Goal: Information Seeking & Learning: Check status

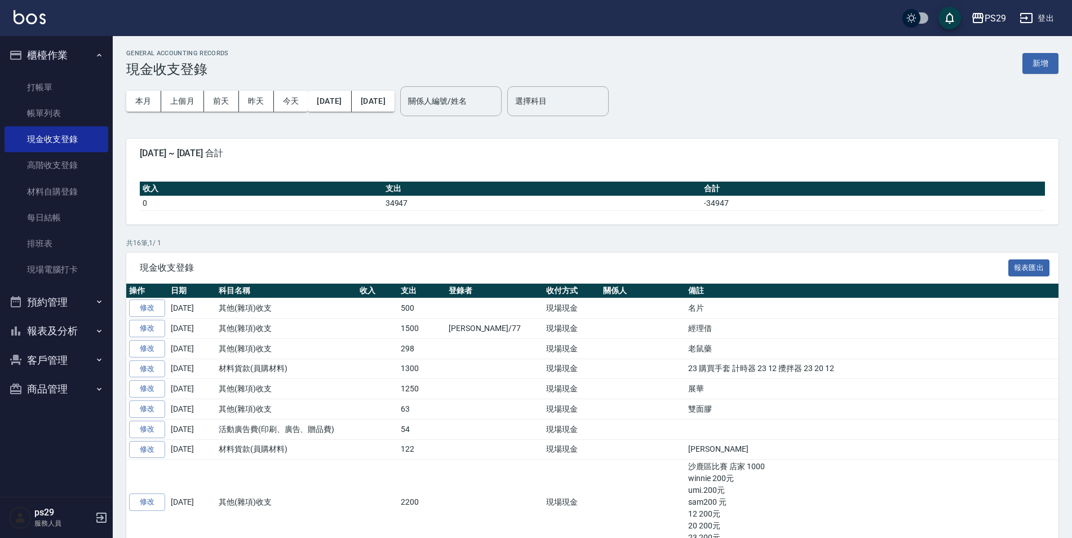
drag, startPoint x: 0, startPoint y: 0, endPoint x: 18, endPoint y: 14, distance: 22.9
click at [18, 14] on img at bounding box center [30, 17] width 32 height 14
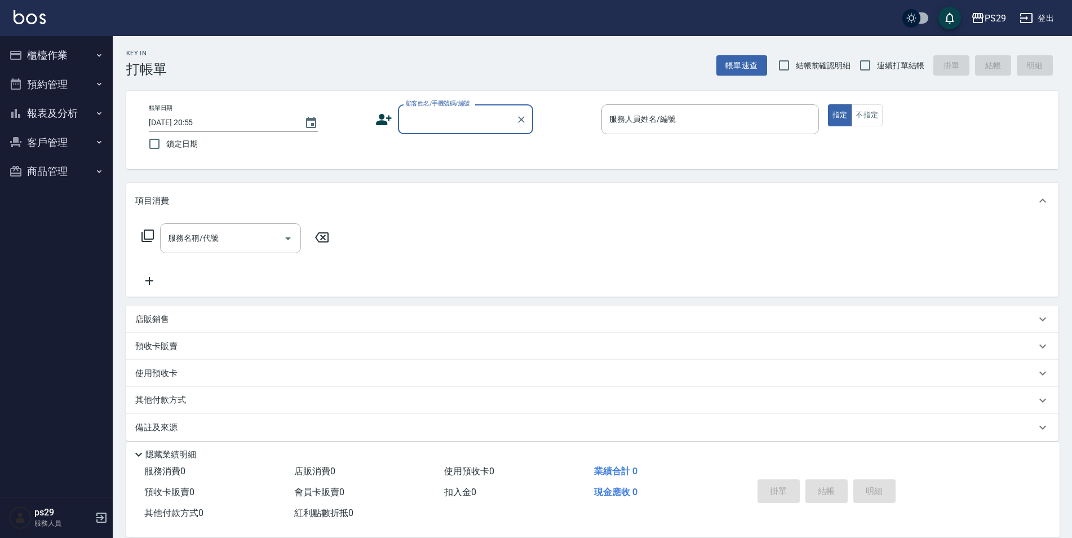
click at [84, 106] on button "報表及分析" at bounding box center [57, 113] width 104 height 29
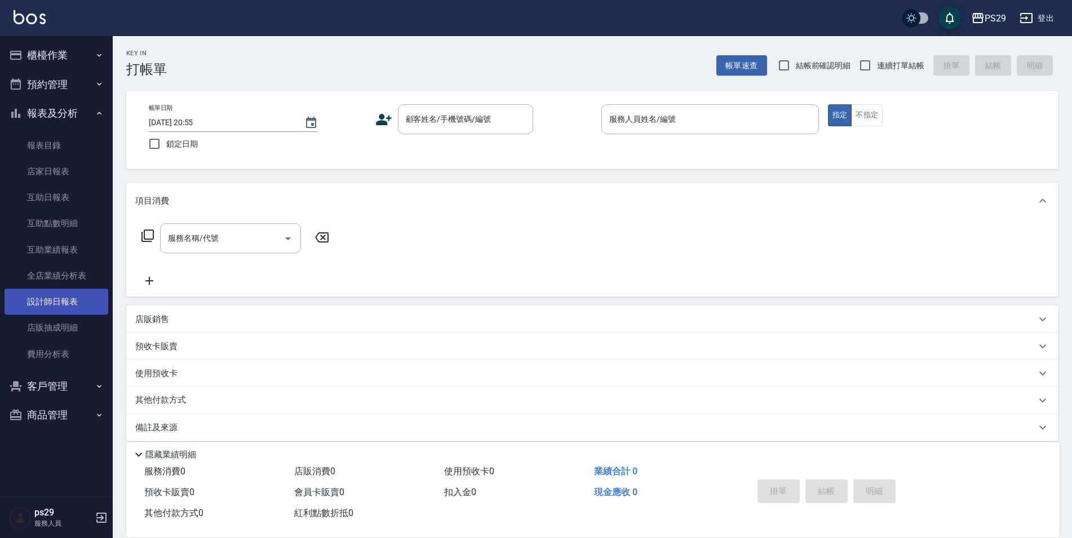
click at [63, 292] on link "設計師日報表" at bounding box center [57, 302] width 104 height 26
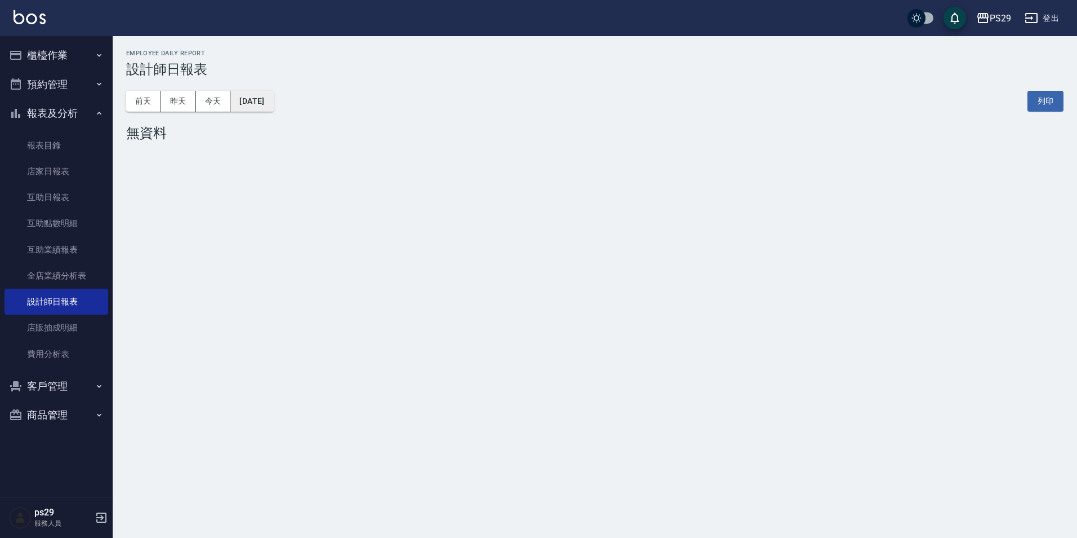
click at [261, 109] on button "[DATE]" at bounding box center [251, 101] width 43 height 21
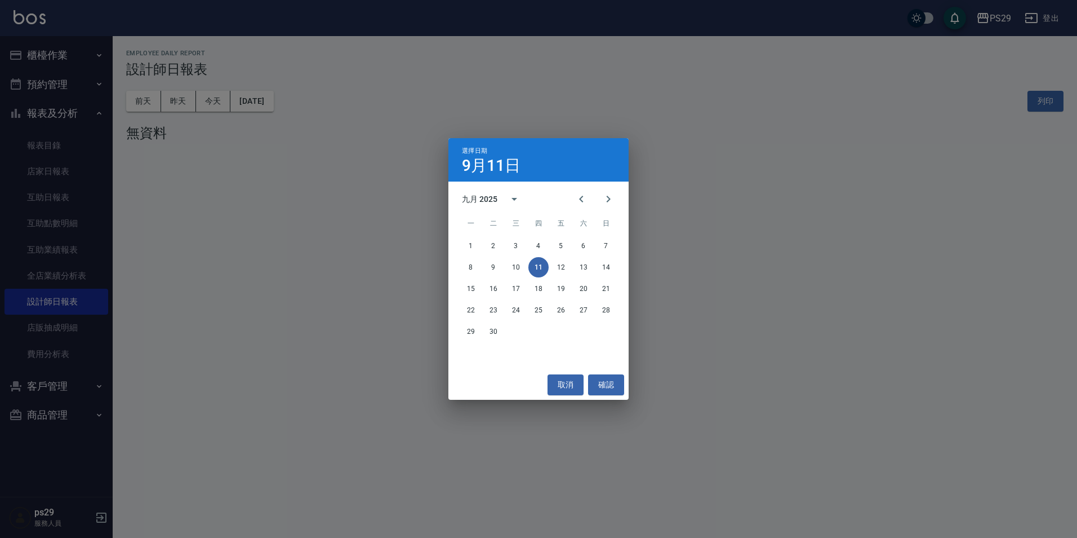
click at [261, 301] on div "選擇日期 [DATE] 九月 2025 一 二 三 四 五 六 日 1 2 3 4 5 6 7 8 9 10 11 12 13 14 15 16 17 18 …" at bounding box center [538, 269] width 1077 height 538
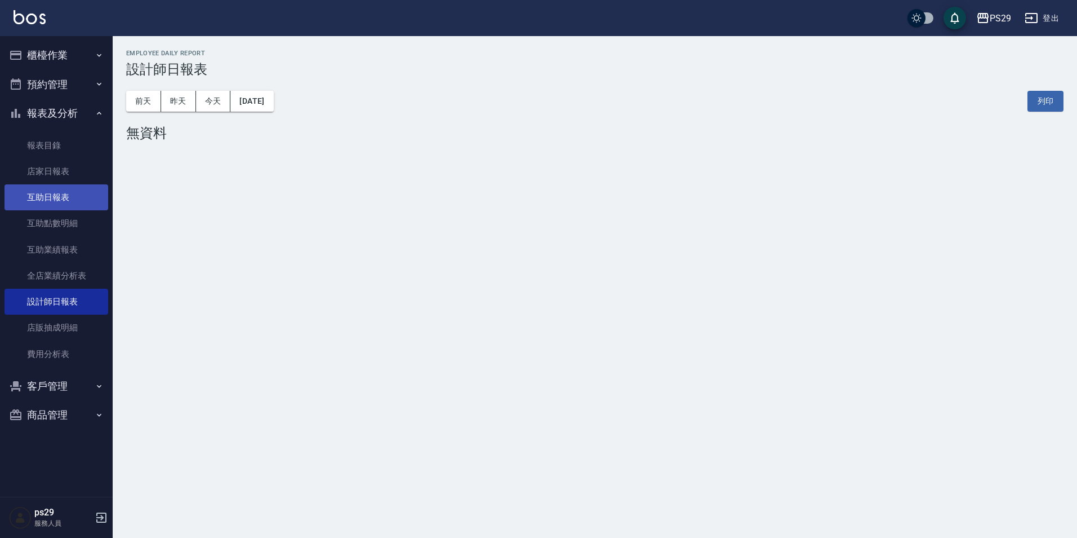
click at [57, 194] on link "互助日報表" at bounding box center [57, 197] width 104 height 26
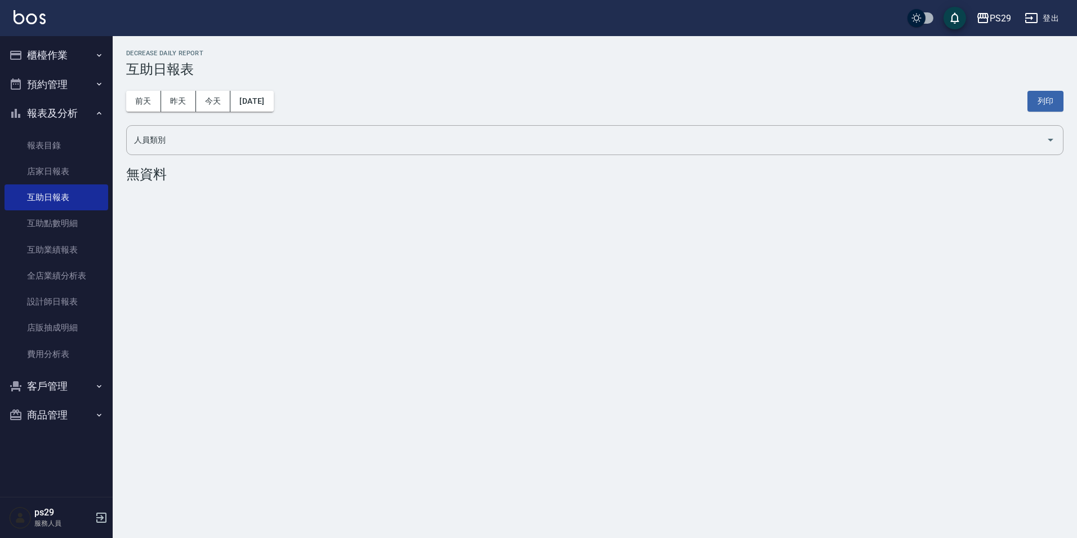
click at [252, 103] on button "[DATE]" at bounding box center [251, 101] width 43 height 21
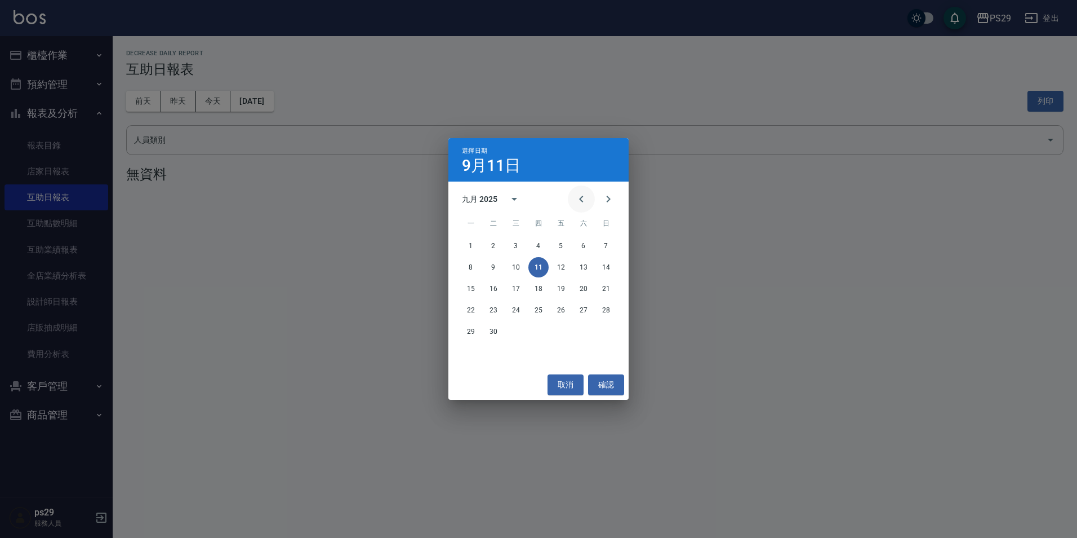
click at [576, 198] on icon "Previous month" at bounding box center [582, 199] width 14 height 14
click at [600, 330] on button "31" at bounding box center [606, 331] width 20 height 20
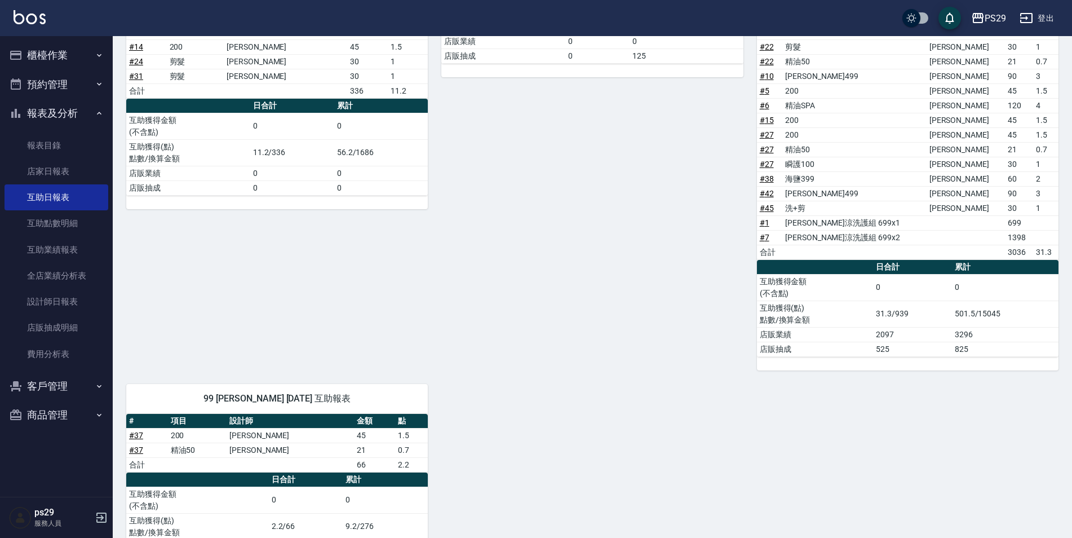
scroll to position [507, 0]
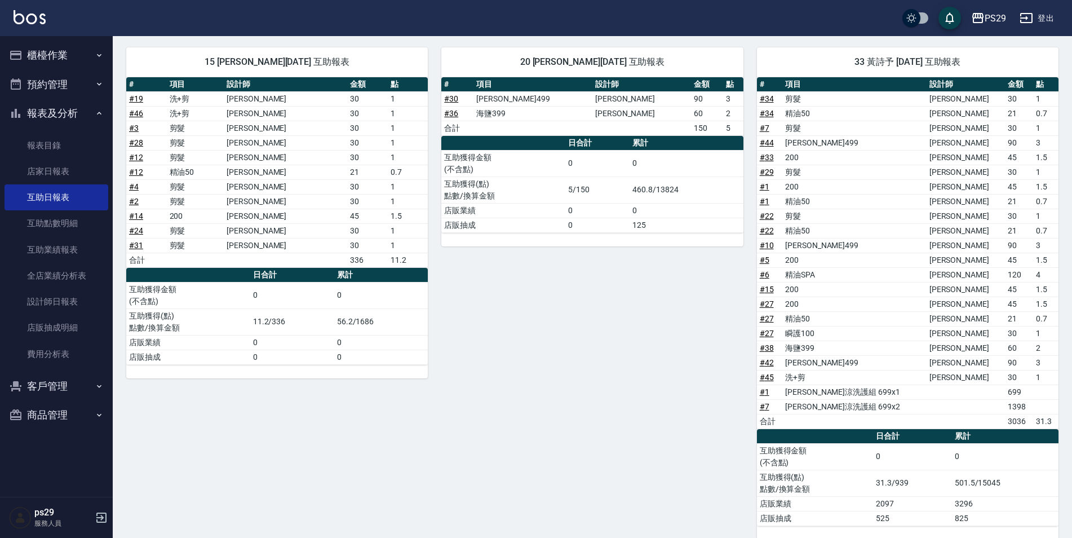
click at [59, 60] on button "櫃檯作業" at bounding box center [57, 55] width 104 height 29
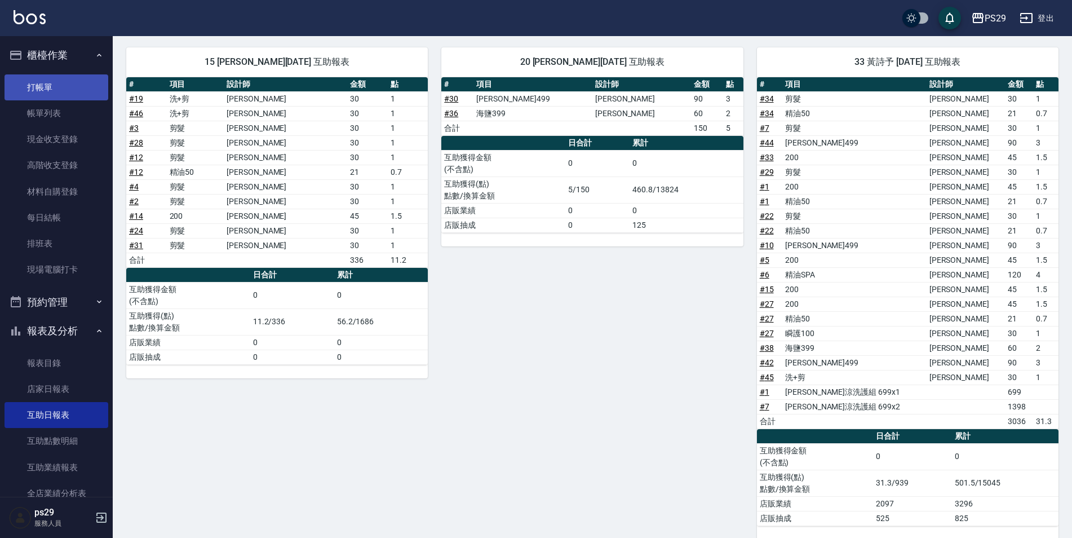
click at [63, 91] on link "打帳單" at bounding box center [57, 87] width 104 height 26
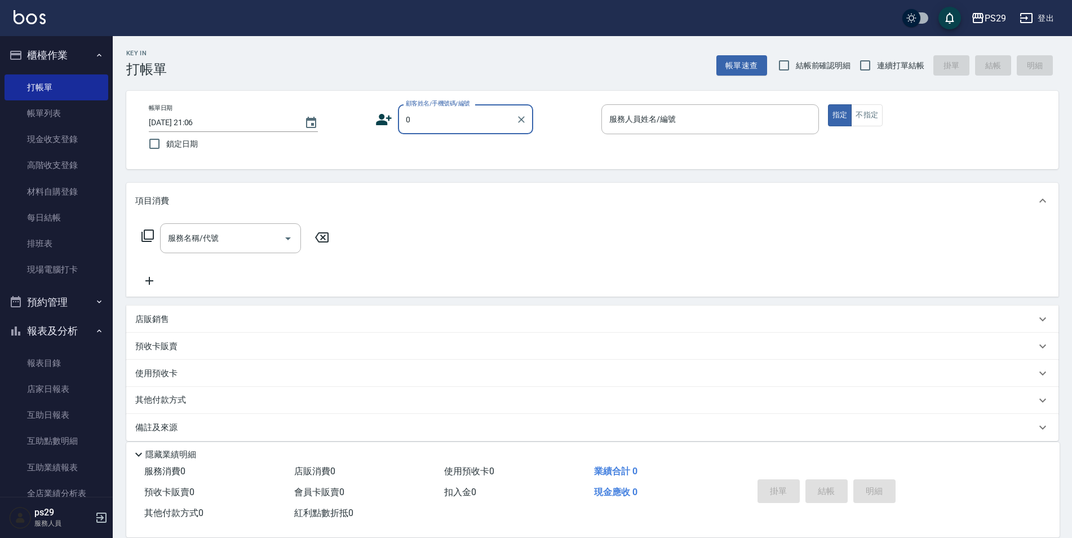
type input "新客人 姓名未設定/0928744295/null"
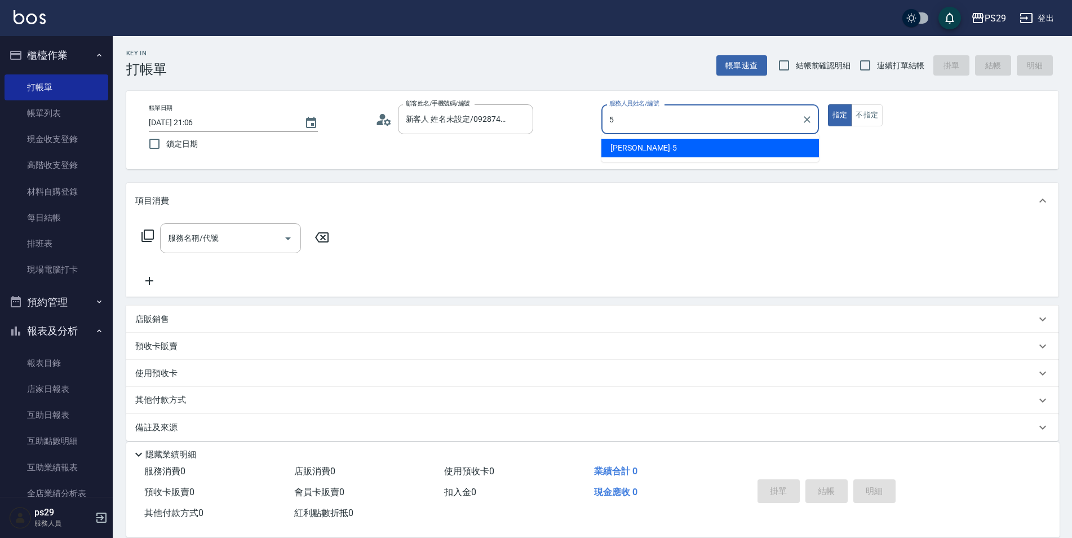
type input "[PERSON_NAME]維-5"
type button "true"
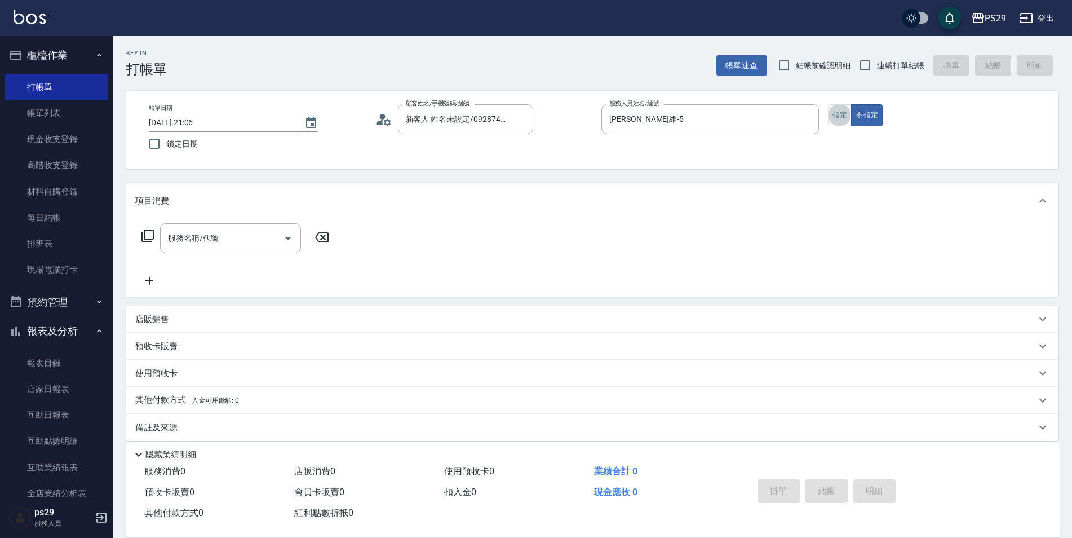
type input "新客人 姓名未設定/0/null"
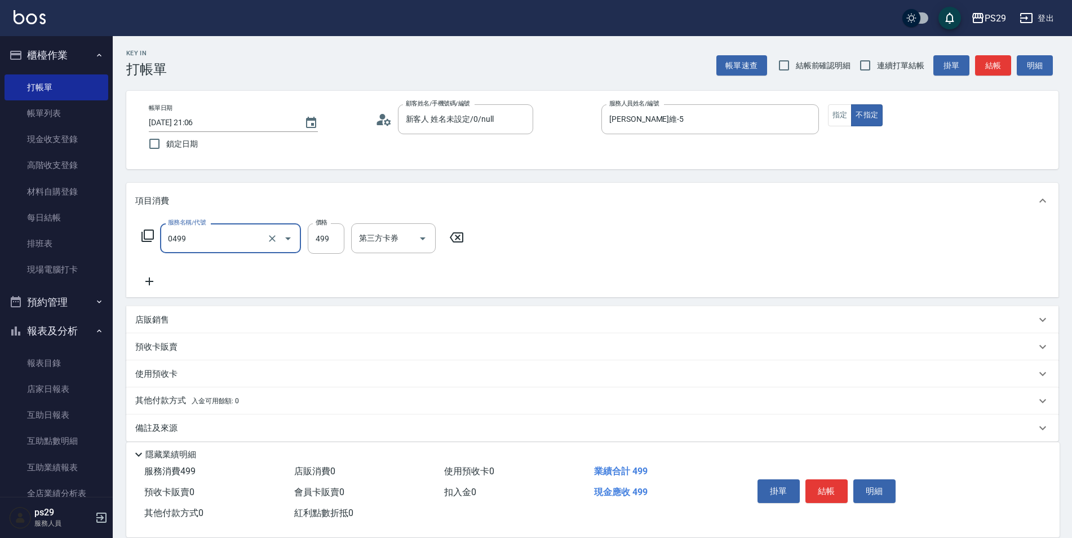
type input "[PERSON_NAME]499(0499)"
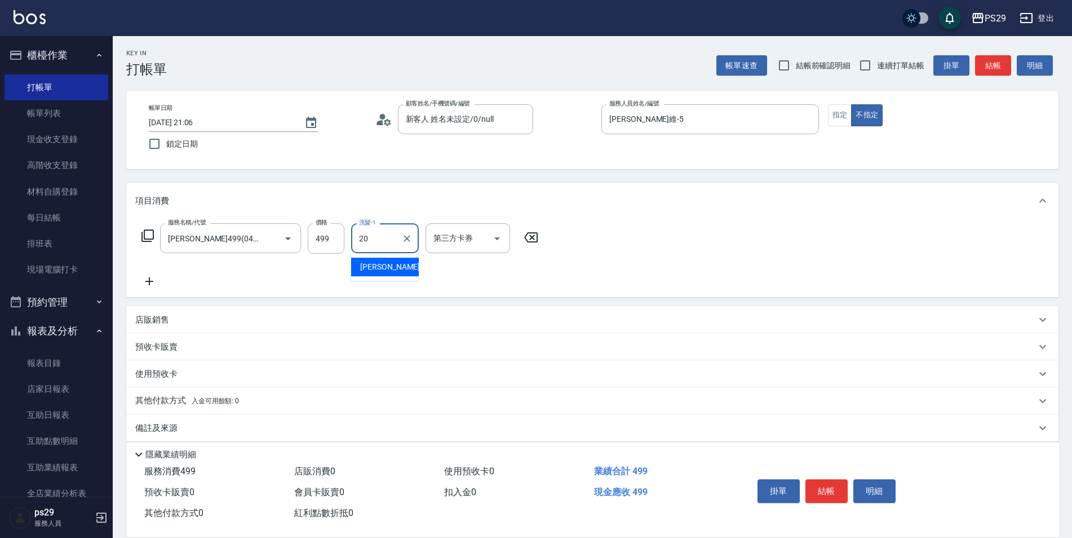
type input "[PERSON_NAME]-20"
click at [165, 144] on input "鎖定日期" at bounding box center [155, 144] width 24 height 24
checkbox input "true"
click at [902, 80] on div "Key In 打帳單 帳單速查 結帳前確認明細 連續打單結帳 掛單 結帳 明細 帳單日期 [DATE] 21:06 鎖定日期 顧客姓名/手機號碼/編號 新客人…" at bounding box center [592, 292] width 959 height 513
click at [878, 70] on span "連續打單結帳" at bounding box center [900, 66] width 47 height 12
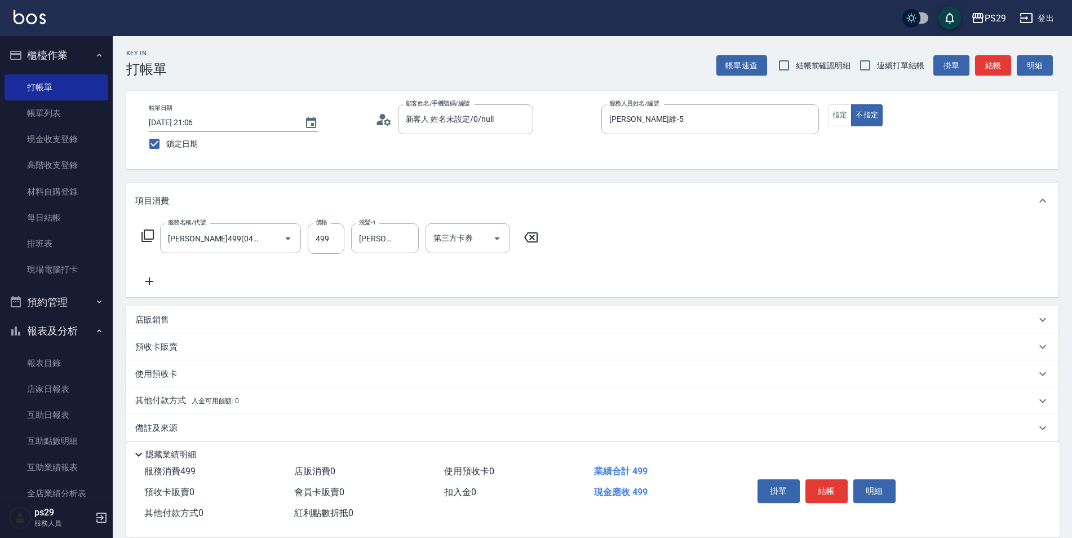
click at [877, 70] on input "連續打單結帳" at bounding box center [865, 66] width 24 height 24
checkbox input "true"
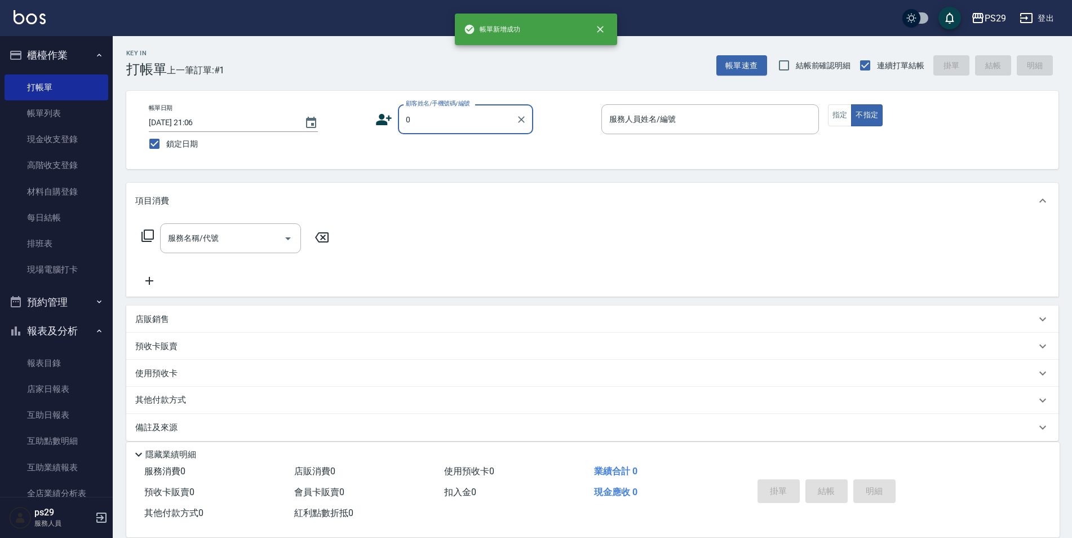
type input "新客人 姓名未設定/0928744295/null"
type input "[PERSON_NAME]-8"
type button "false"
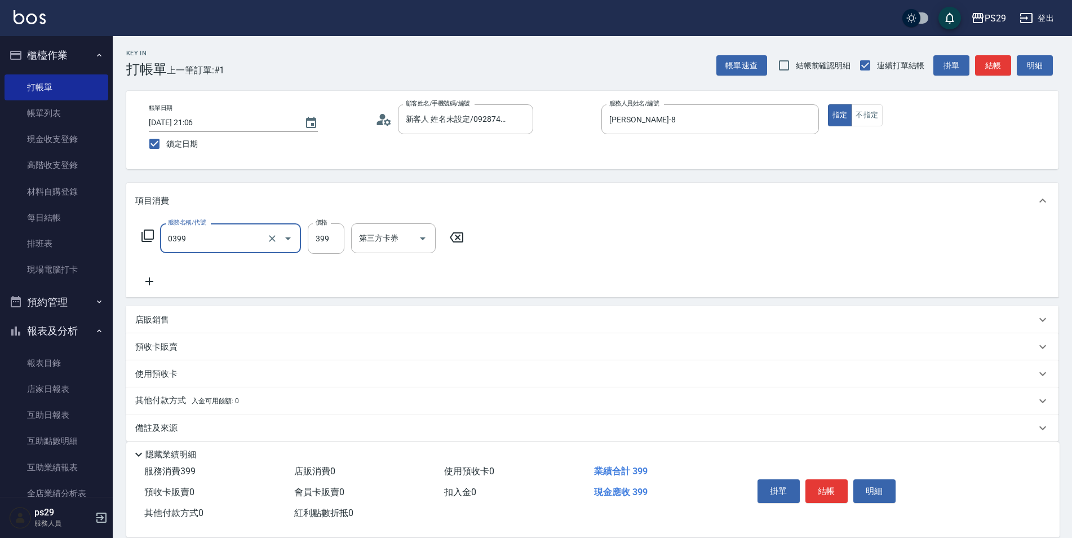
type input "海鹽399(0399)"
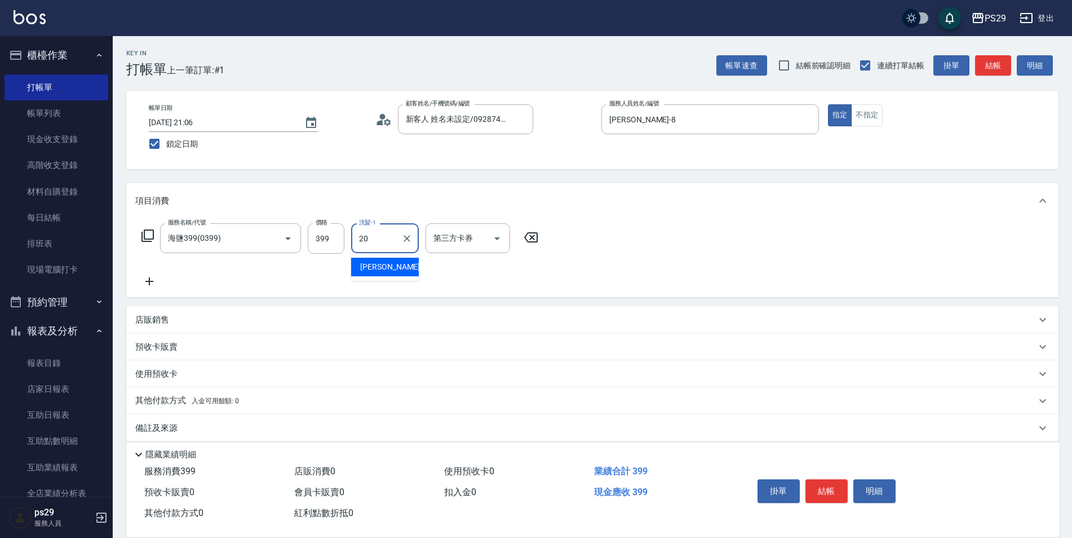
type input "[PERSON_NAME]-20"
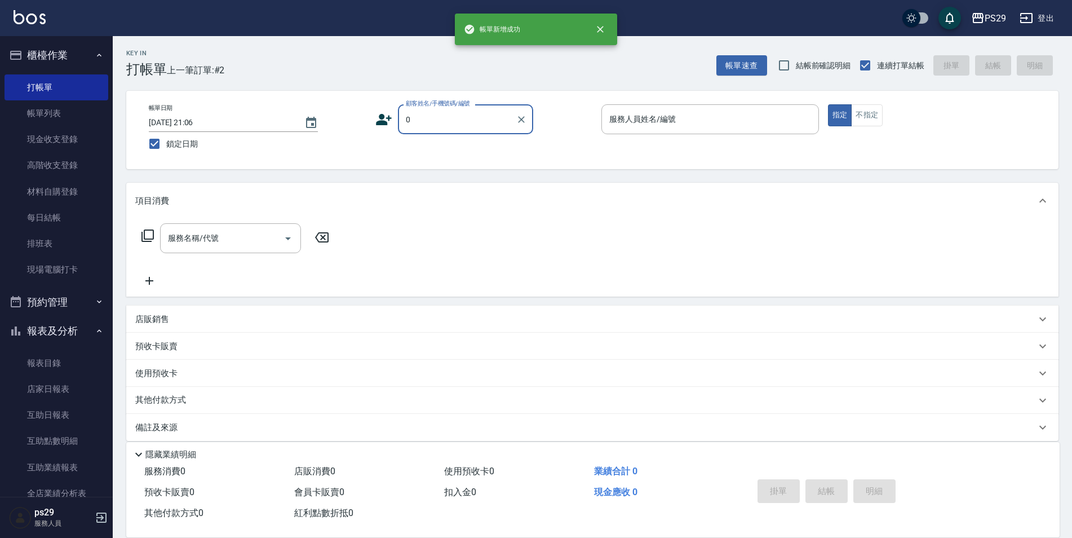
type input "新客人 姓名未設定/0928744295/null"
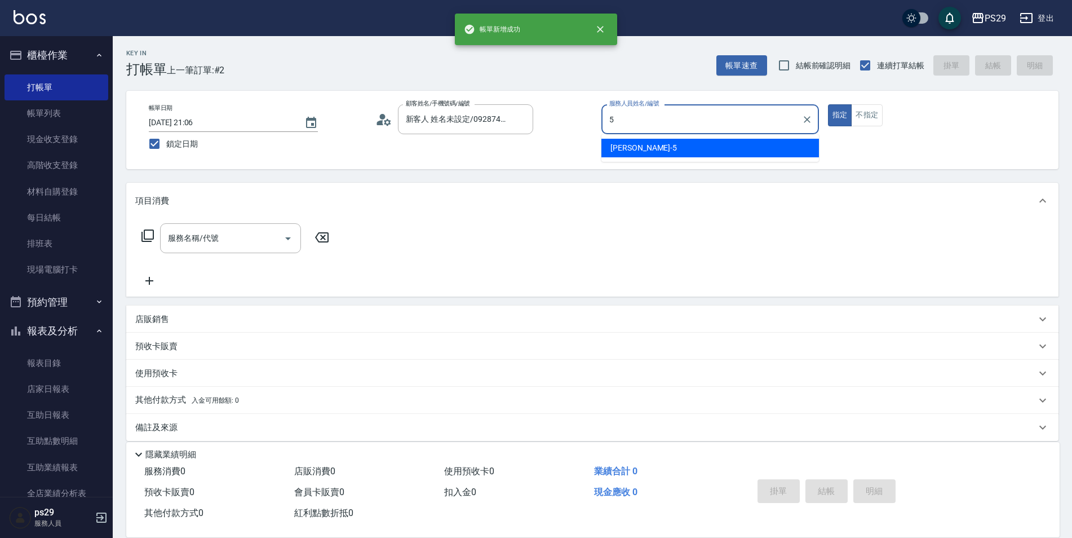
type input "[PERSON_NAME]維-5"
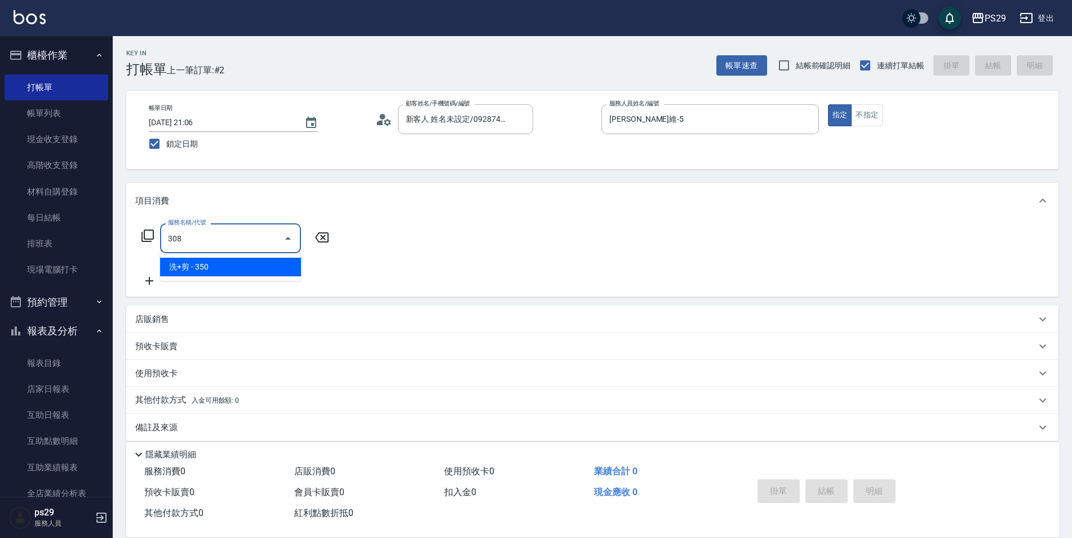
type input "洗+剪(308)"
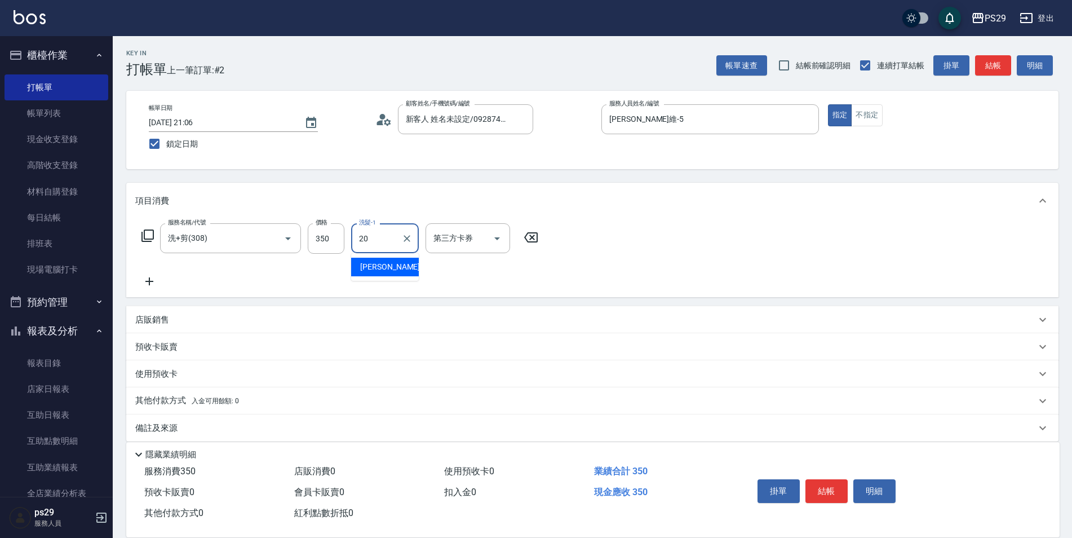
type input "[PERSON_NAME]-20"
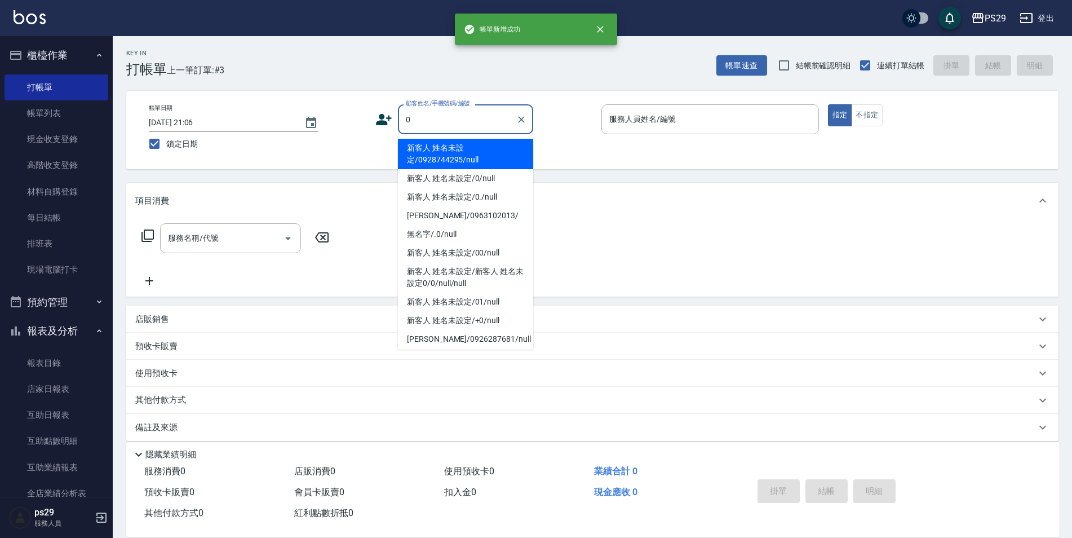
type input "新客人 姓名未設定/0928744295/null"
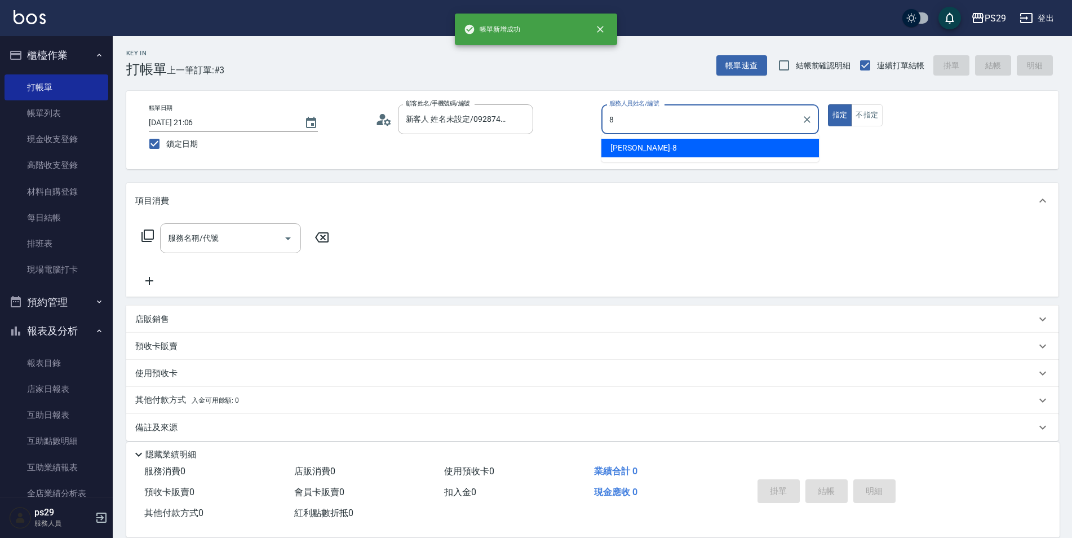
type input "[PERSON_NAME]-8"
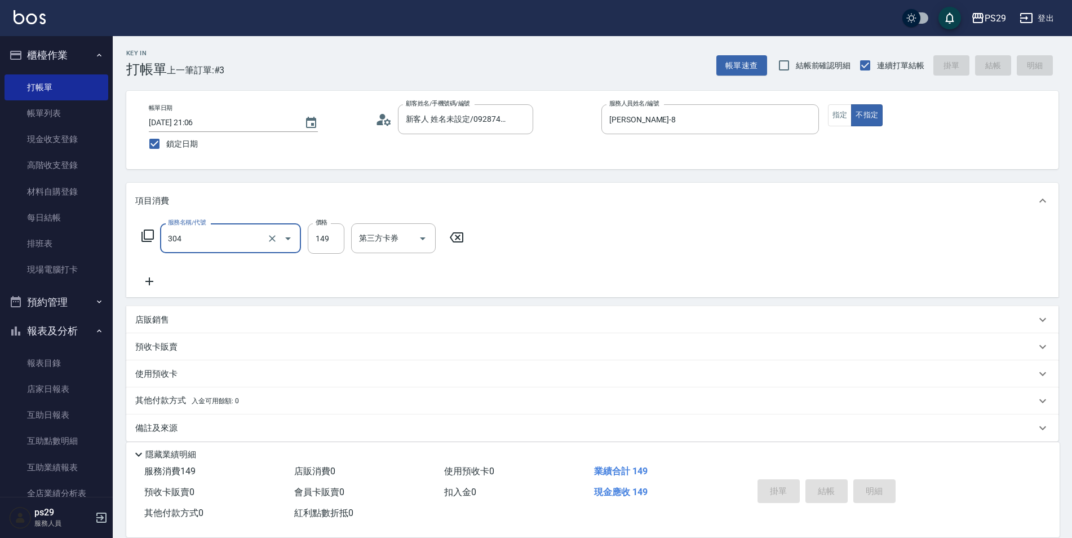
type input "304"
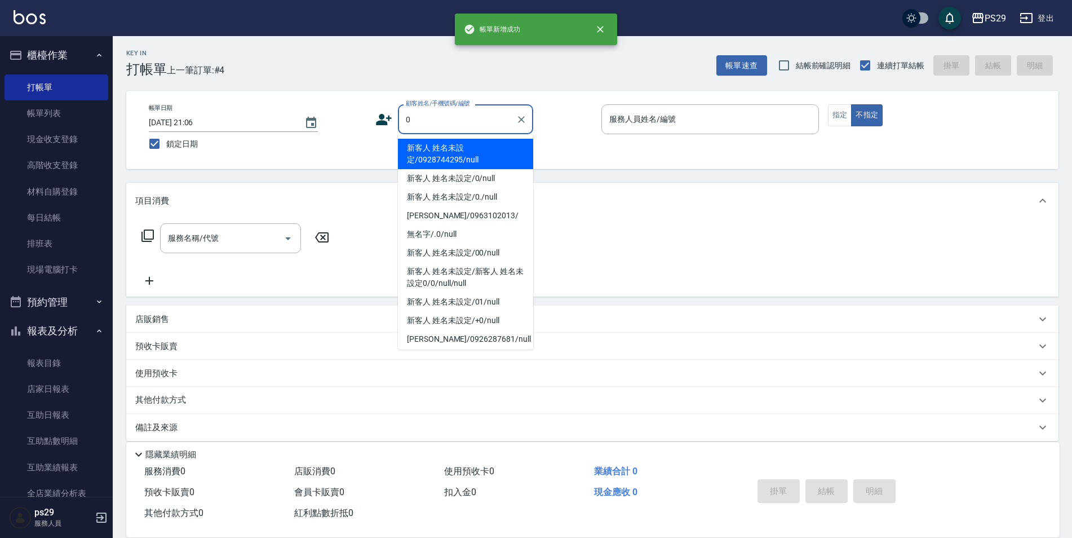
type input "新客人 姓名未設定/0928744295/null"
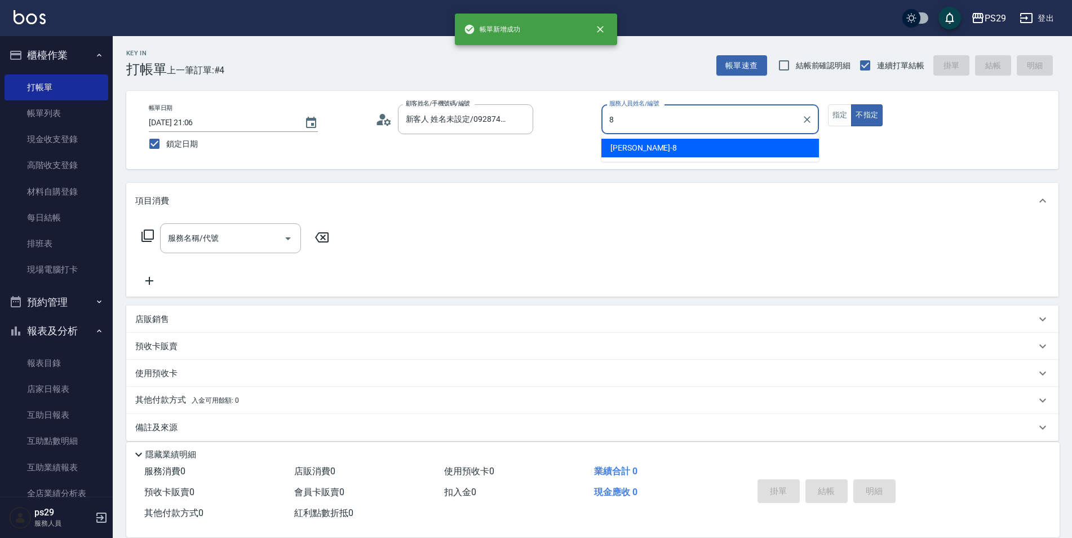
type input "[PERSON_NAME]-8"
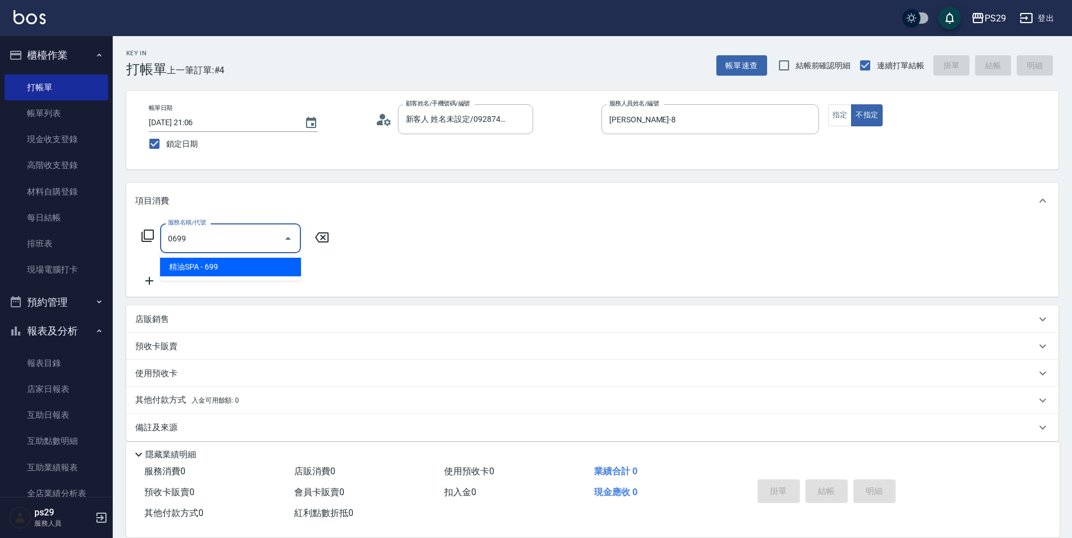
type input "精油SPA(0699)"
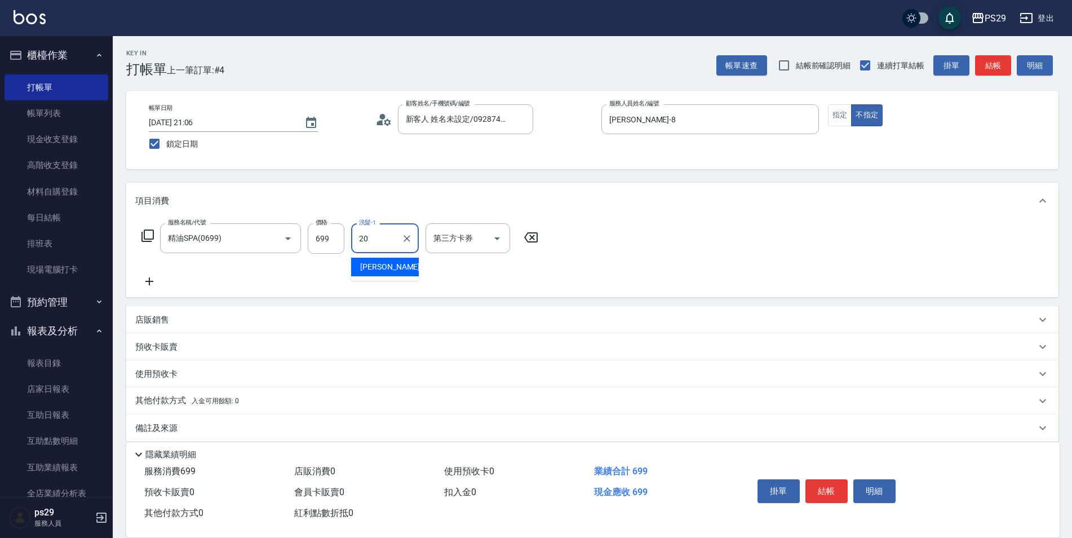
type input "[PERSON_NAME]-20"
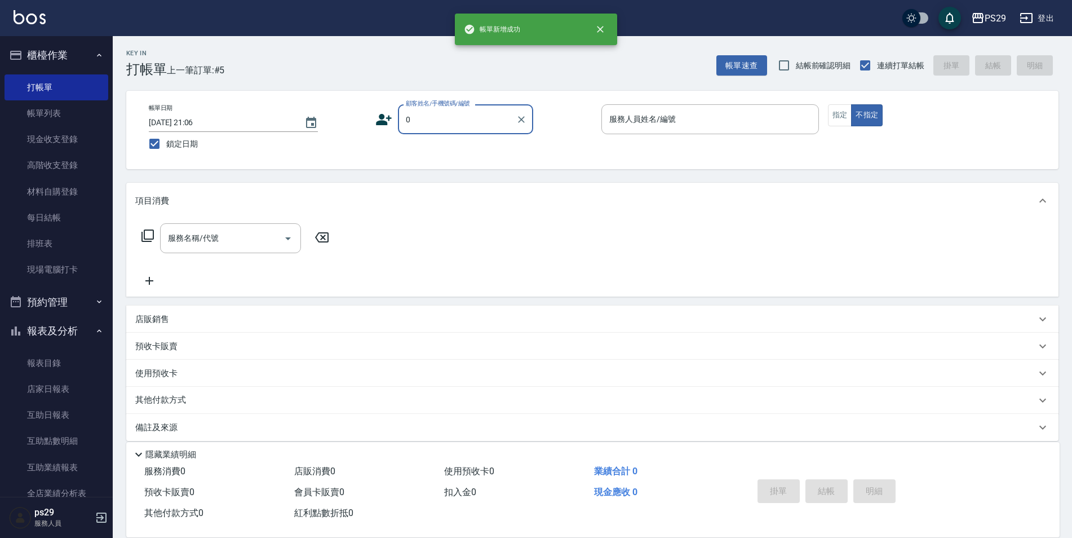
type input "新客人 姓名未設定/0928744295/null"
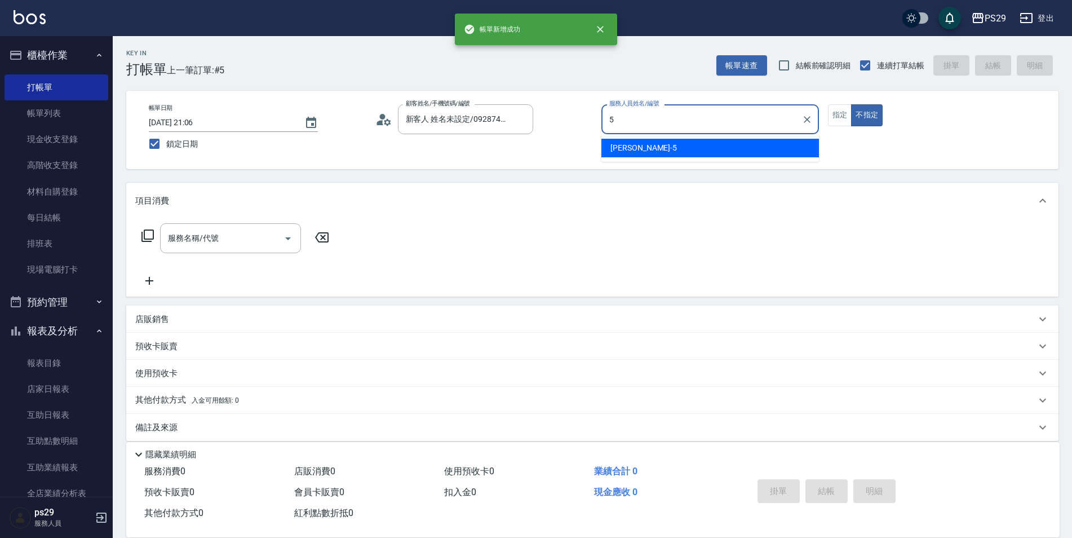
type input "[PERSON_NAME]維-5"
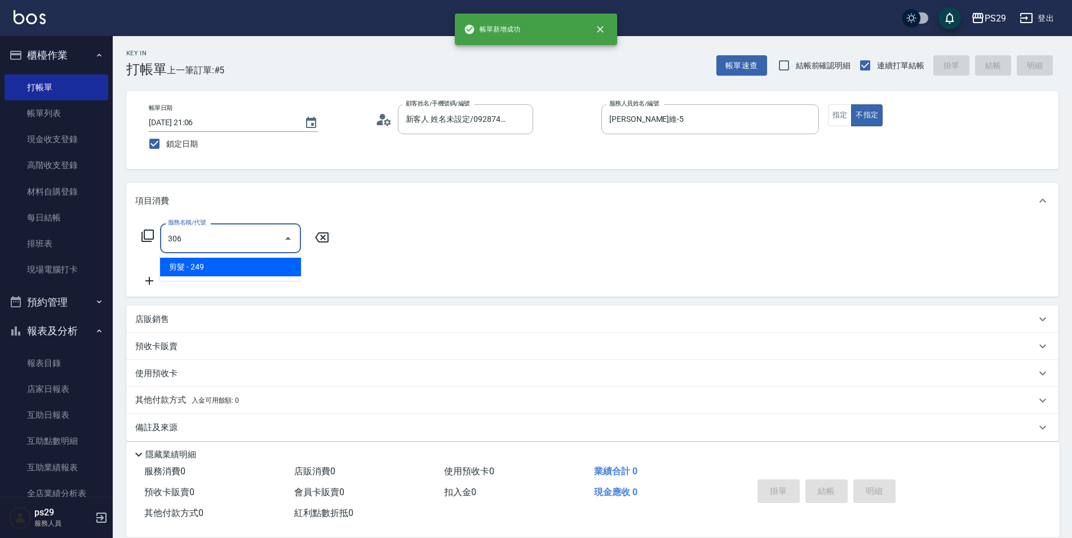
type input "剪髮(306)"
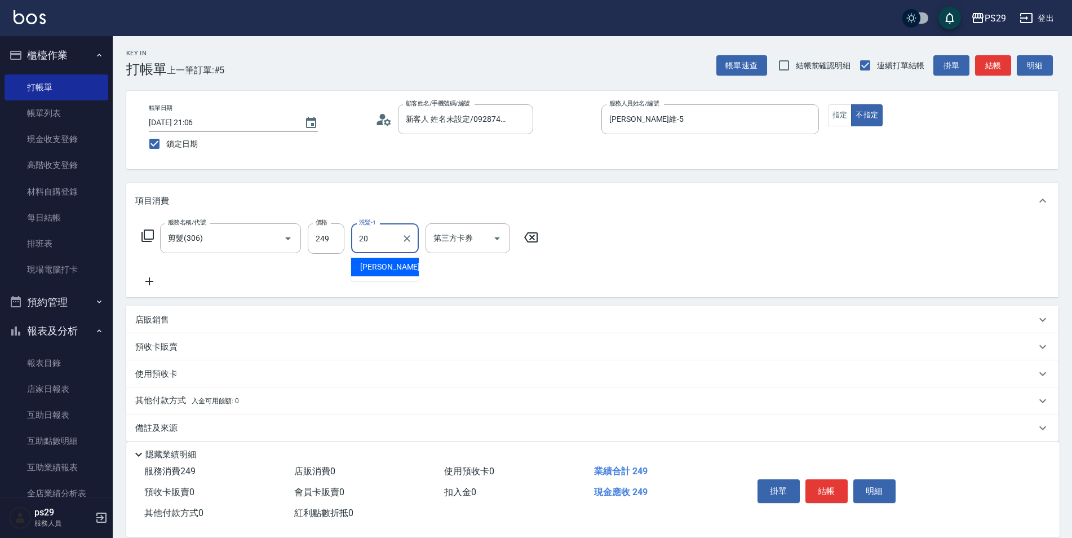
type input "[PERSON_NAME]-20"
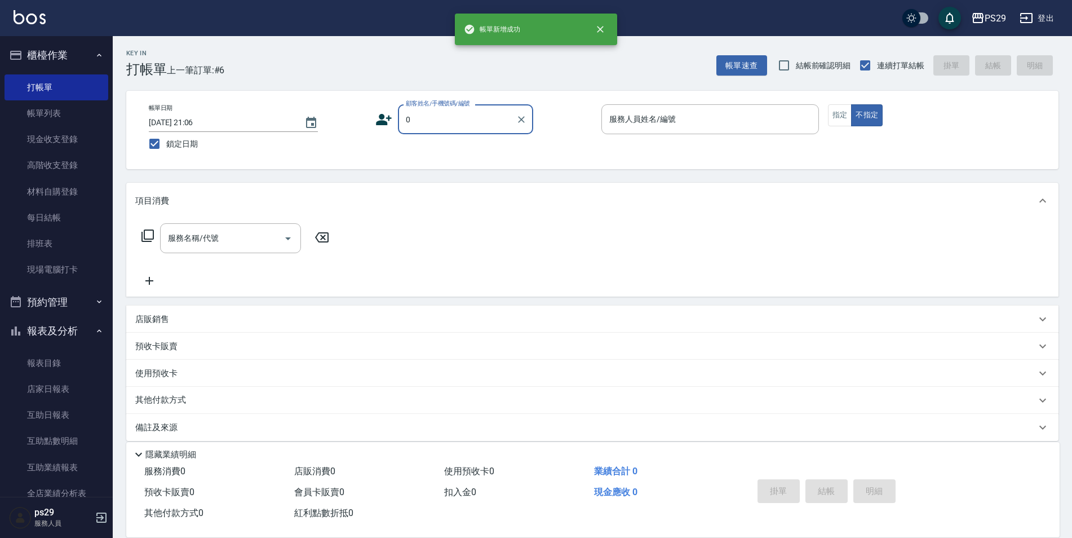
type input "新客人 姓名未設定/0928744295/null"
type input "[PERSON_NAME]維-5"
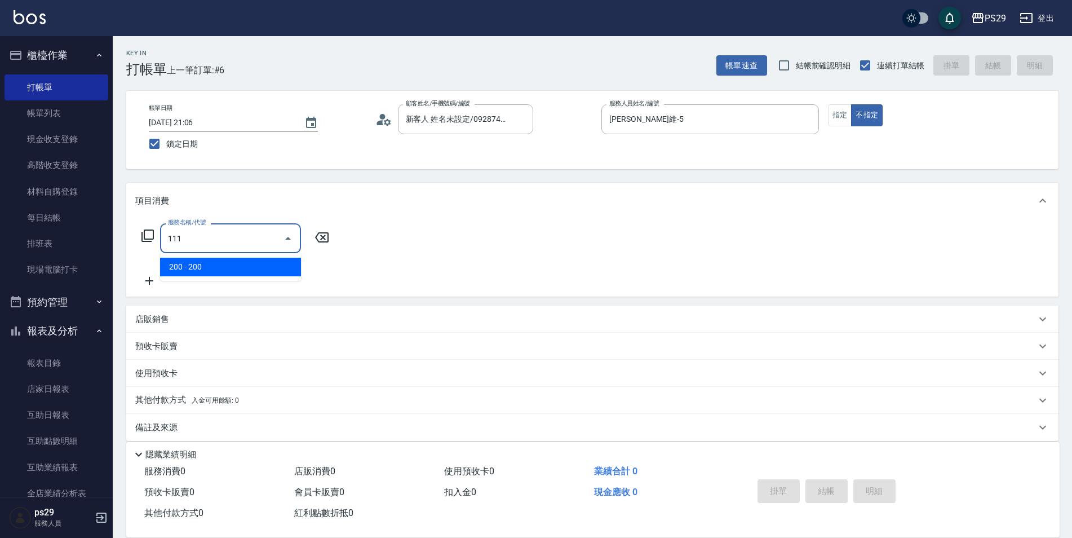
type input "200(111)"
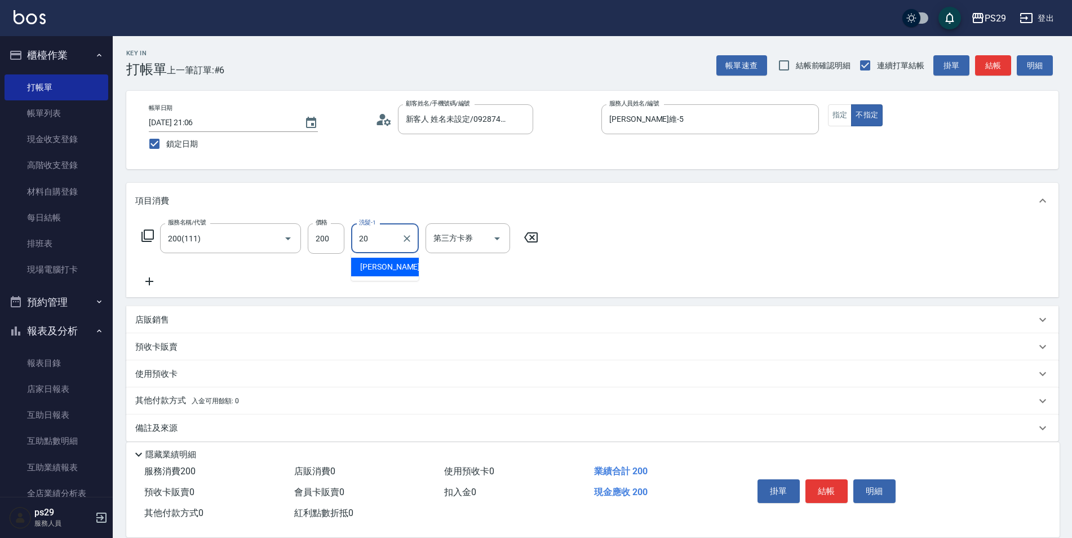
type input "[PERSON_NAME]-20"
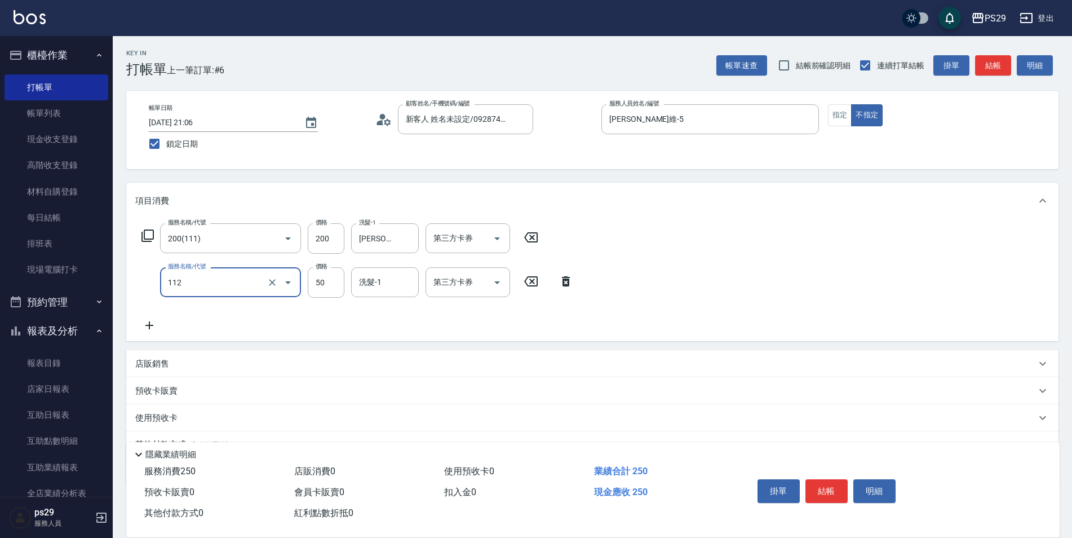
type input "精油50(112)"
type input "[PERSON_NAME]-20"
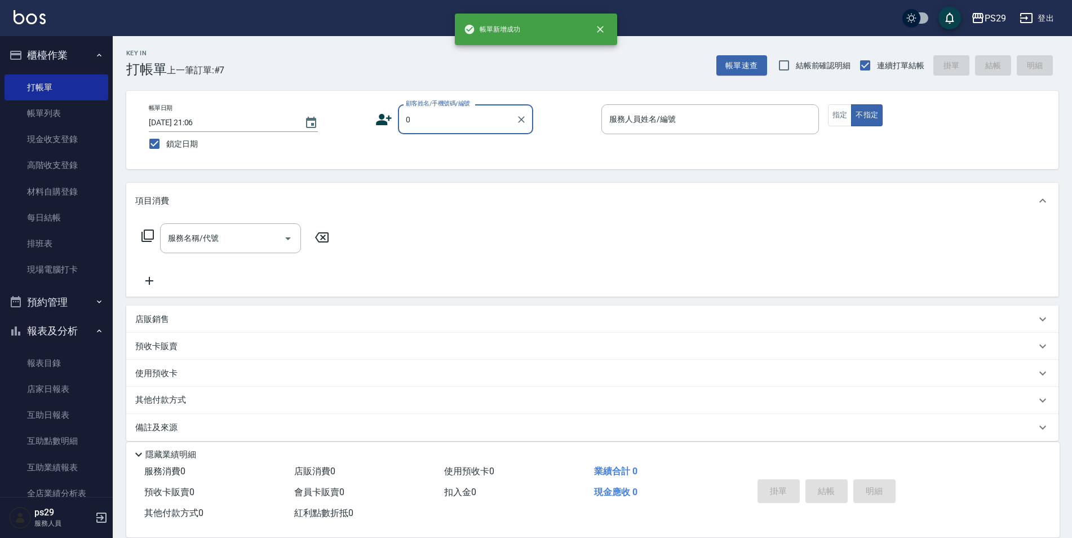
type input "新客人 姓名未設定/0928744295/null"
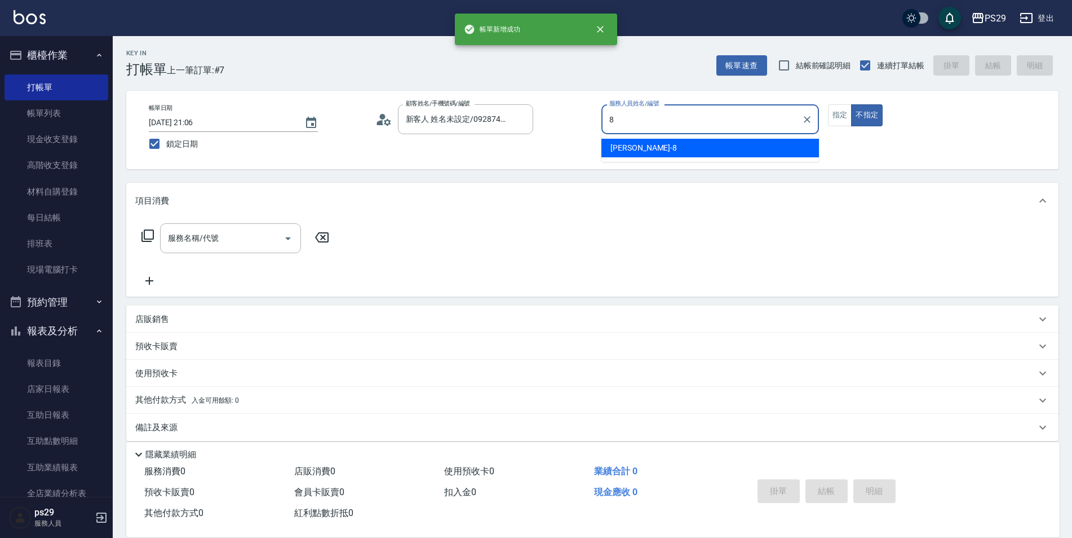
type input "[PERSON_NAME]-8"
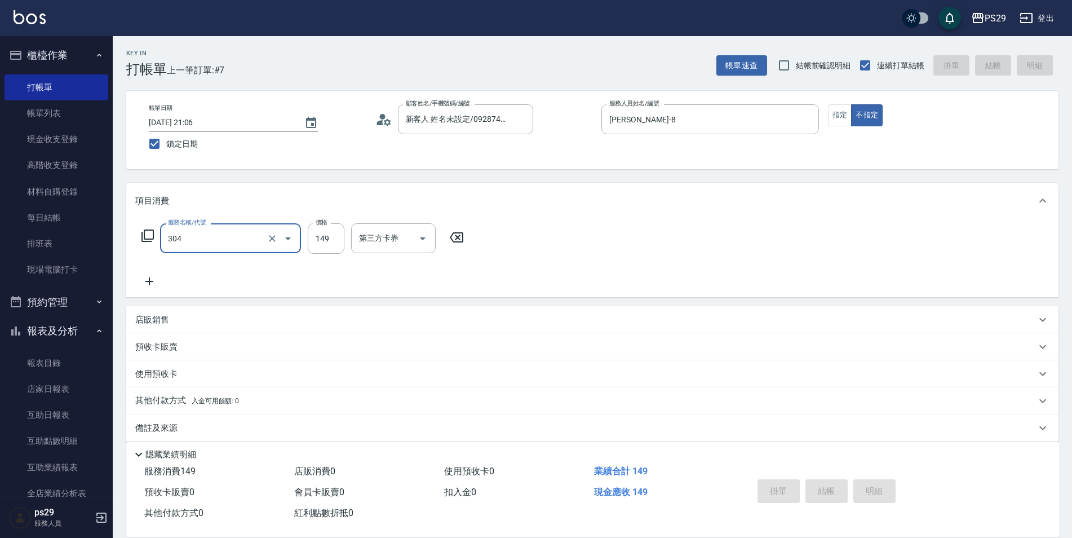
type input "304"
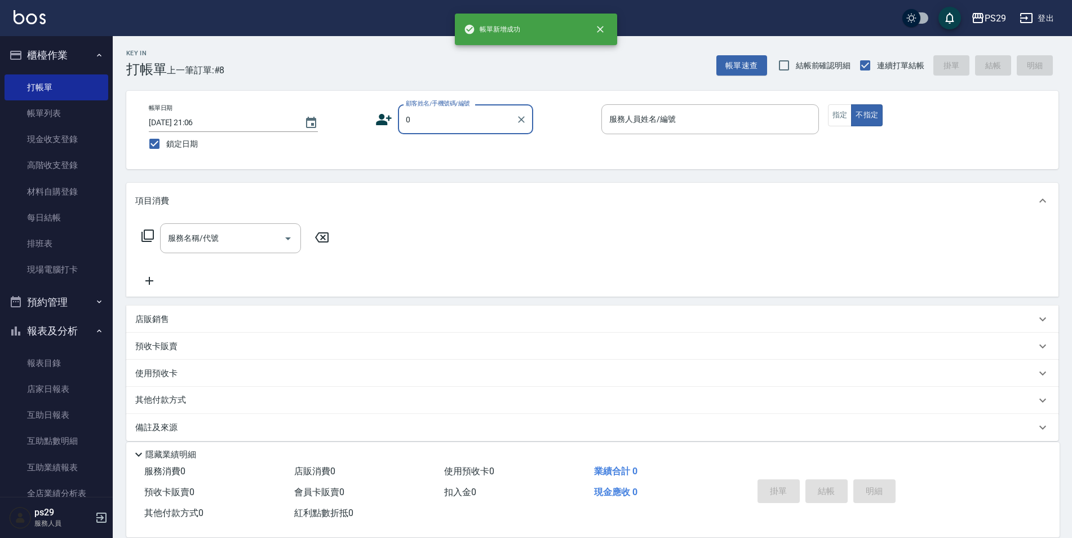
type input "新客人 姓名未設定/0928744295/null"
type input "[PERSON_NAME]維-5"
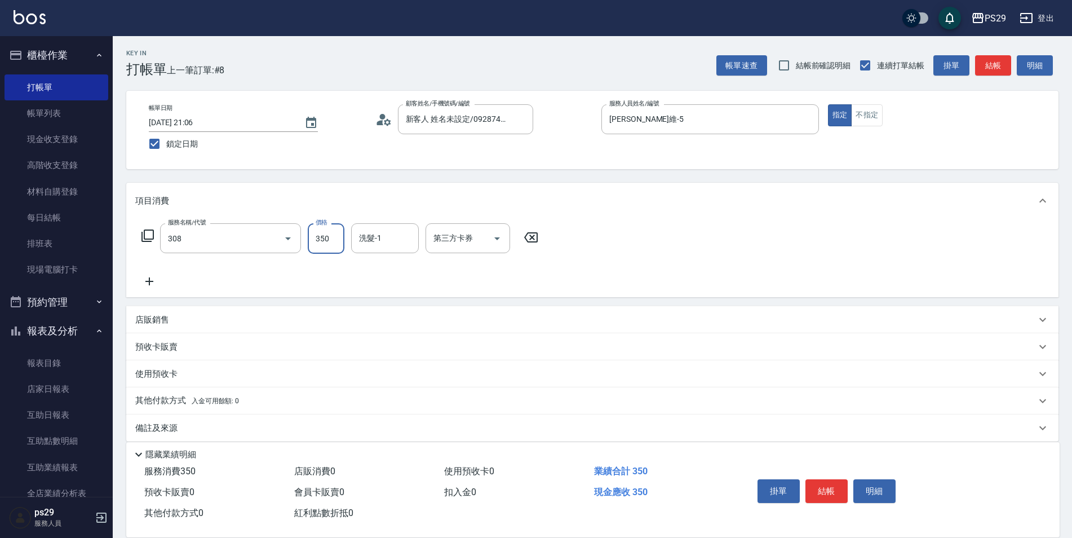
type input "洗+剪(308)"
type input "[PERSON_NAME]-20"
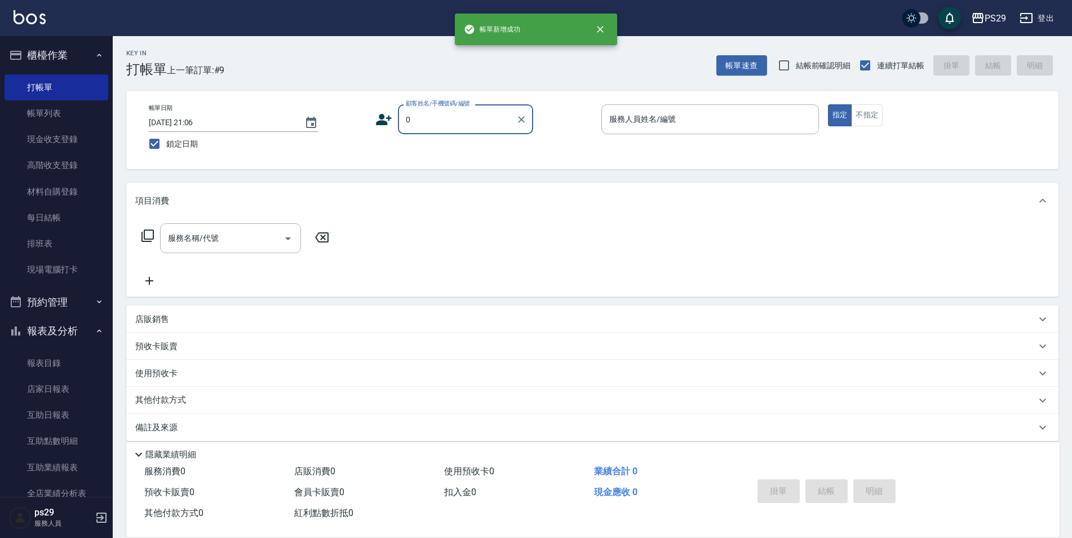
type input "新客人 姓名未設定/0928744295/null"
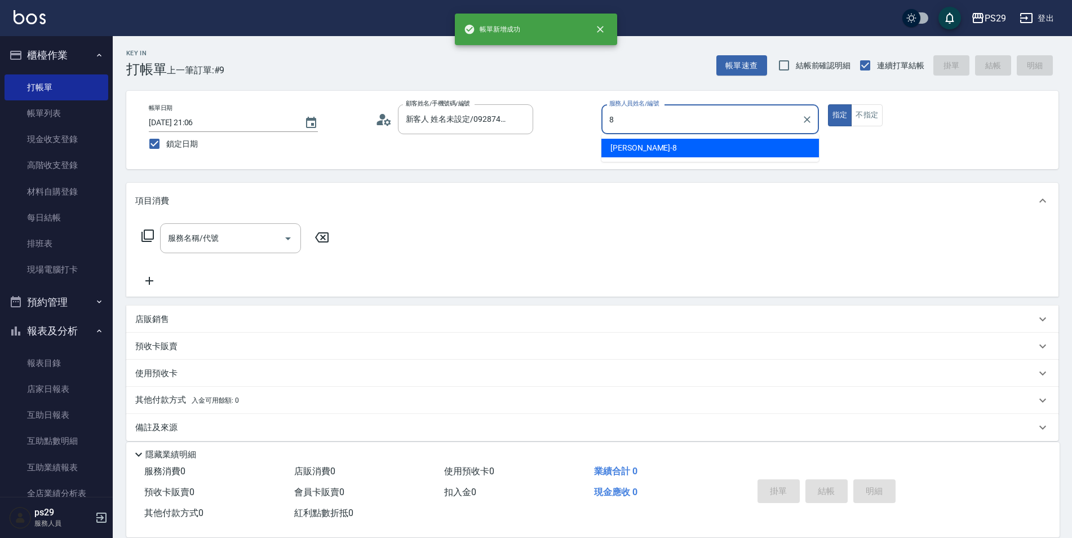
type input "[PERSON_NAME]-8"
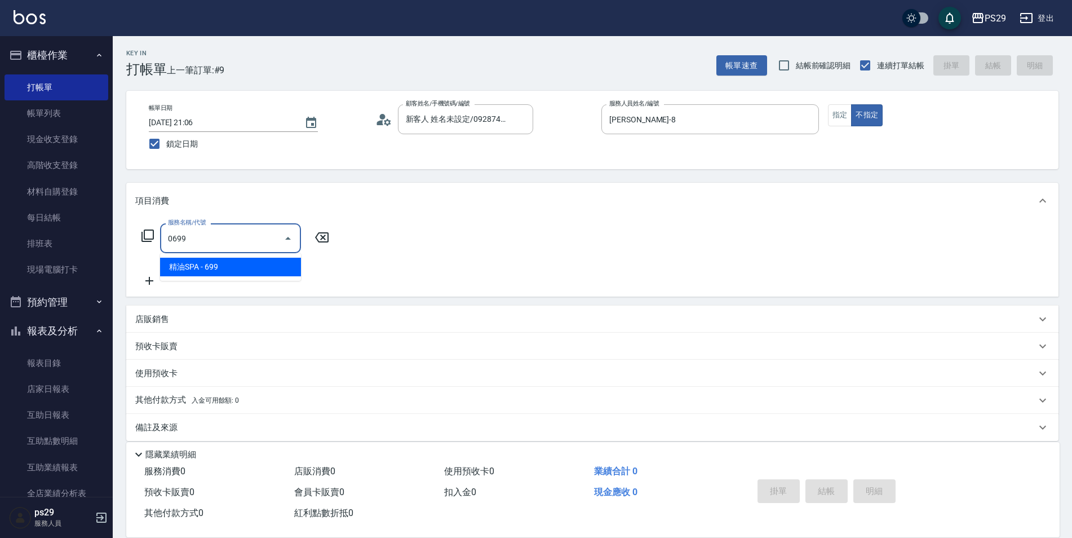
type input "精油SPA(0699)"
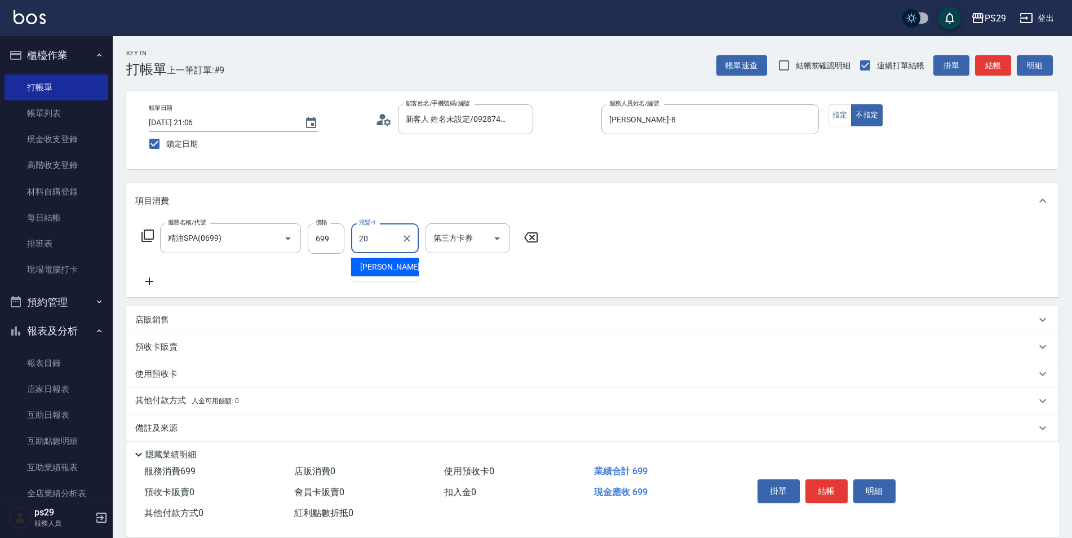
type input "[PERSON_NAME]-20"
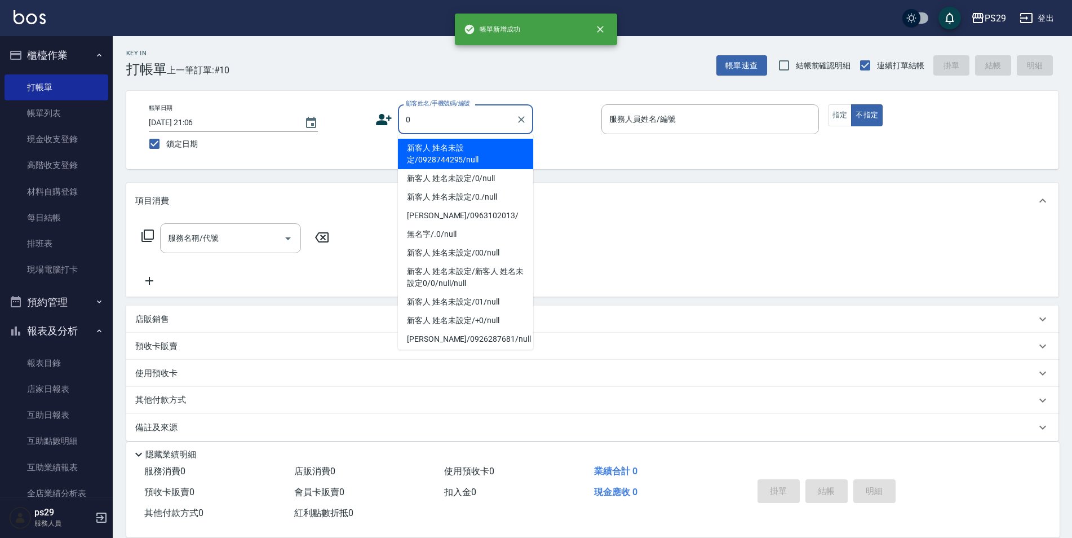
type input "新客人 姓名未設定/0928744295/null"
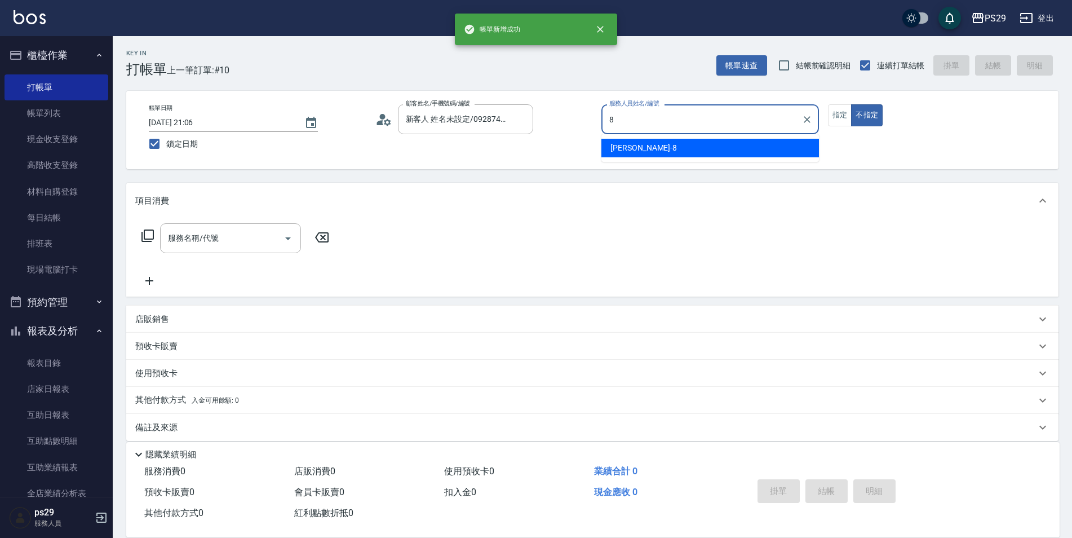
type input "[PERSON_NAME]-8"
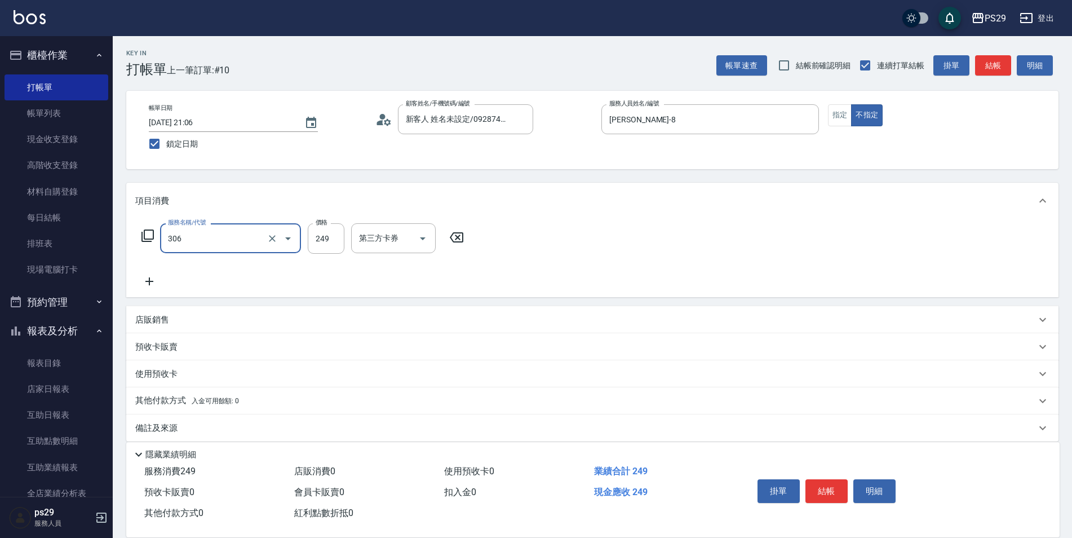
type input "剪髮(306)"
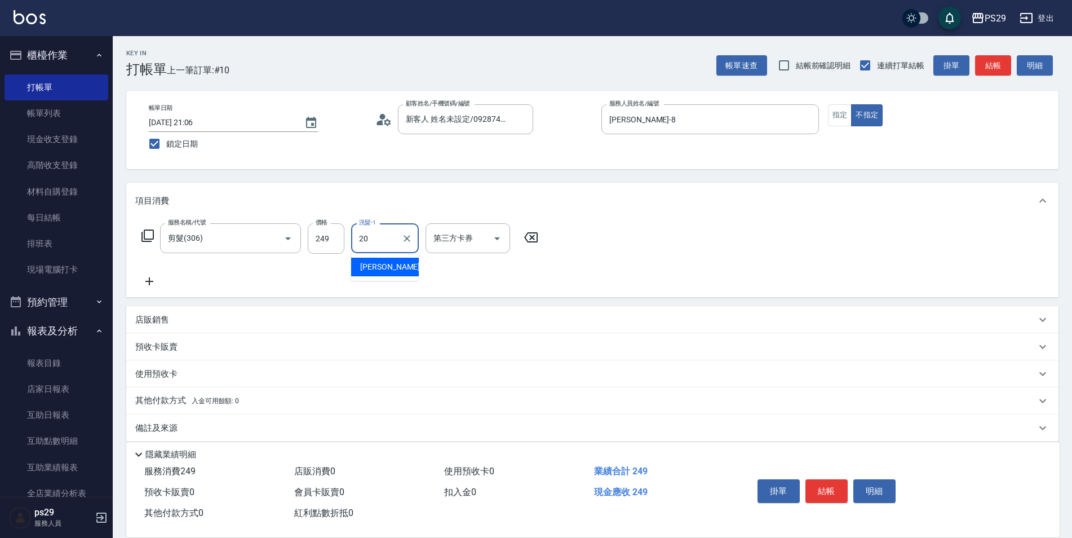
type input "[PERSON_NAME]-20"
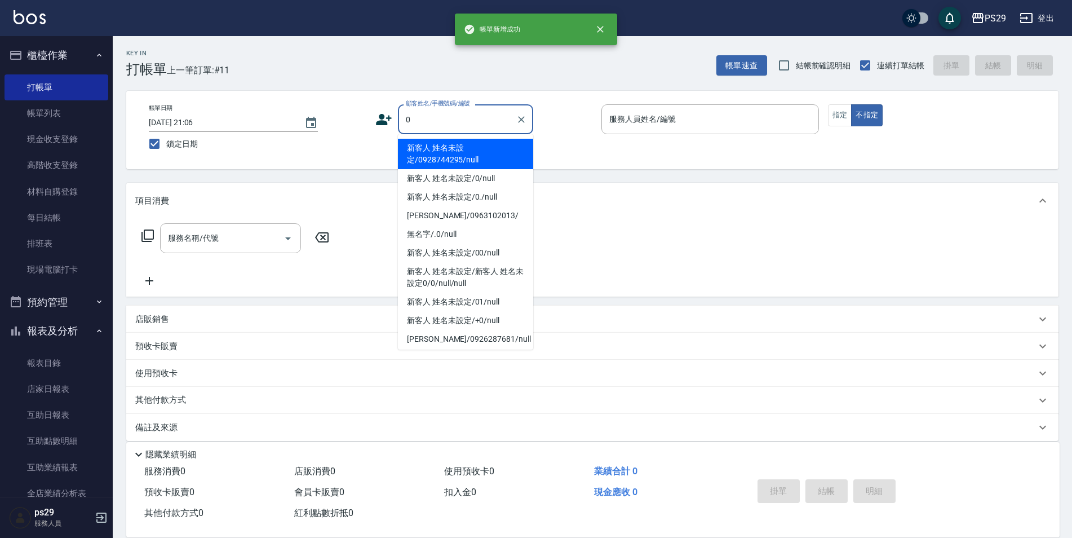
type input "新客人 姓名未設定/0928744295/null"
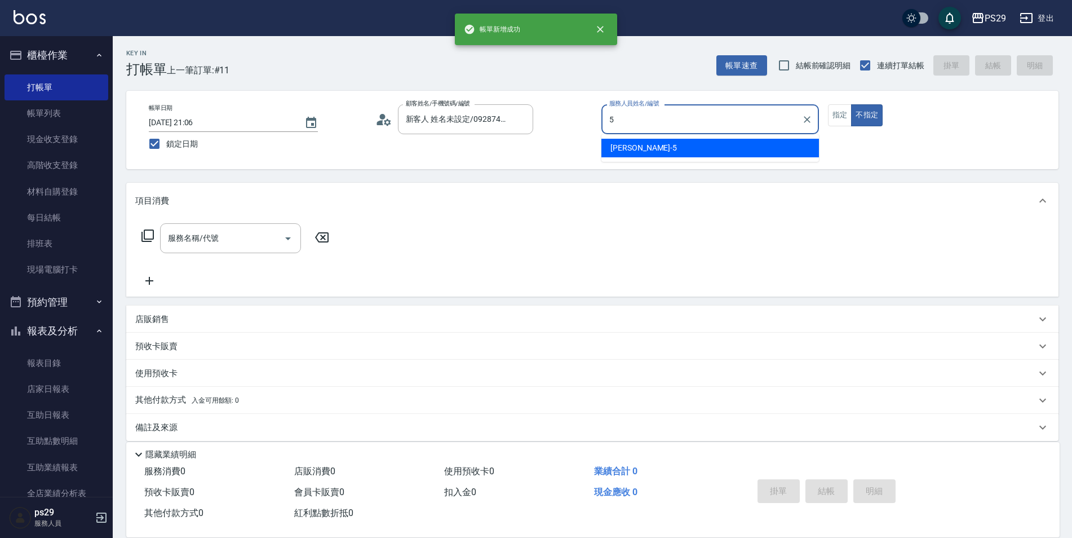
type input "[PERSON_NAME]維-5"
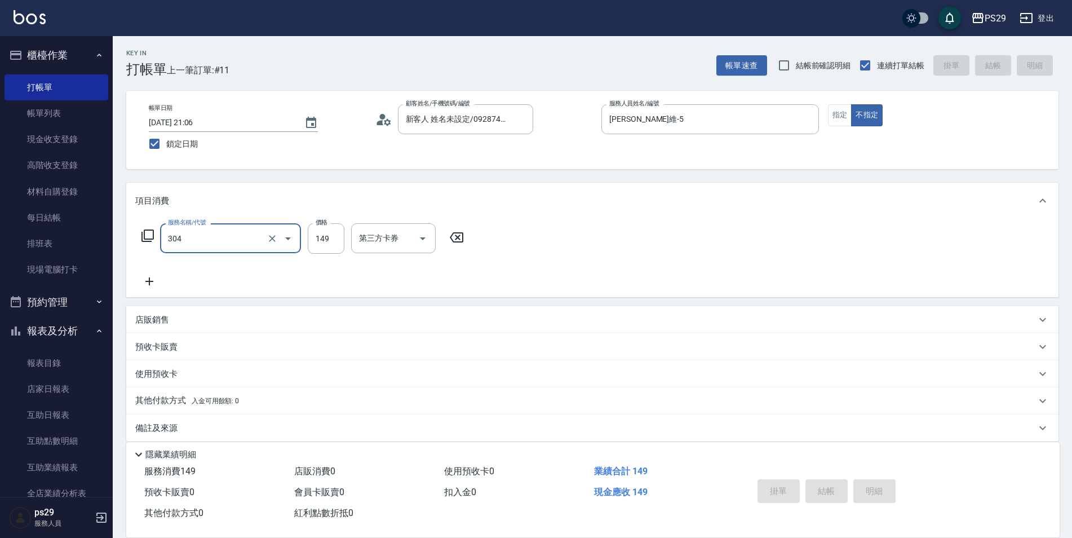
type input "304"
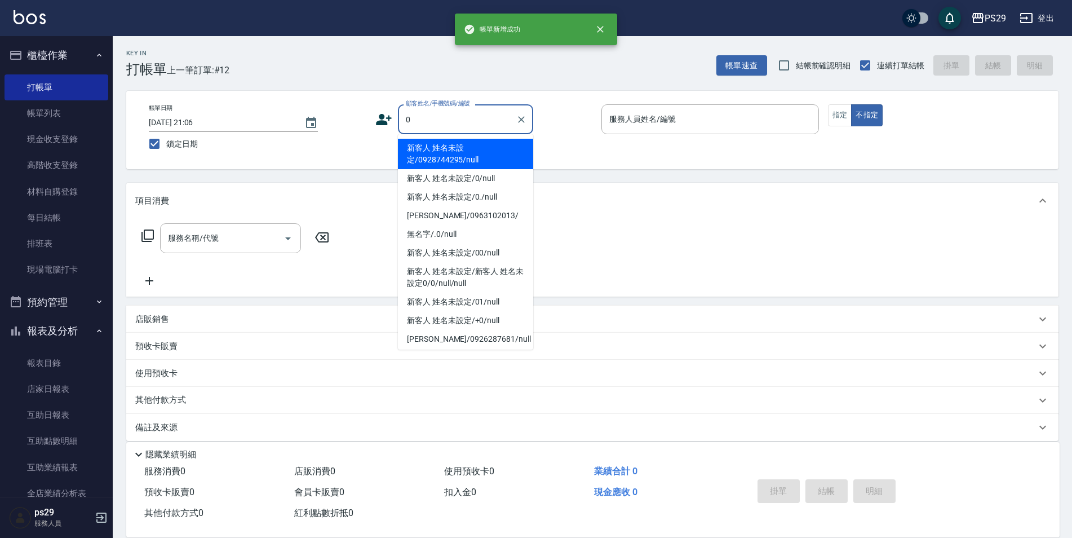
type input "新客人 姓名未設定/0928744295/null"
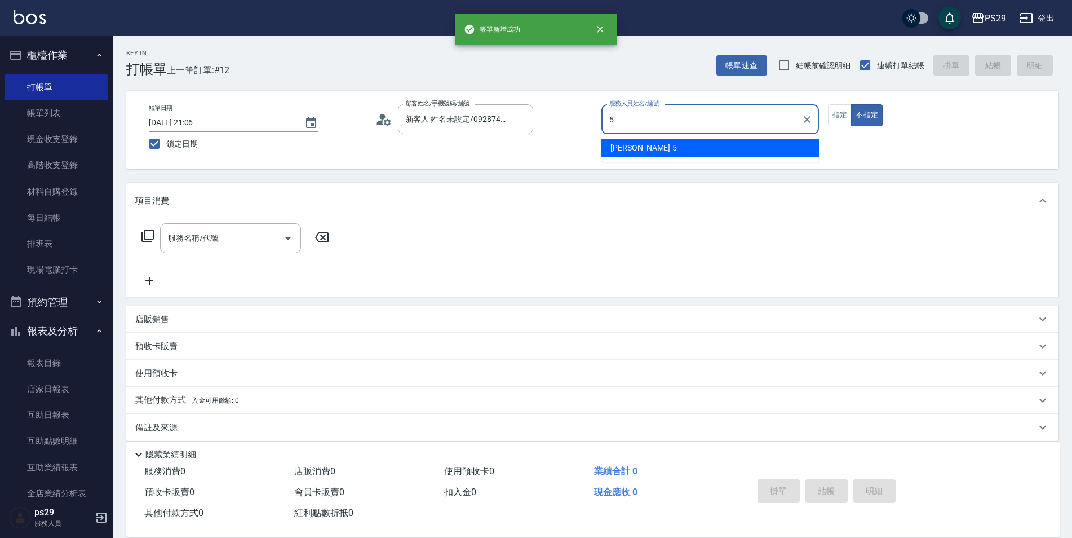
type input "[PERSON_NAME]維-5"
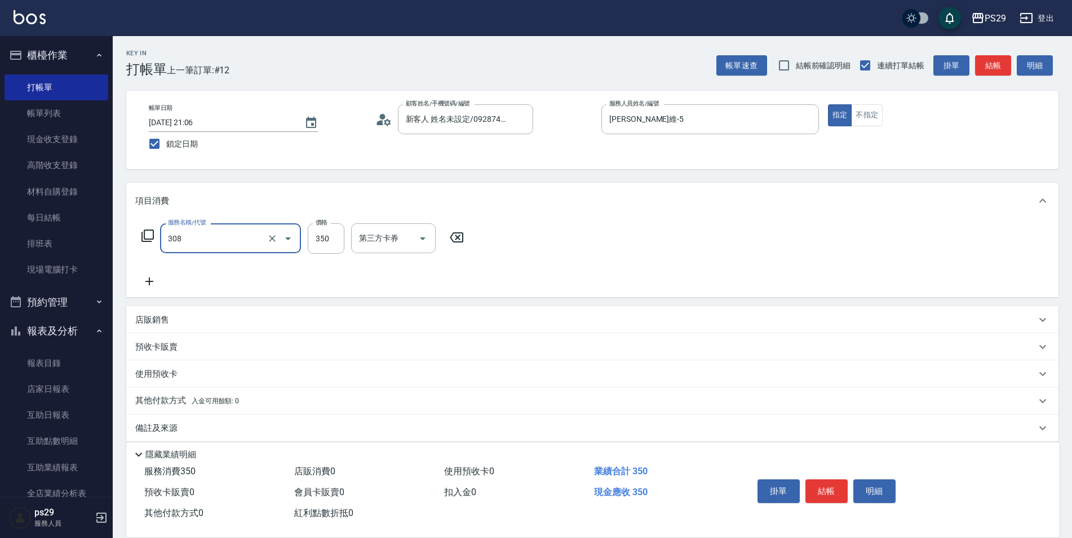
type input "洗+剪(308)"
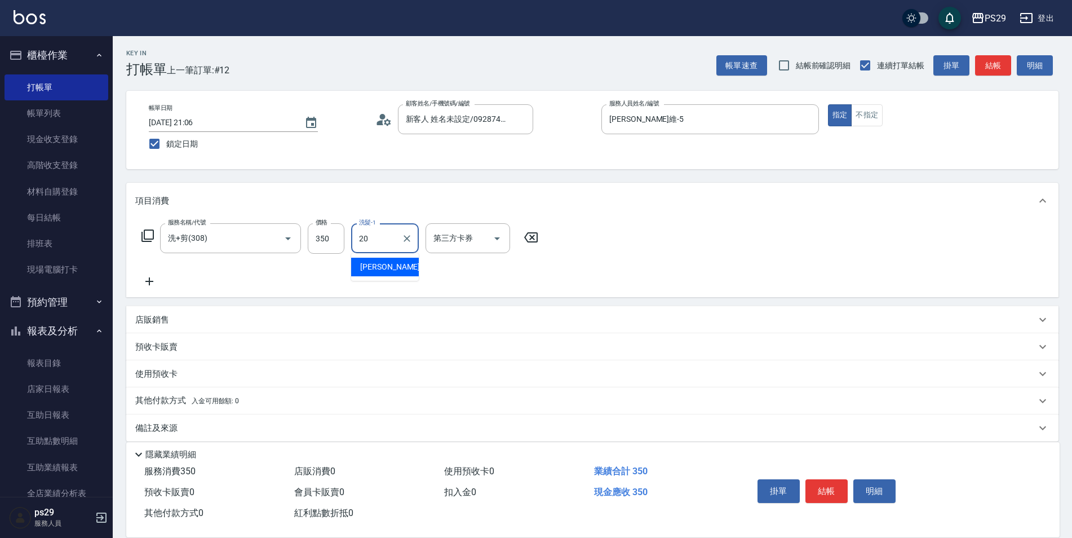
type input "[PERSON_NAME]-20"
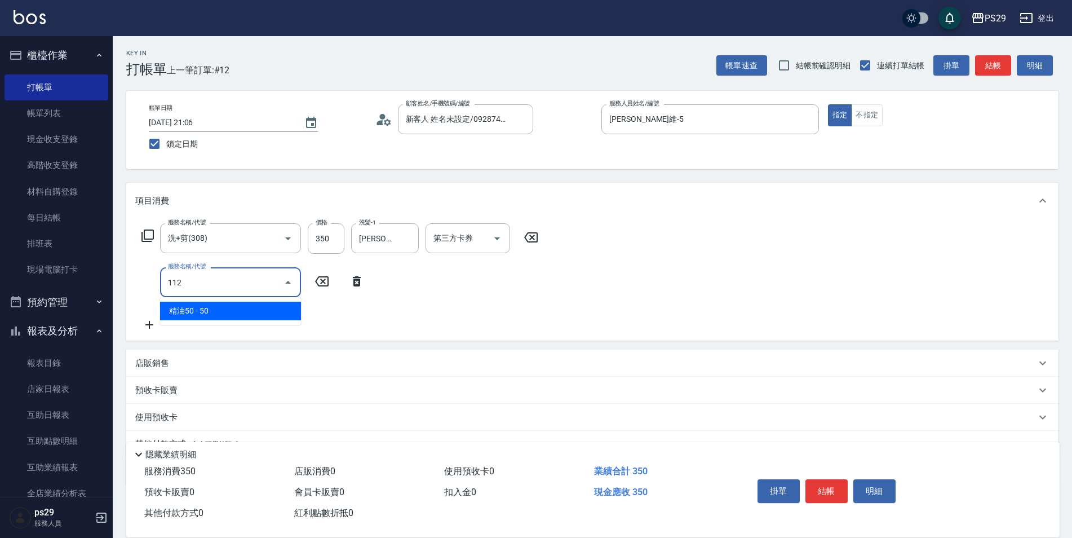
type input "精油50(112)"
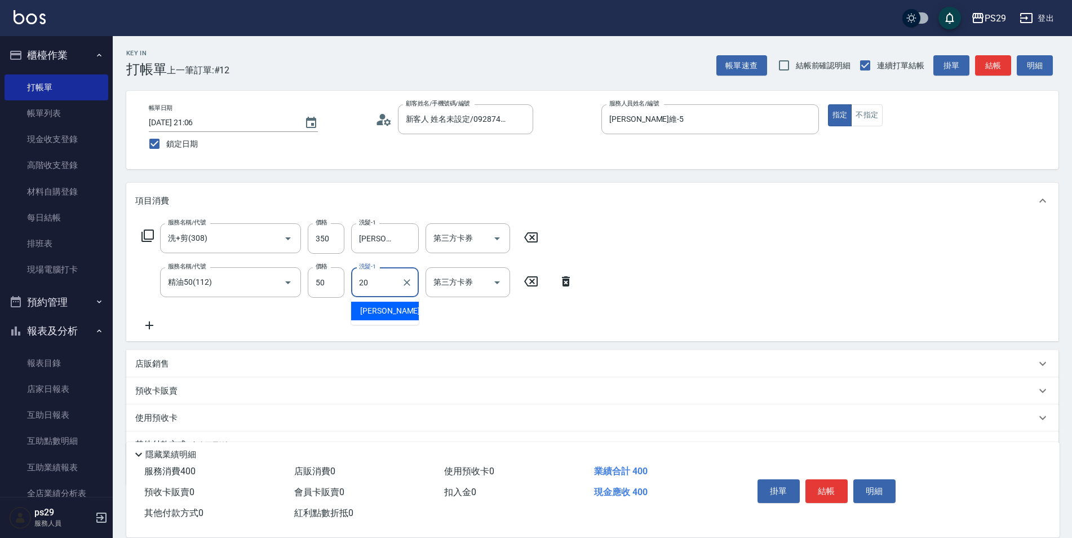
type input "[PERSON_NAME]-20"
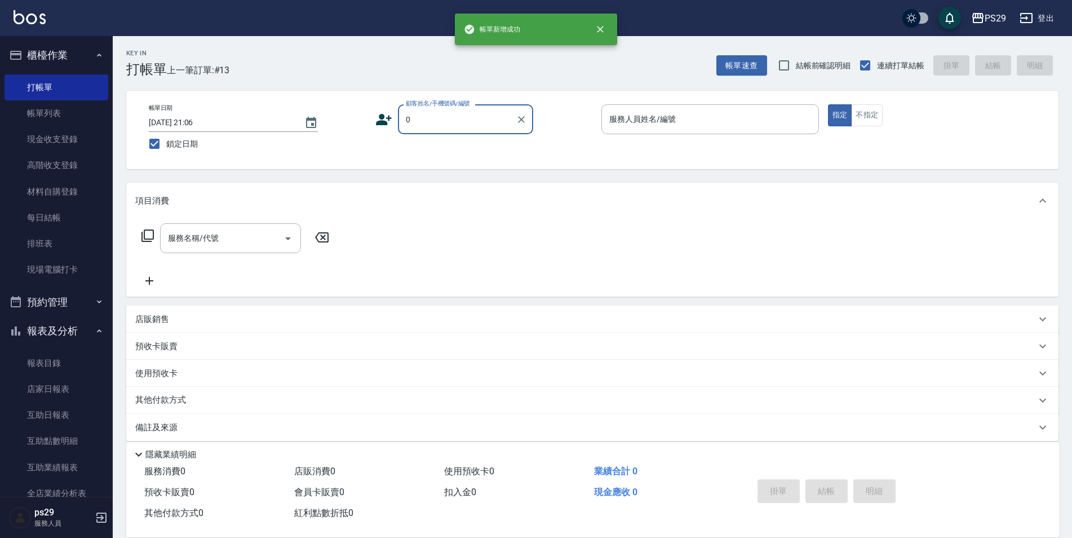
type input "新客人 姓名未設定/0928744295/null"
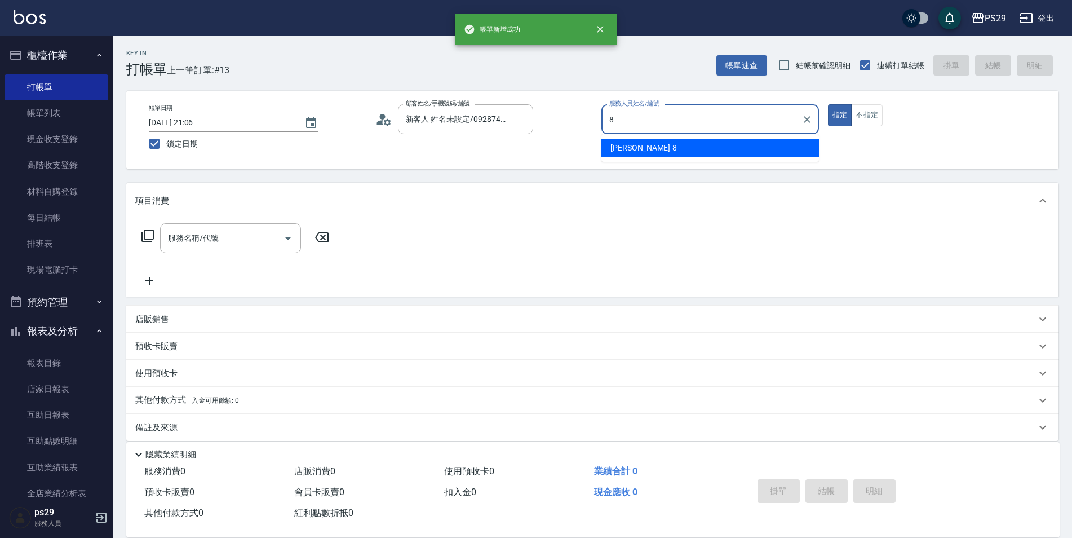
type input "[PERSON_NAME]-8"
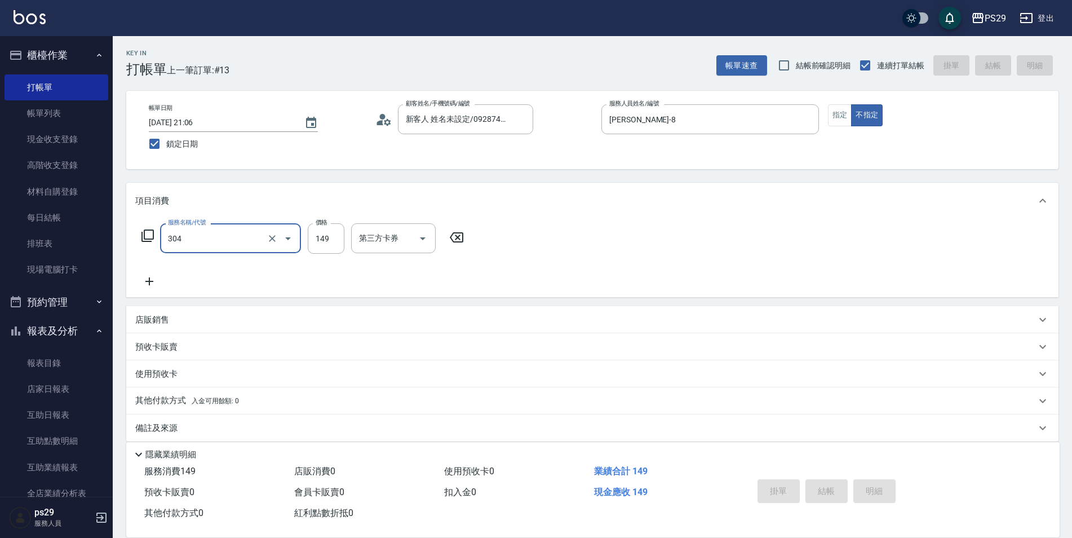
type input "304"
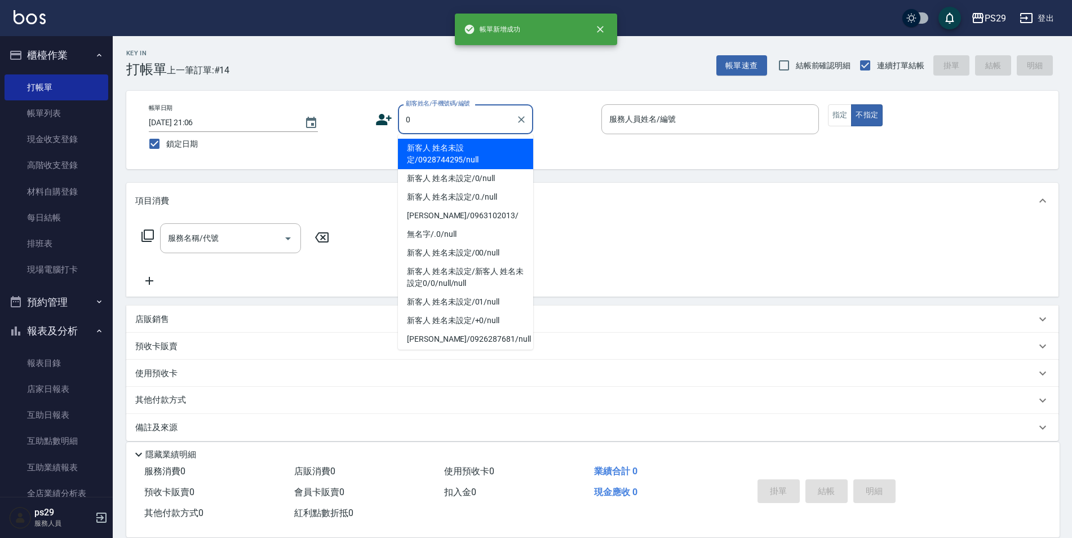
type input "新客人 姓名未設定/0928744295/null"
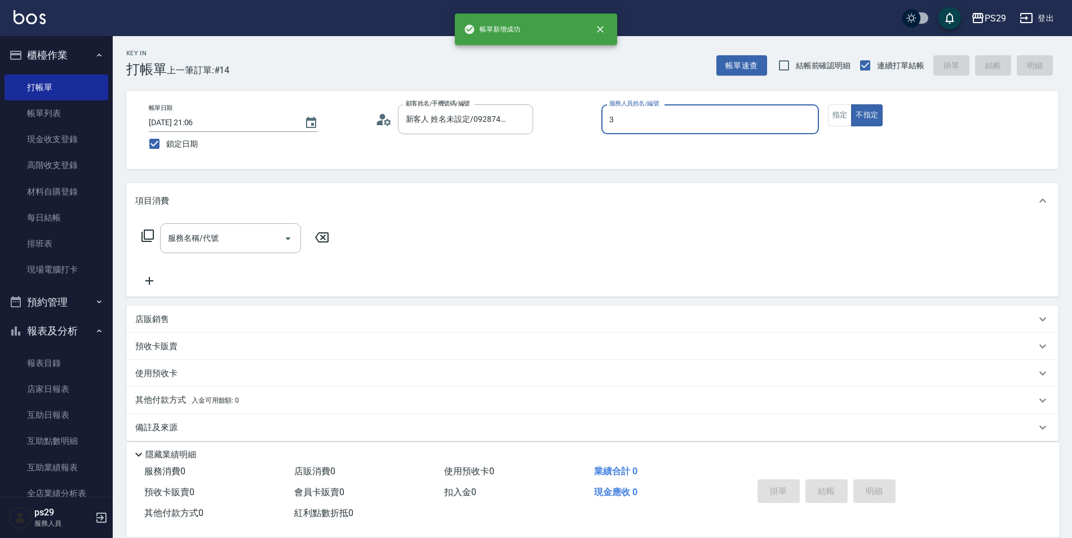
type input "[PERSON_NAME]-3"
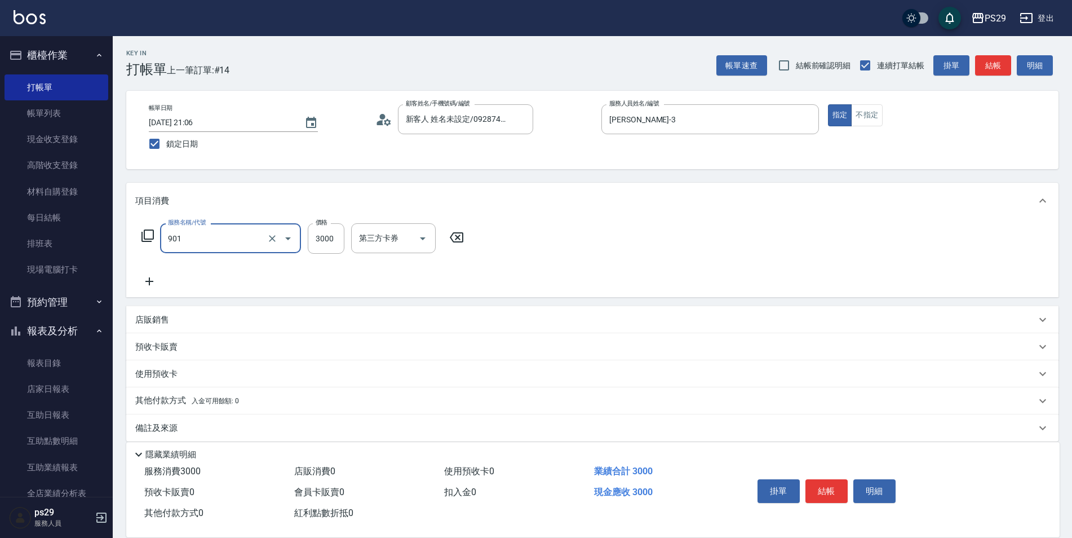
type input "儲值3000(901)"
type input "27"
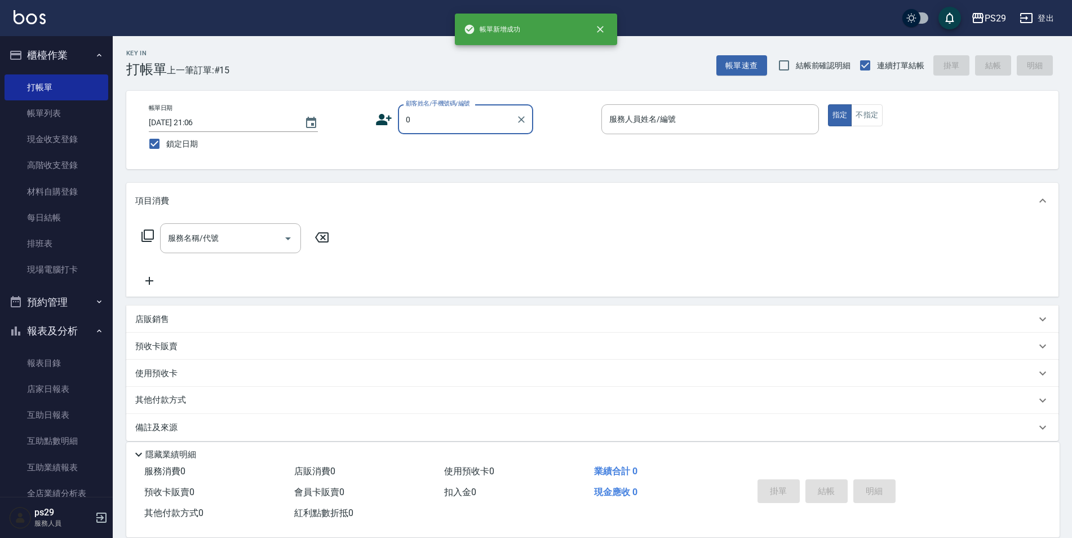
type input "新客人 姓名未設定/0928744295/null"
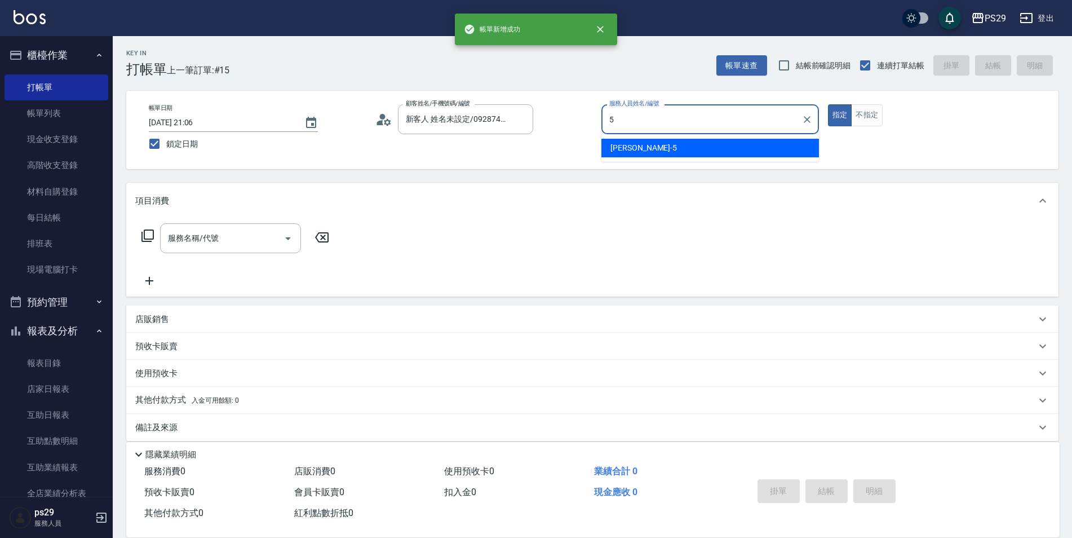
type input "[PERSON_NAME]維-5"
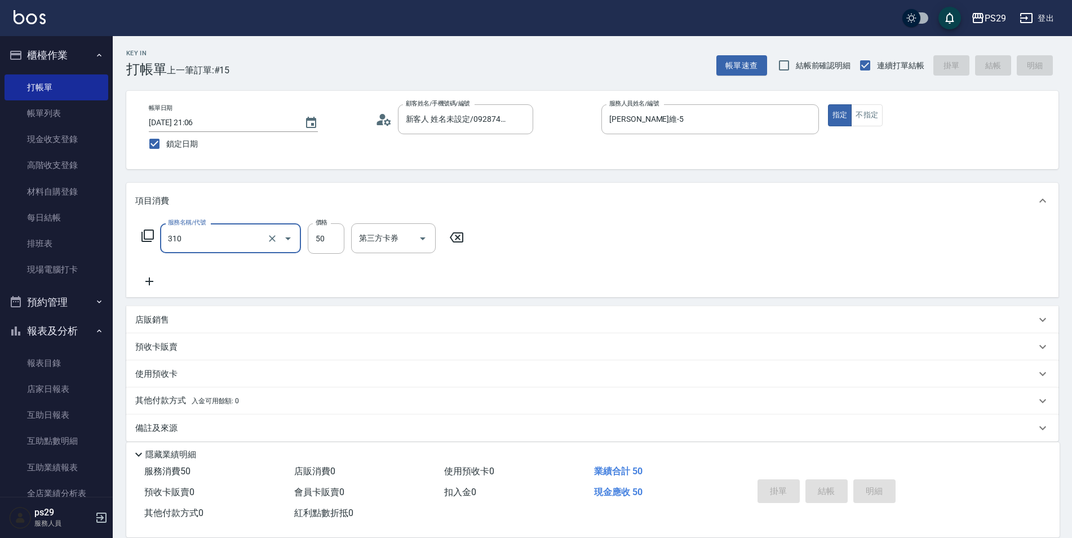
type input "310"
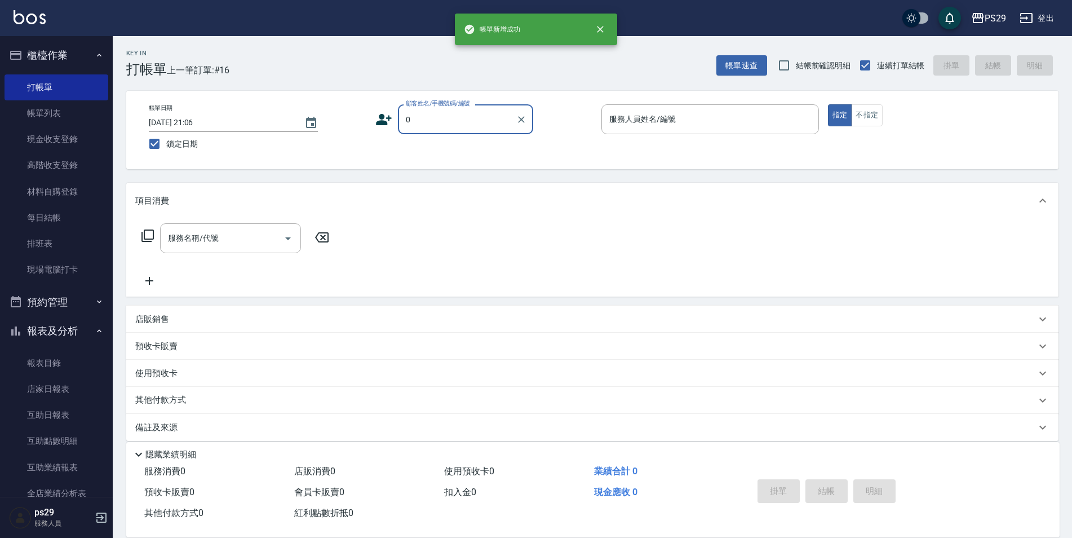
type input "新客人 姓名未設定/0928744295/null"
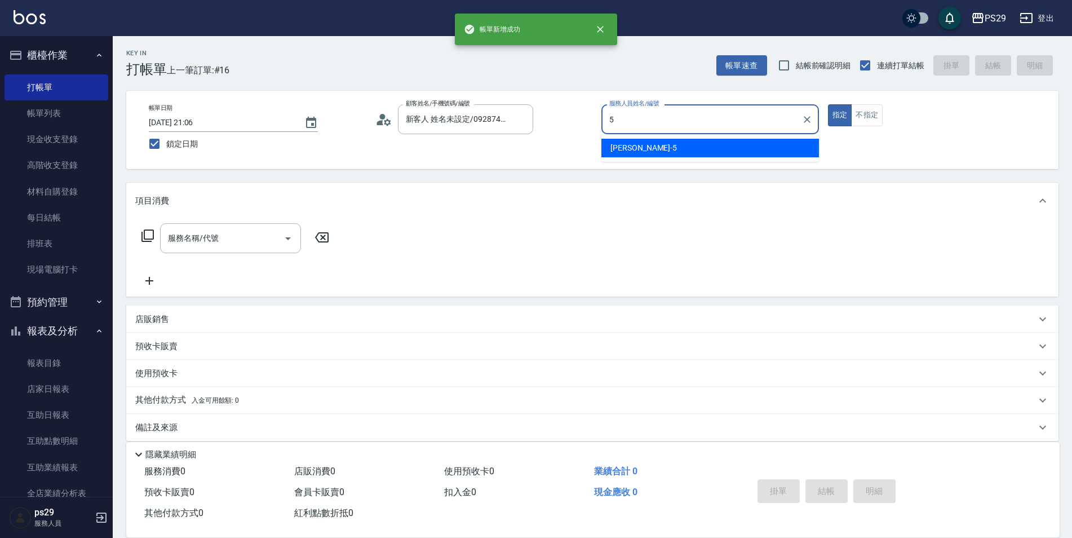
type input "[PERSON_NAME]維-5"
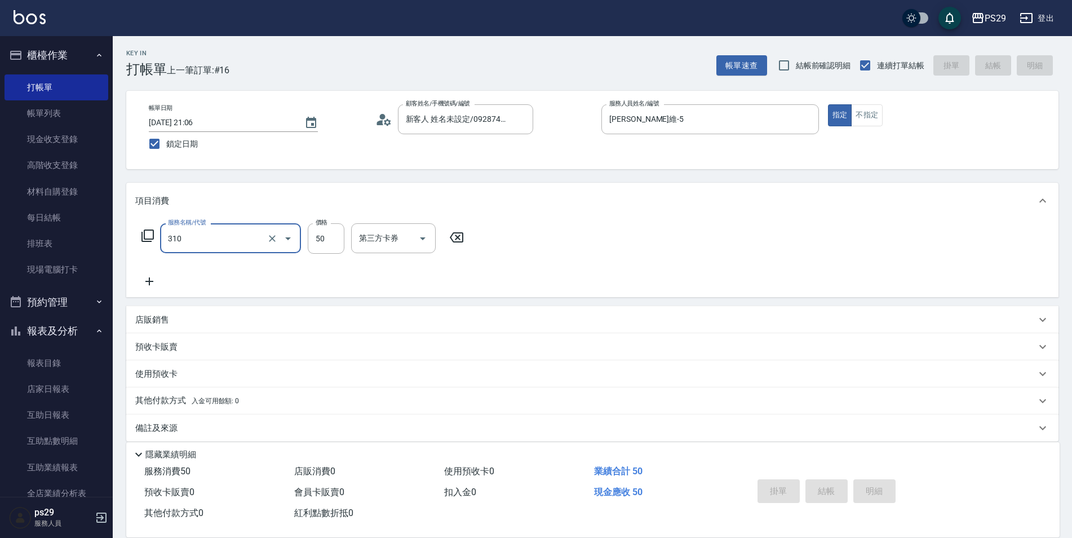
type input "310"
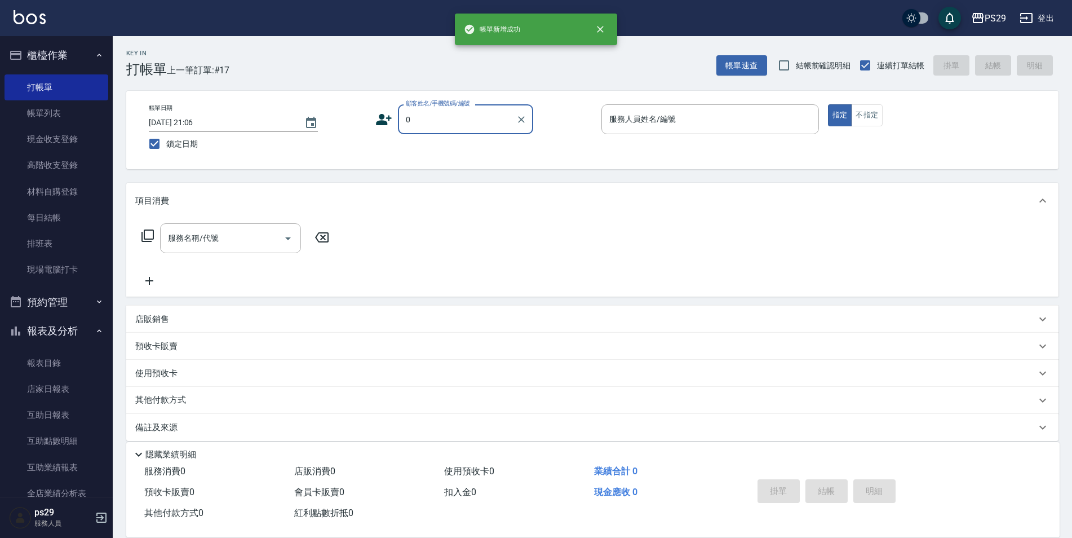
type input "新客人 姓名未設定/0928744295/null"
type input "[PERSON_NAME]維-5"
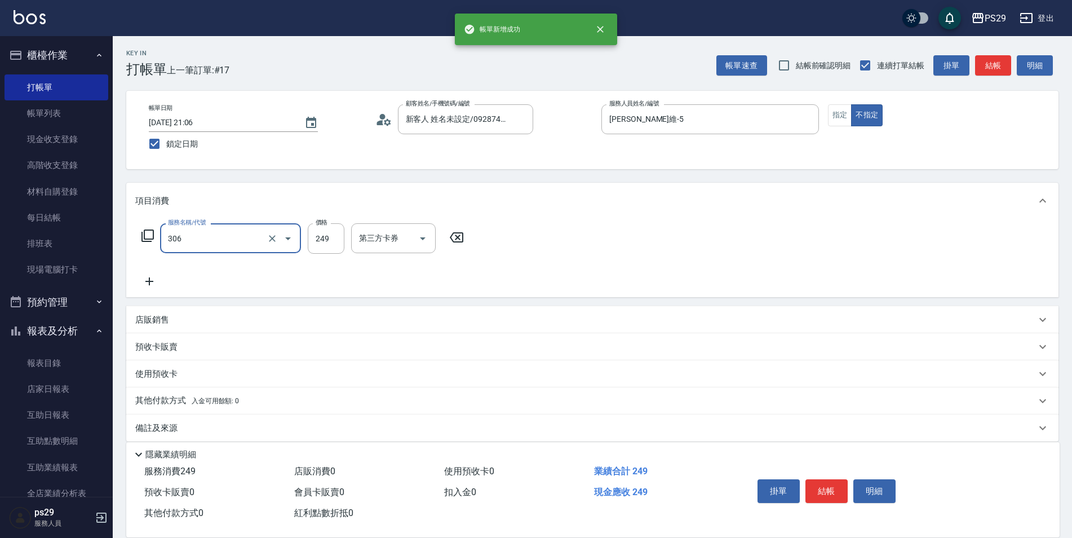
type input "剪髮(306)"
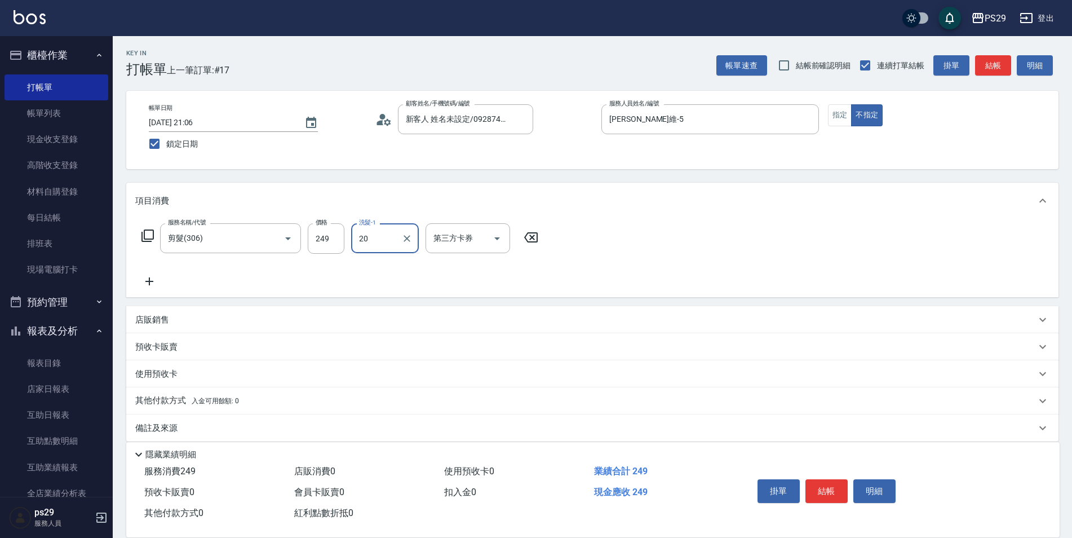
type input "[PERSON_NAME]-20"
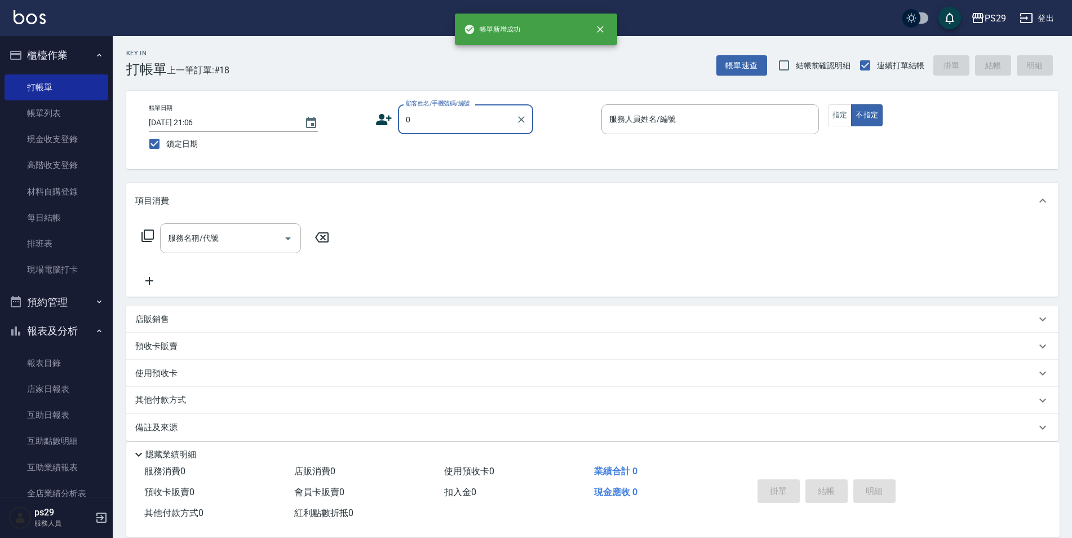
type input "新客人 姓名未設定/0928744295/null"
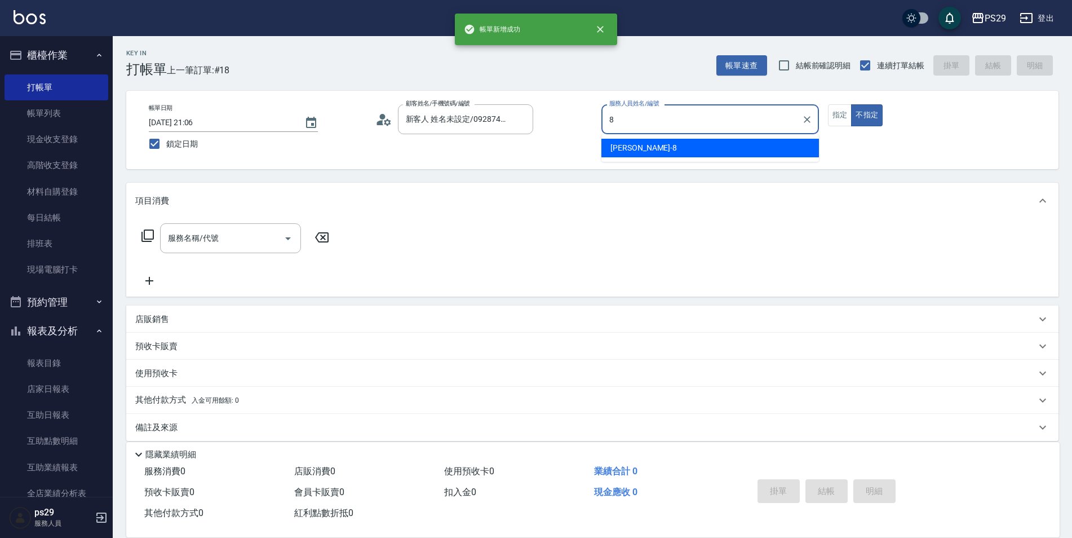
type input "[PERSON_NAME]-8"
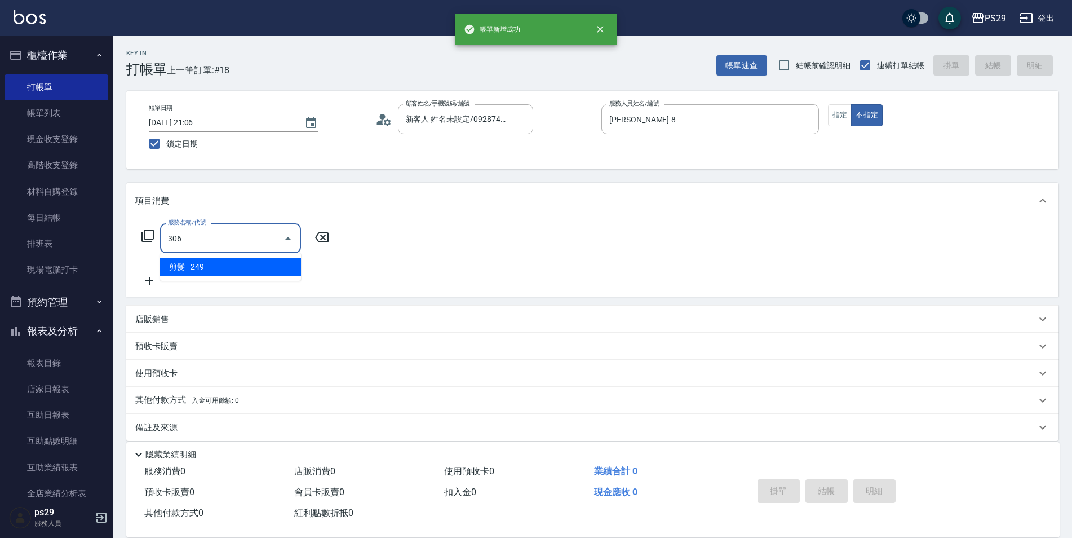
type input "剪髮(306)"
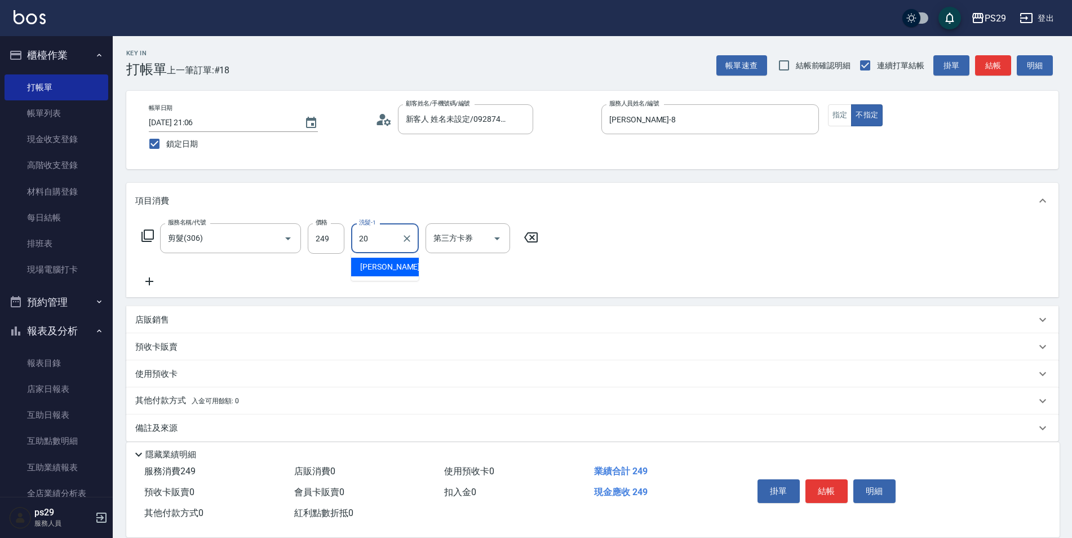
type input "[PERSON_NAME]-20"
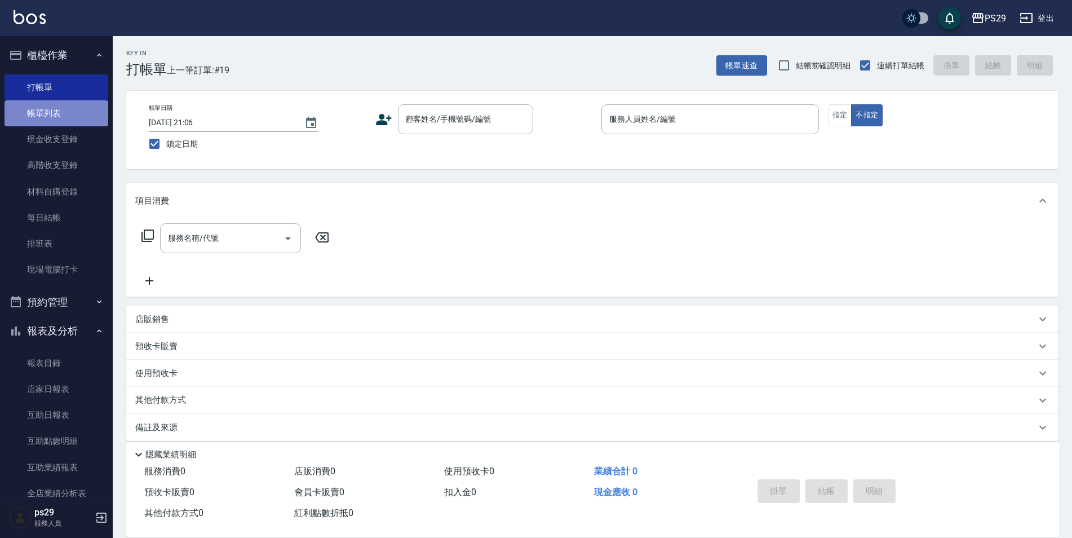
click at [61, 107] on link "帳單列表" at bounding box center [57, 113] width 104 height 26
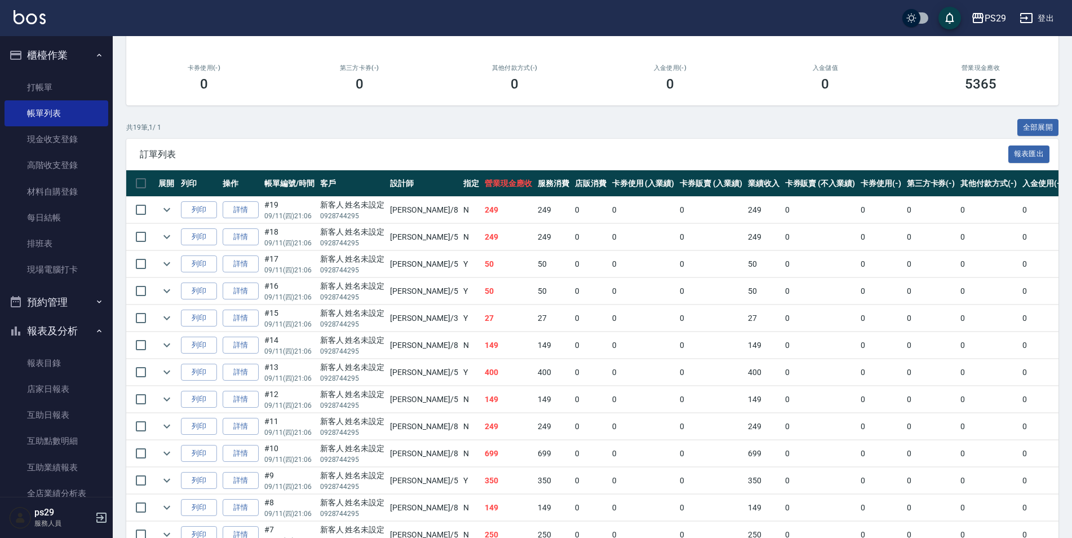
scroll to position [30, 0]
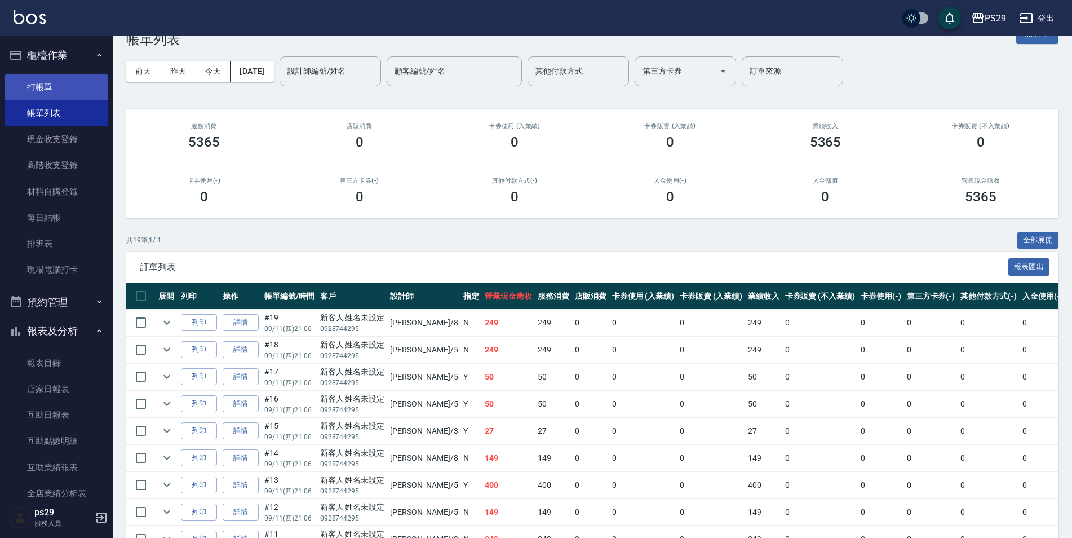
click at [72, 92] on link "打帳單" at bounding box center [57, 87] width 104 height 26
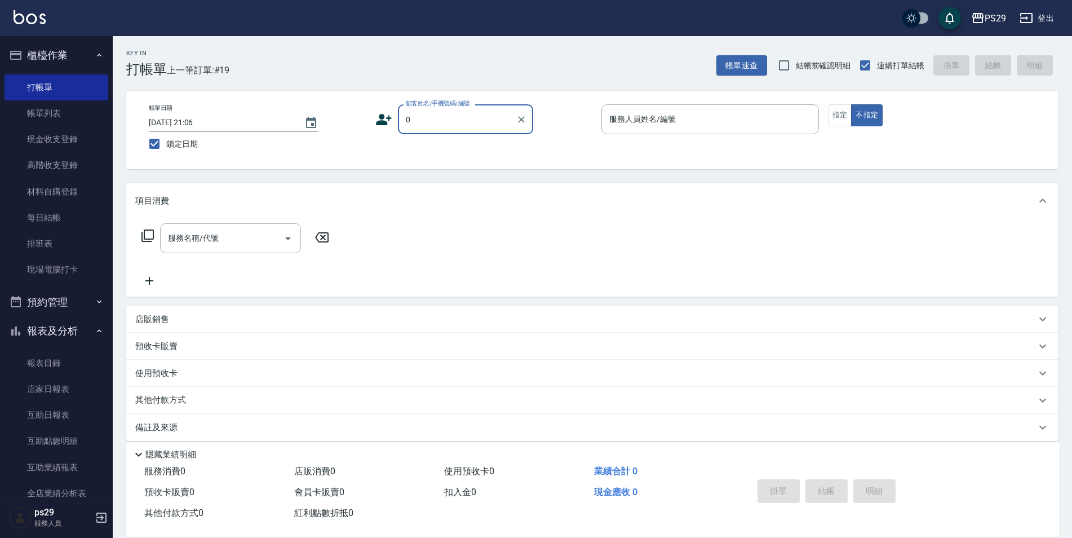
type input "新客人 姓名未設定/0928744295/null"
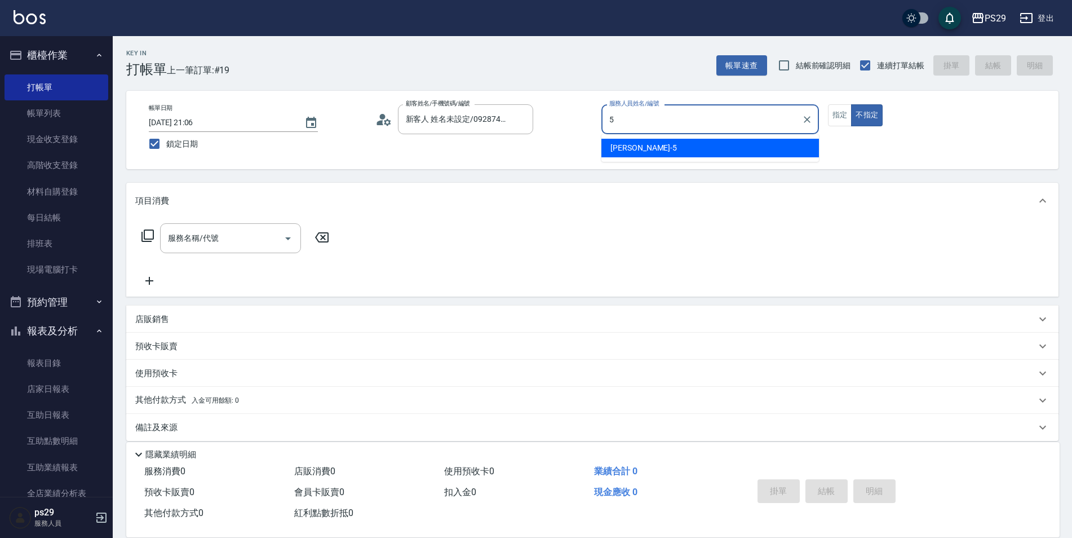
type input "[PERSON_NAME]維-5"
type button "false"
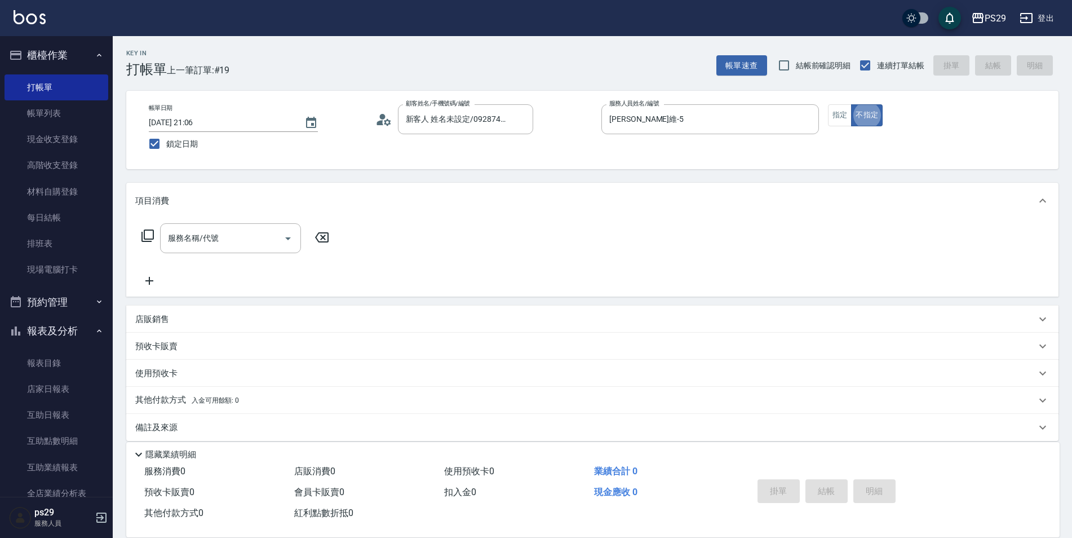
type input "新客人 姓名未設定/0/null"
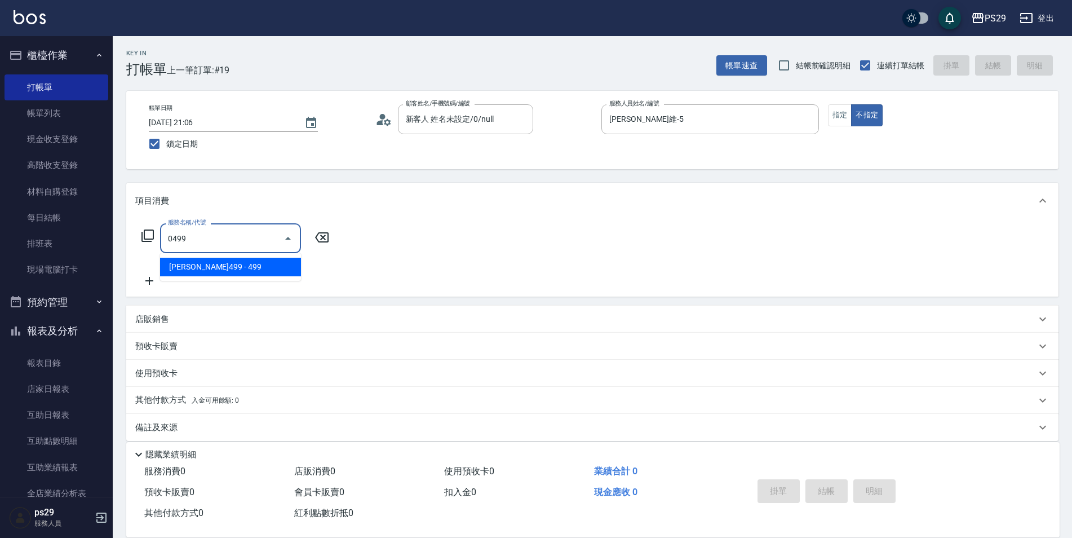
type input "[PERSON_NAME]499(0499)"
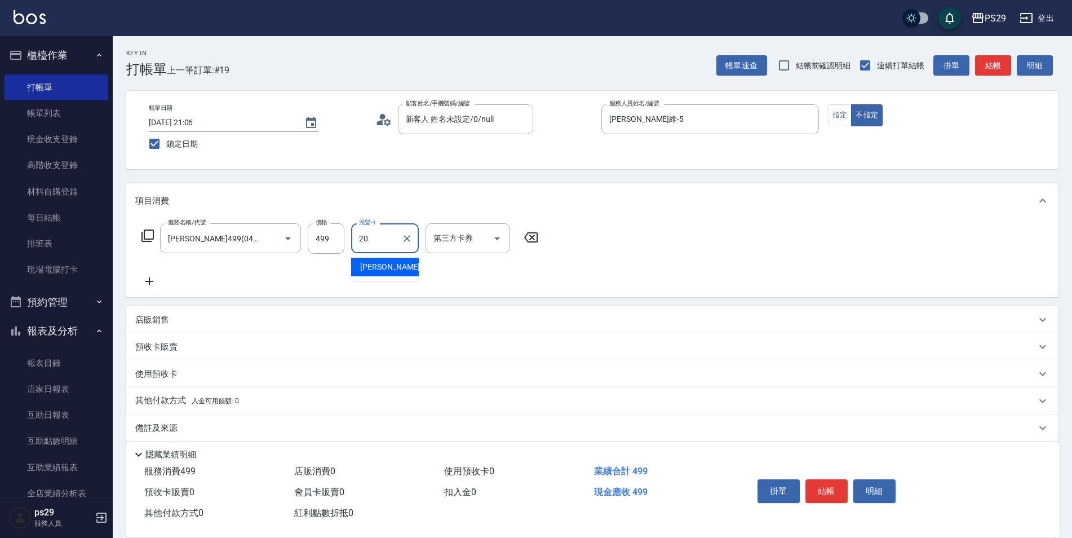
type input "[PERSON_NAME]-20"
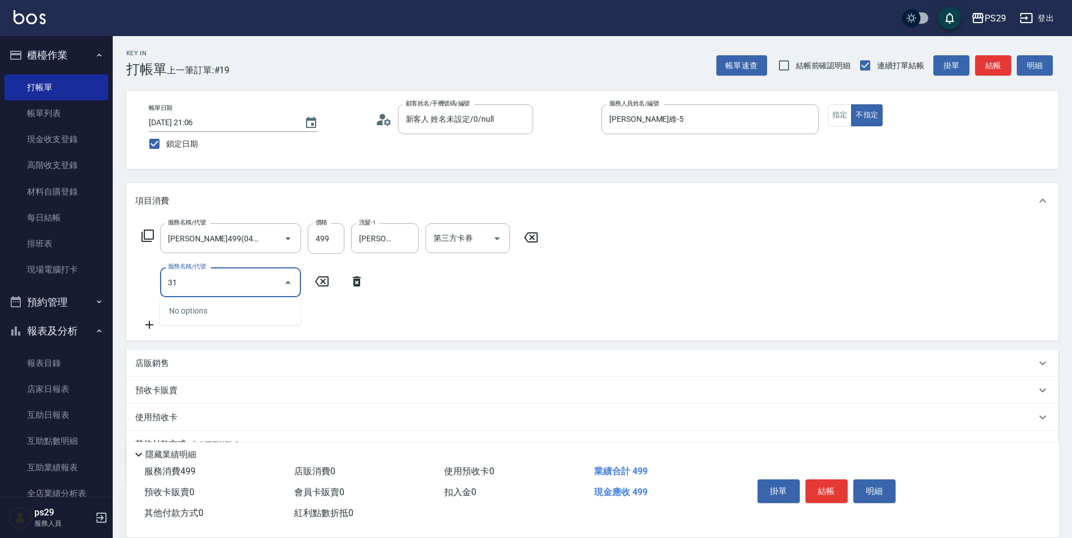
type input "310"
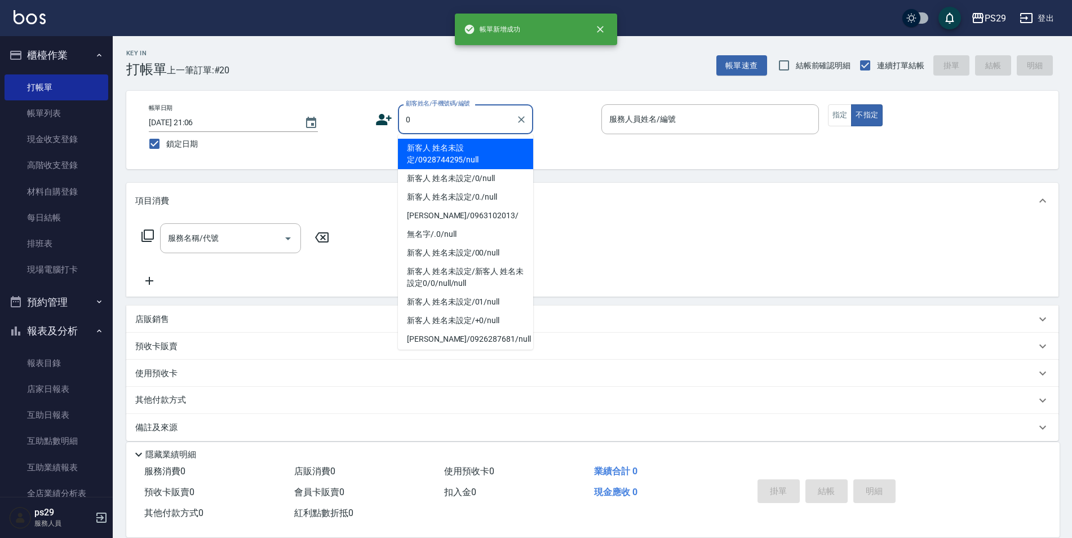
type input "新客人 姓名未設定/0928744295/null"
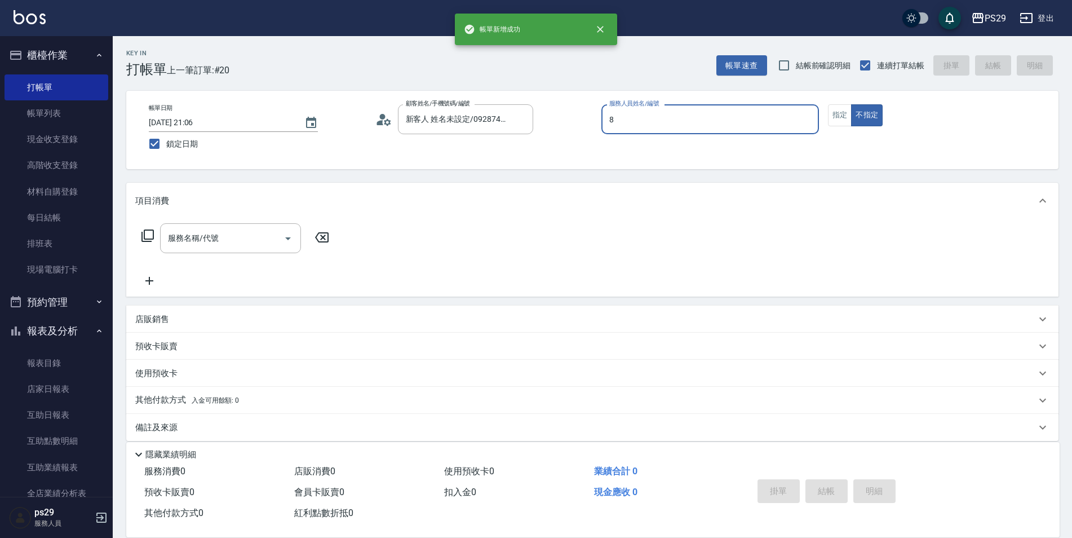
type input "[PERSON_NAME]-8"
type input "3"
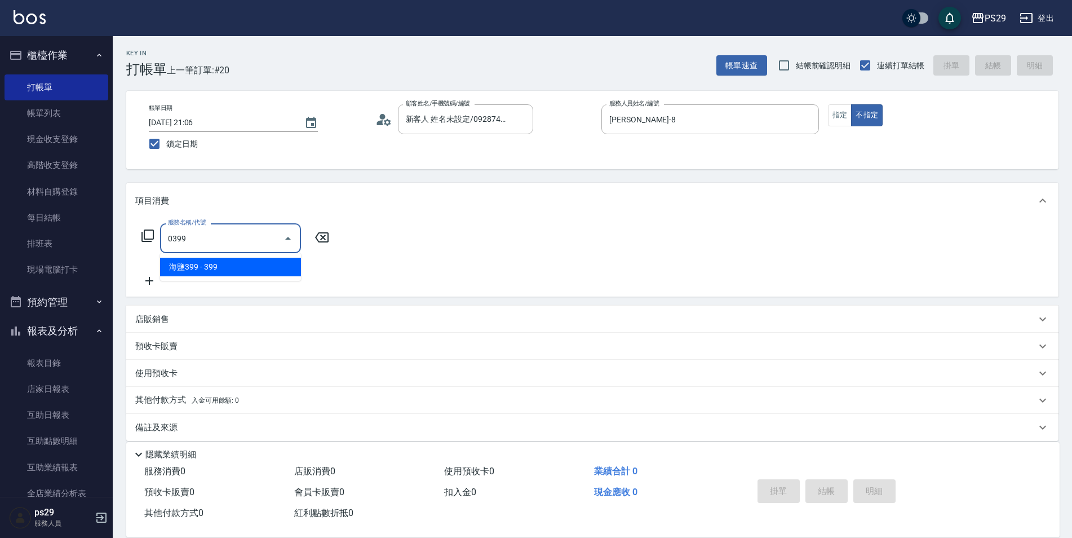
type input "海鹽399(0399)"
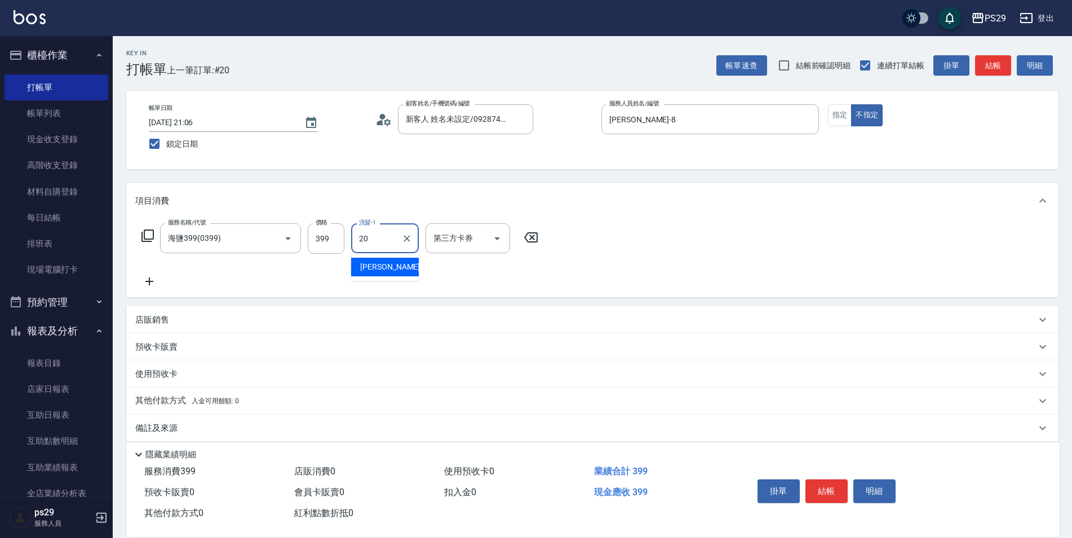
type input "[PERSON_NAME]-20"
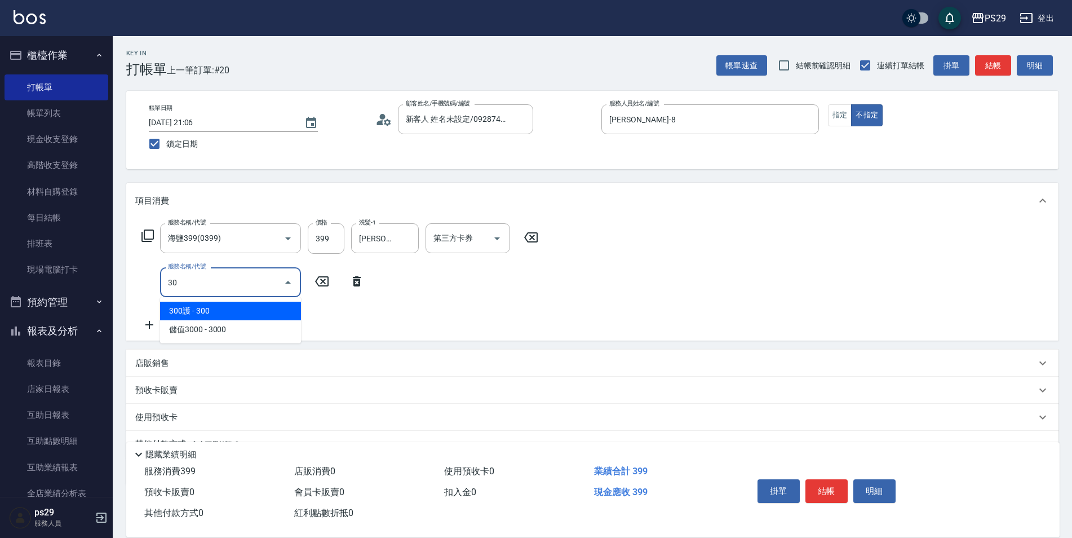
type input "304"
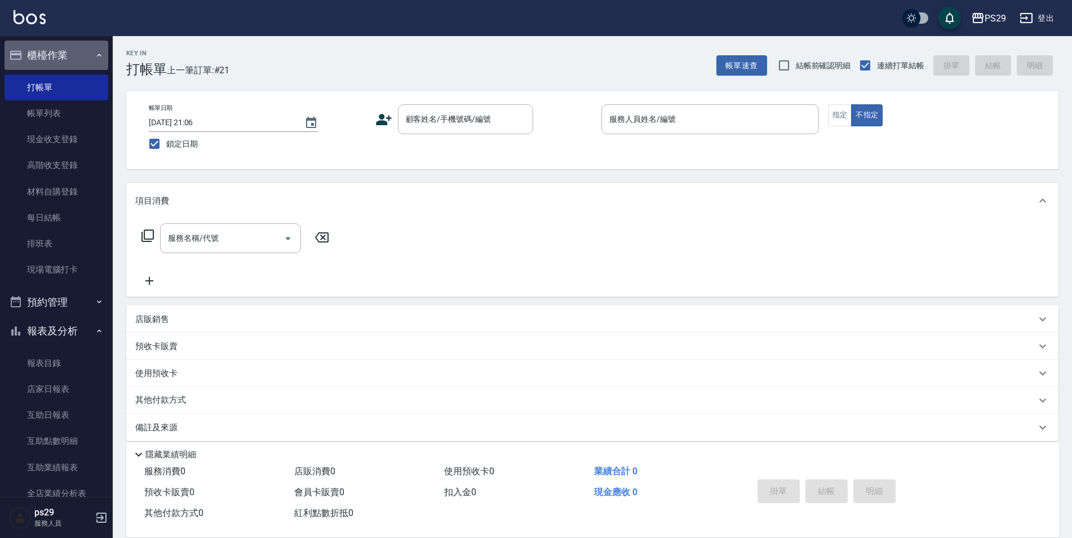
click at [80, 57] on button "櫃檯作業" at bounding box center [57, 55] width 104 height 29
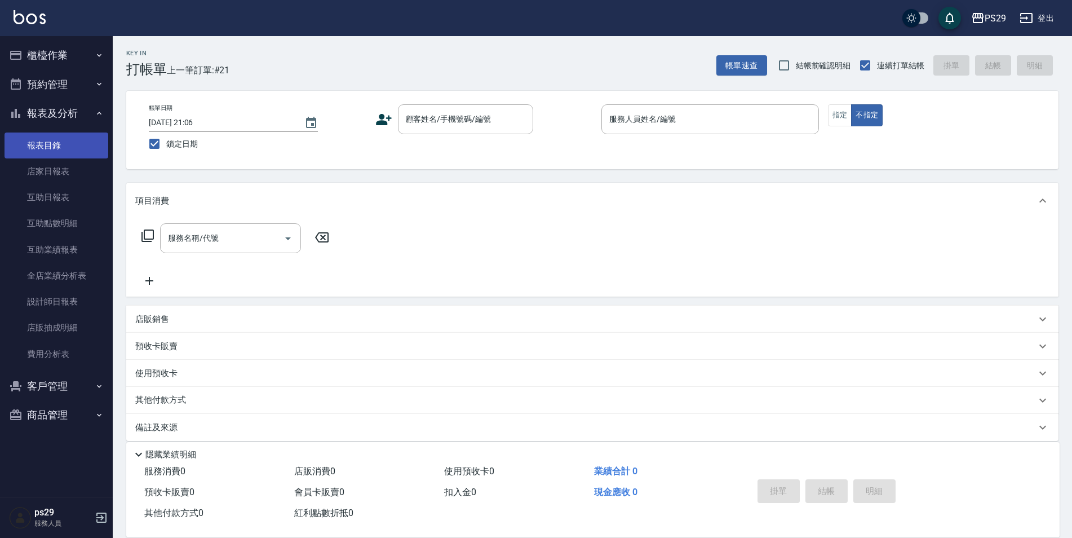
click at [59, 153] on link "報表目錄" at bounding box center [57, 145] width 104 height 26
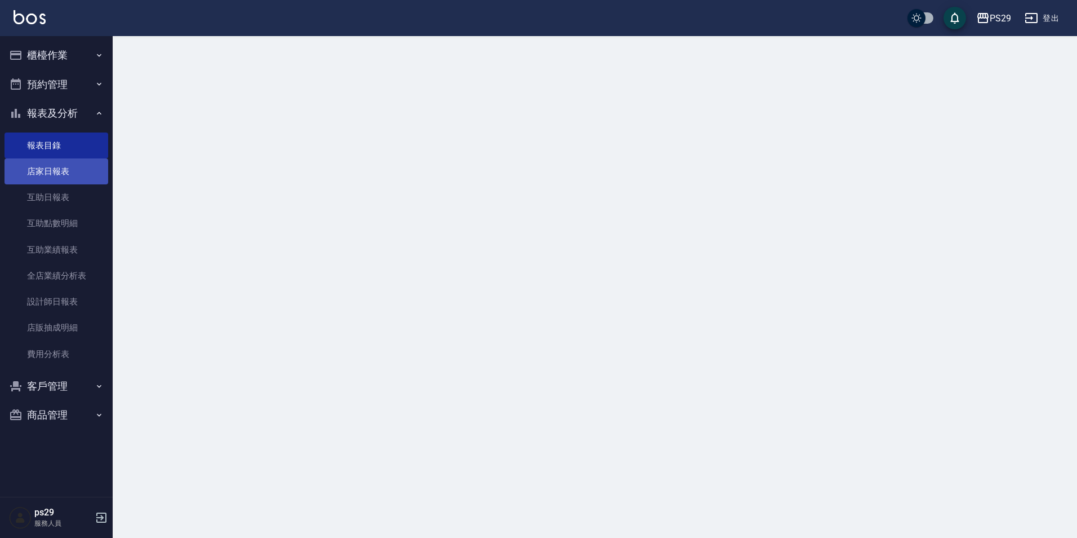
click at [59, 164] on link "店家日報表" at bounding box center [57, 171] width 104 height 26
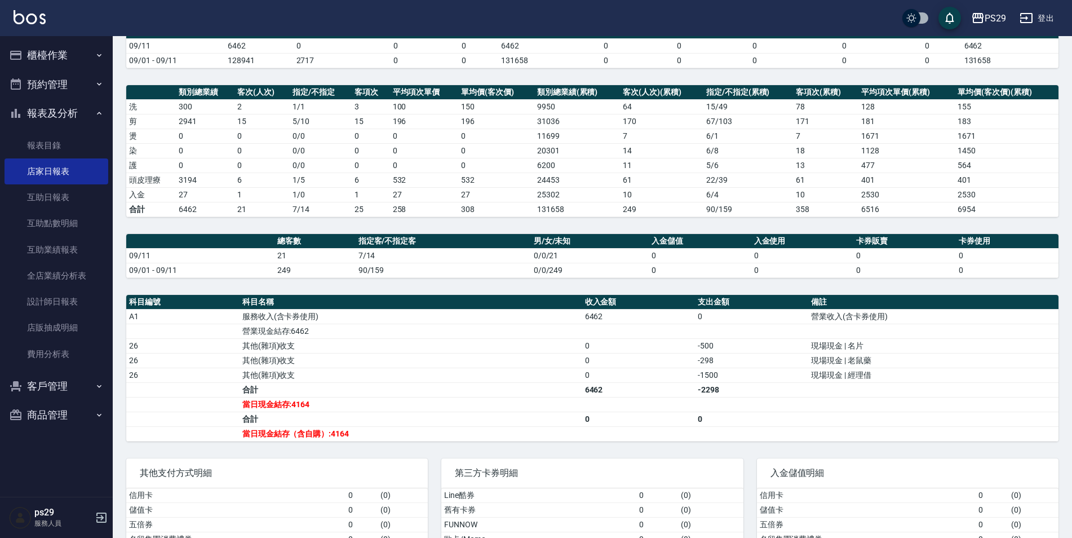
scroll to position [163, 0]
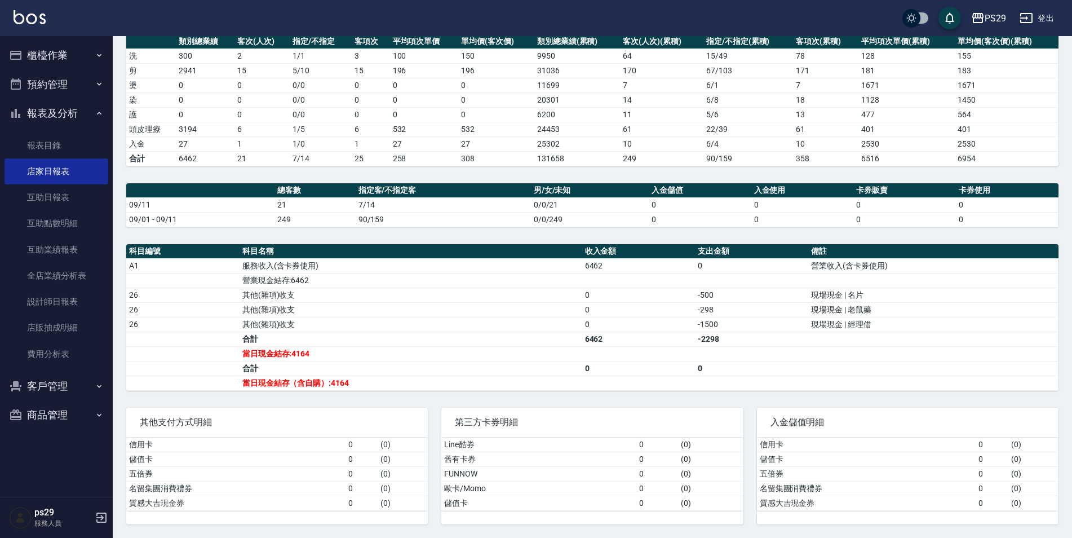
click at [53, 17] on div "PS29 登出" at bounding box center [536, 18] width 1072 height 36
click at [45, 19] on img at bounding box center [30, 17] width 32 height 14
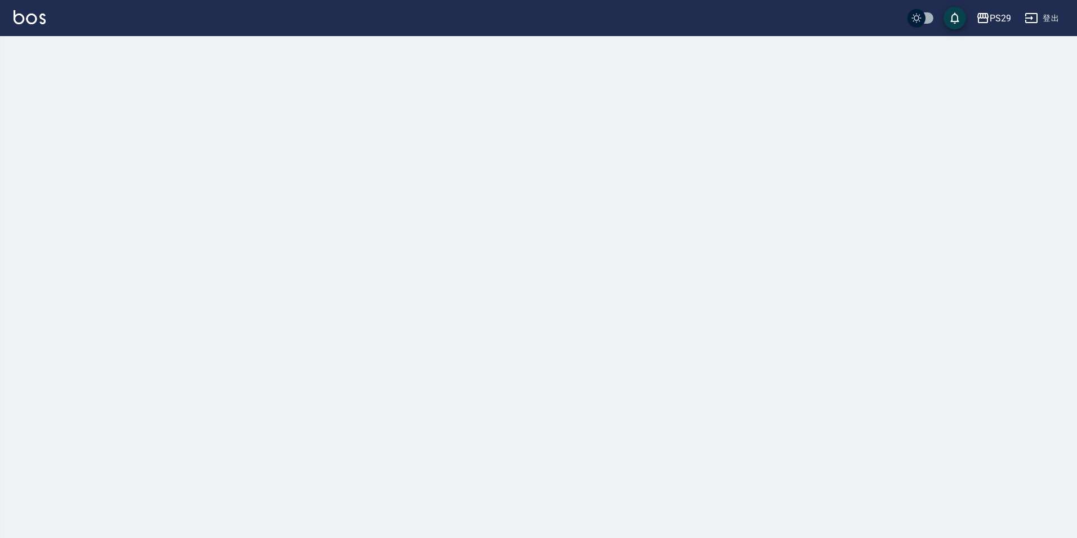
click at [45, 19] on img at bounding box center [30, 17] width 32 height 14
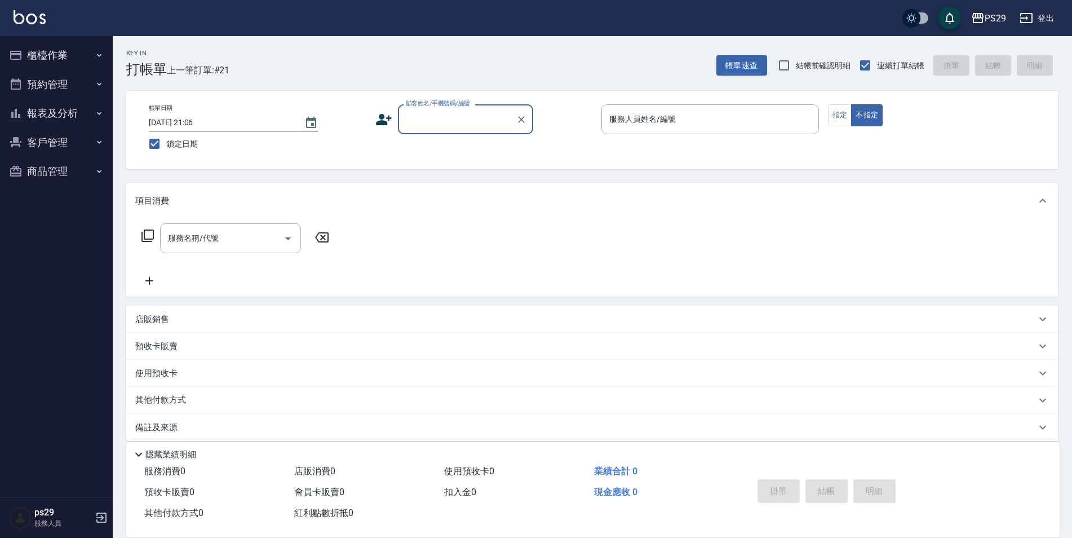
click at [84, 125] on button "報表及分析" at bounding box center [57, 113] width 104 height 29
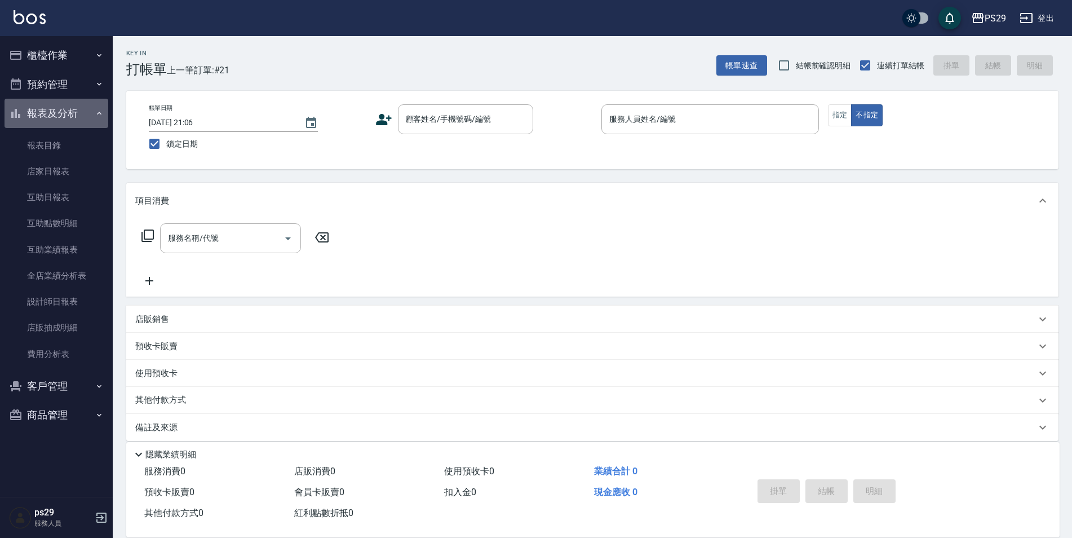
click at [86, 119] on button "報表及分析" at bounding box center [57, 113] width 104 height 29
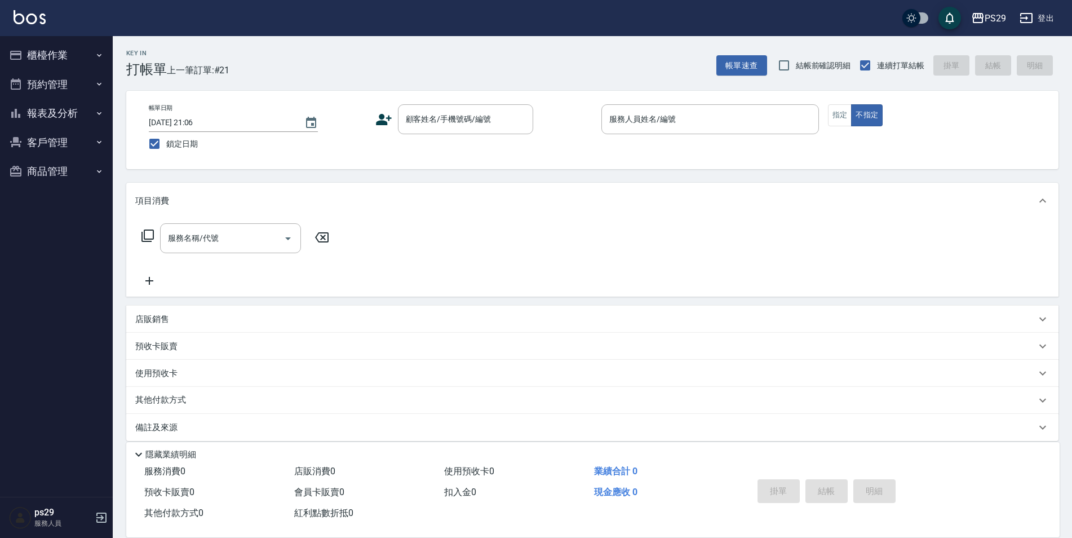
click at [41, 16] on img at bounding box center [30, 17] width 32 height 14
click at [49, 107] on button "報表及分析" at bounding box center [57, 113] width 104 height 29
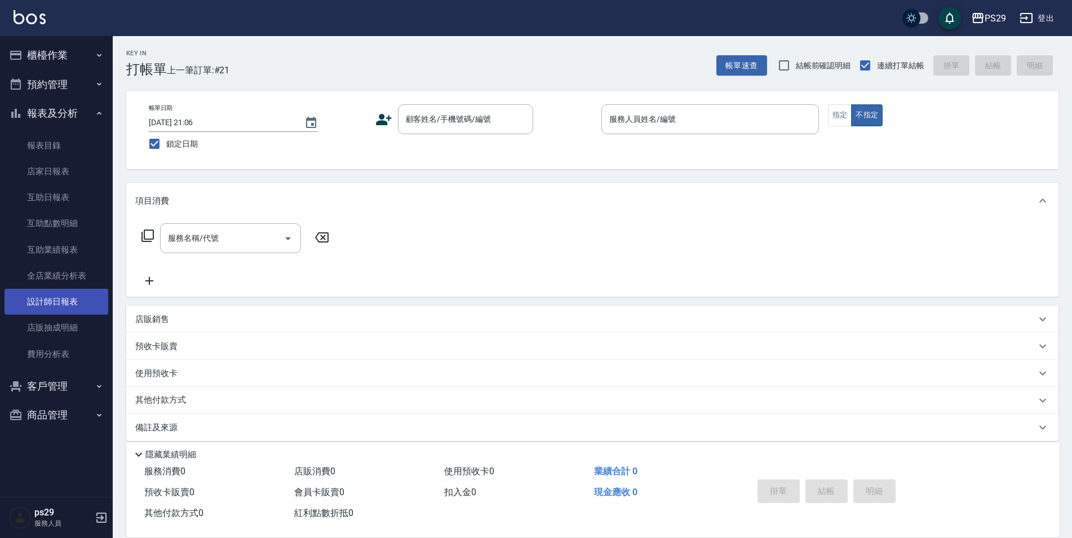
click at [91, 295] on link "設計師日報表" at bounding box center [57, 302] width 104 height 26
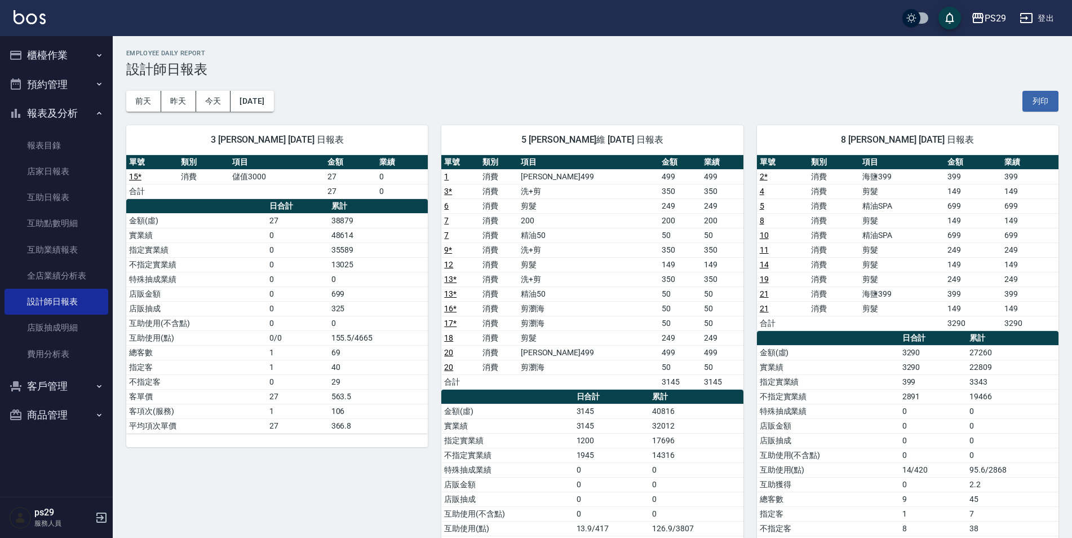
scroll to position [56, 0]
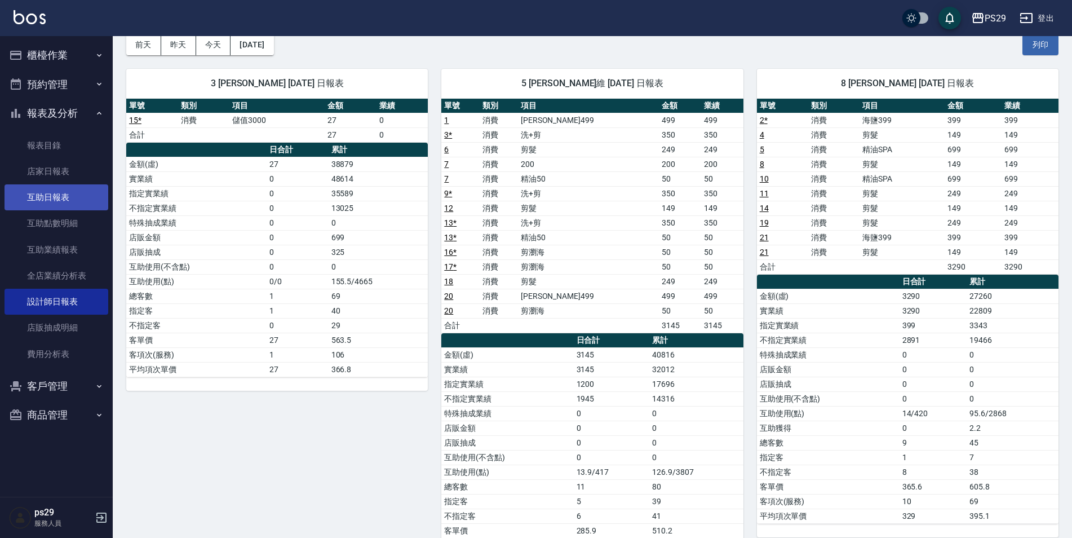
click at [55, 201] on link "互助日報表" at bounding box center [57, 197] width 104 height 26
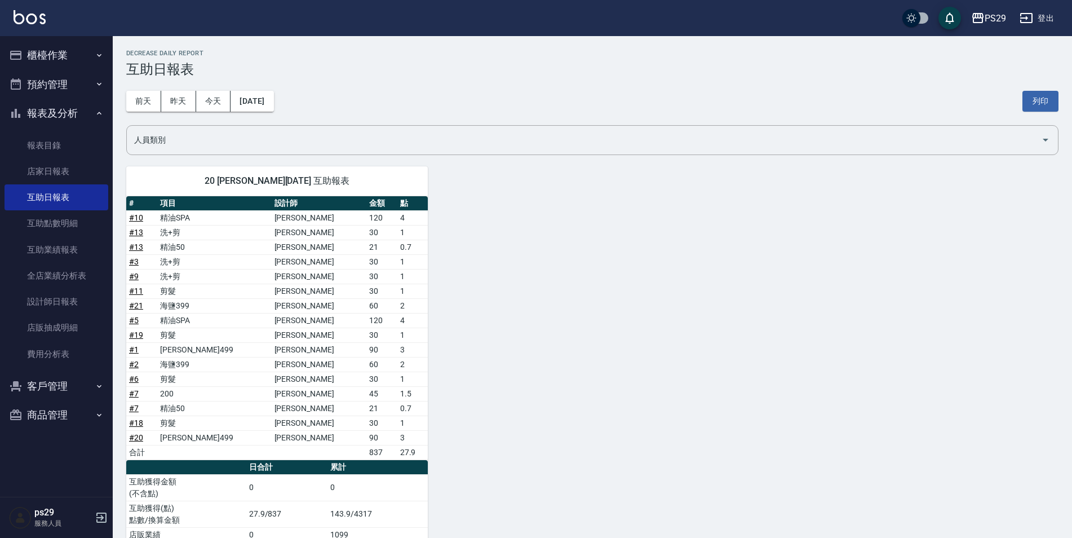
click at [3, 28] on div "PS29 登出" at bounding box center [536, 18] width 1072 height 36
click at [16, 25] on link at bounding box center [30, 18] width 32 height 16
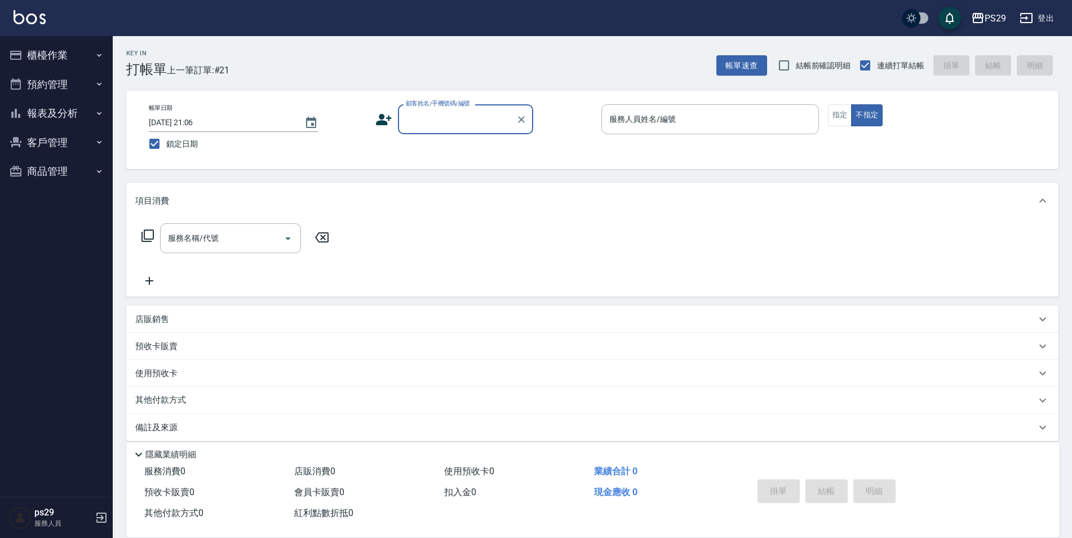
click at [90, 107] on button "報表及分析" at bounding box center [57, 113] width 104 height 29
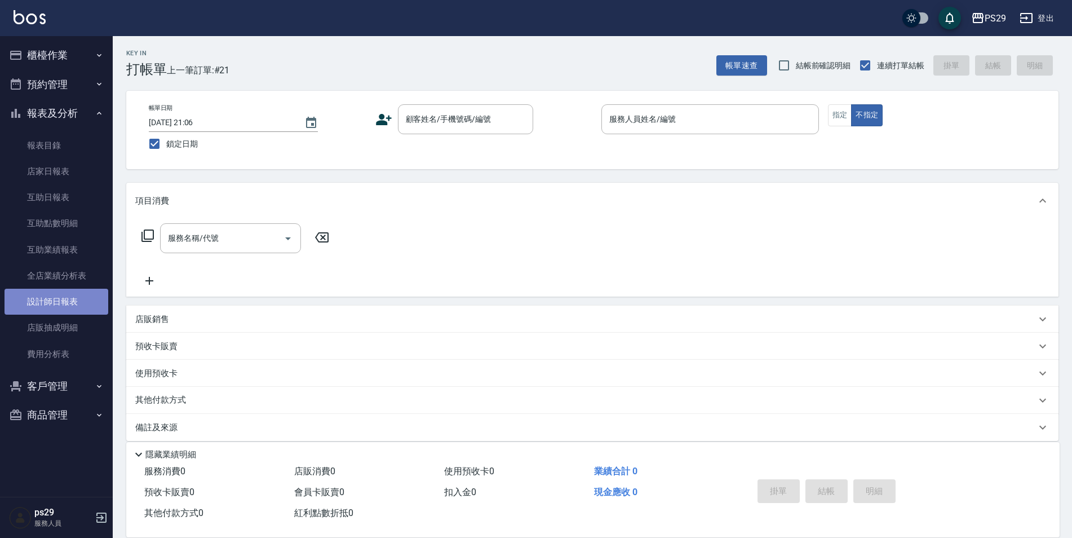
click at [51, 302] on link "設計師日報表" at bounding box center [57, 302] width 104 height 26
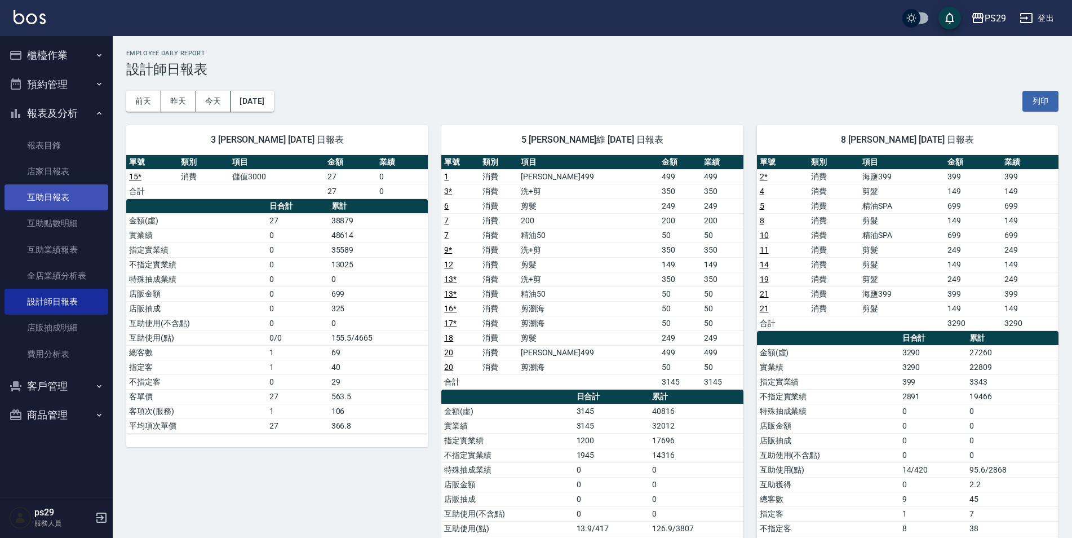
click at [76, 185] on link "互助日報表" at bounding box center [57, 197] width 104 height 26
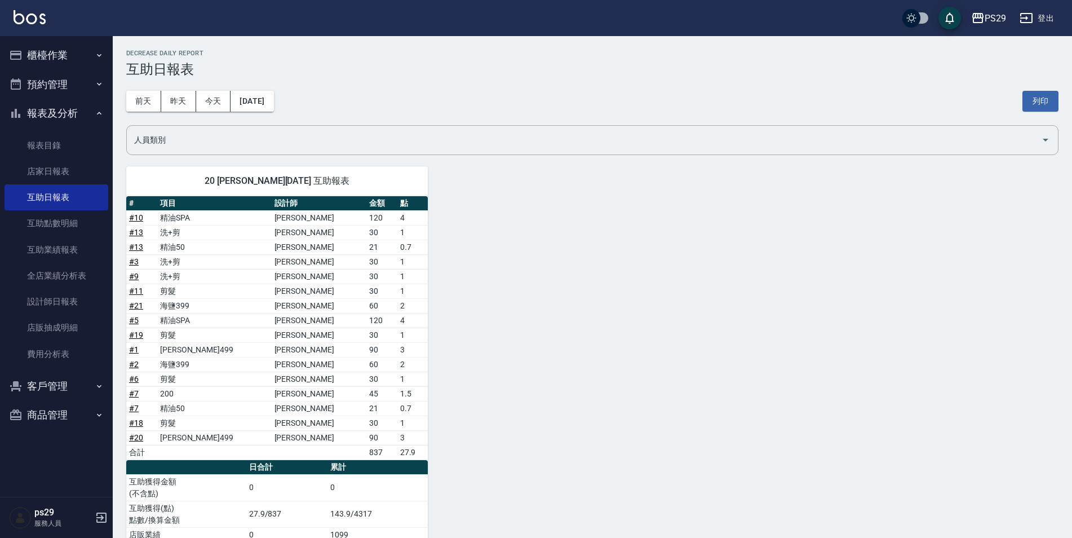
scroll to position [46, 0]
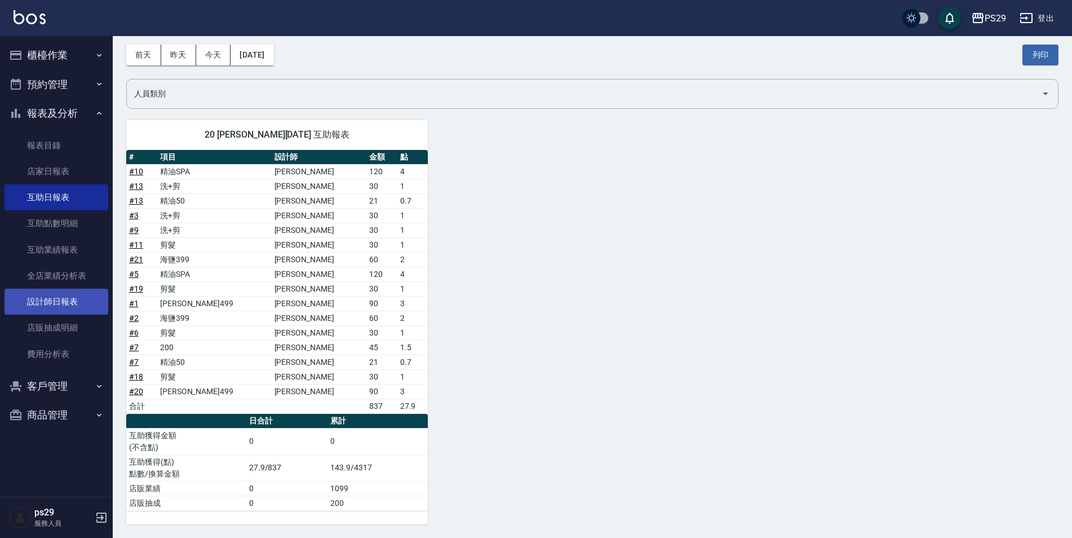
click at [25, 309] on link "設計師日報表" at bounding box center [57, 302] width 104 height 26
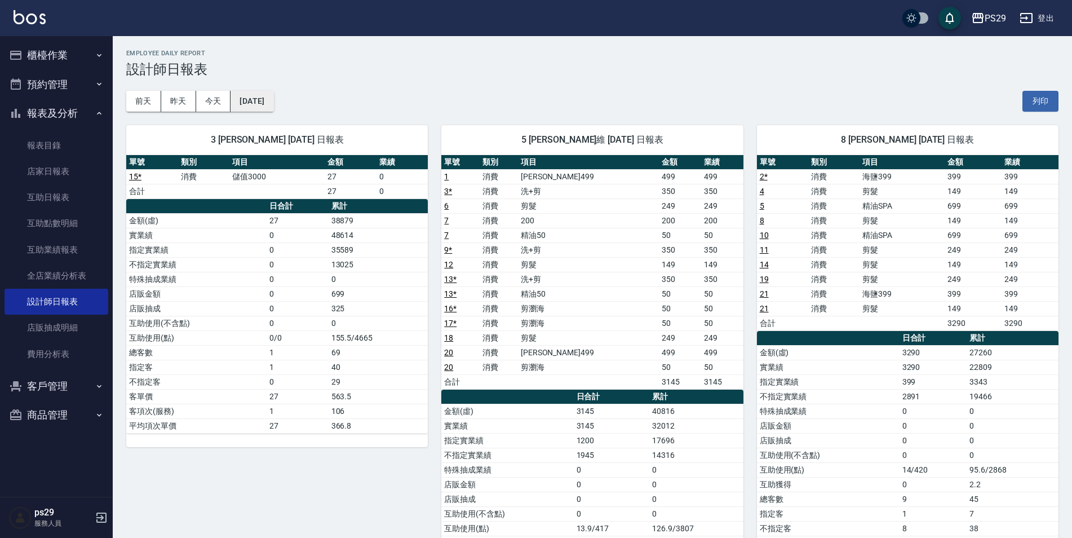
click at [273, 95] on button "[DATE]" at bounding box center [251, 101] width 43 height 21
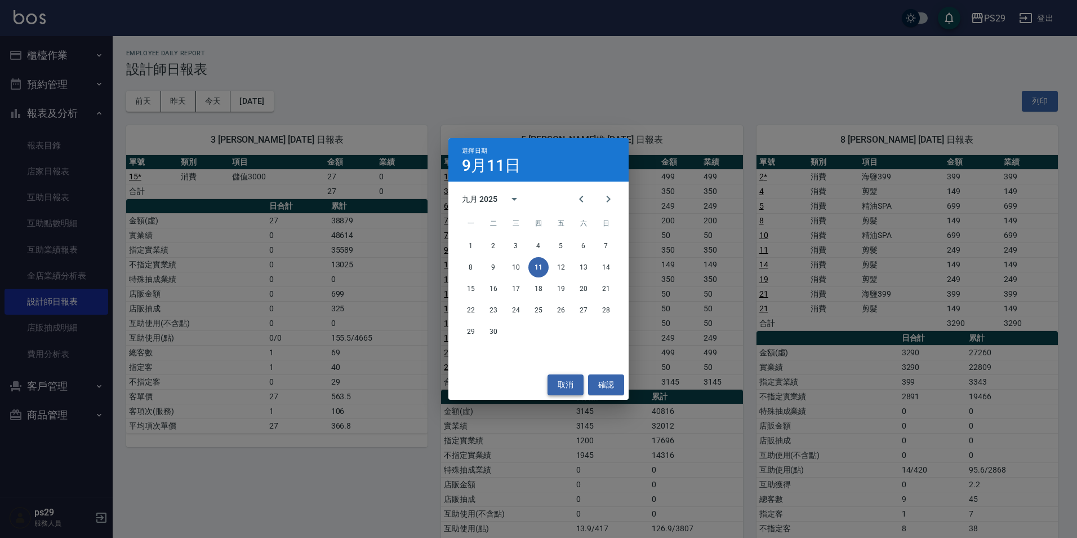
click at [555, 387] on button "取消" at bounding box center [566, 384] width 36 height 21
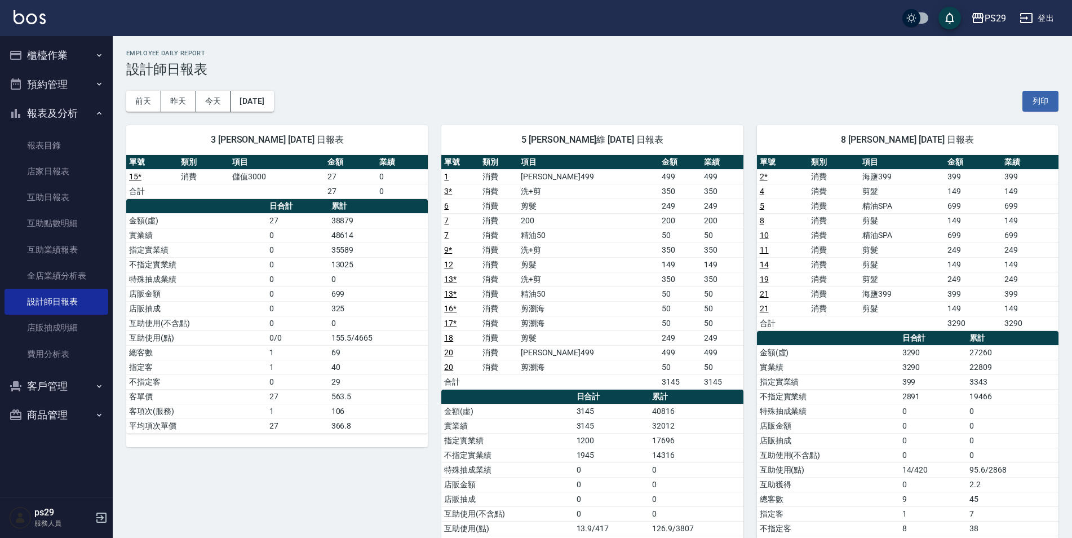
drag, startPoint x: 104, startPoint y: 116, endPoint x: 104, endPoint y: 107, distance: 9.0
click at [104, 116] on button "報表及分析" at bounding box center [57, 113] width 104 height 29
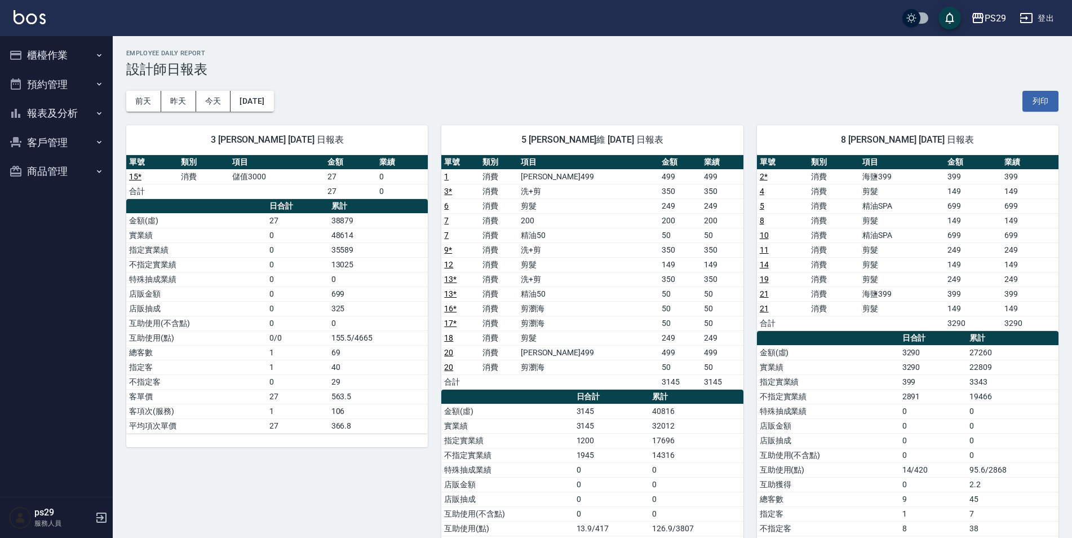
click at [37, 24] on link at bounding box center [30, 18] width 32 height 16
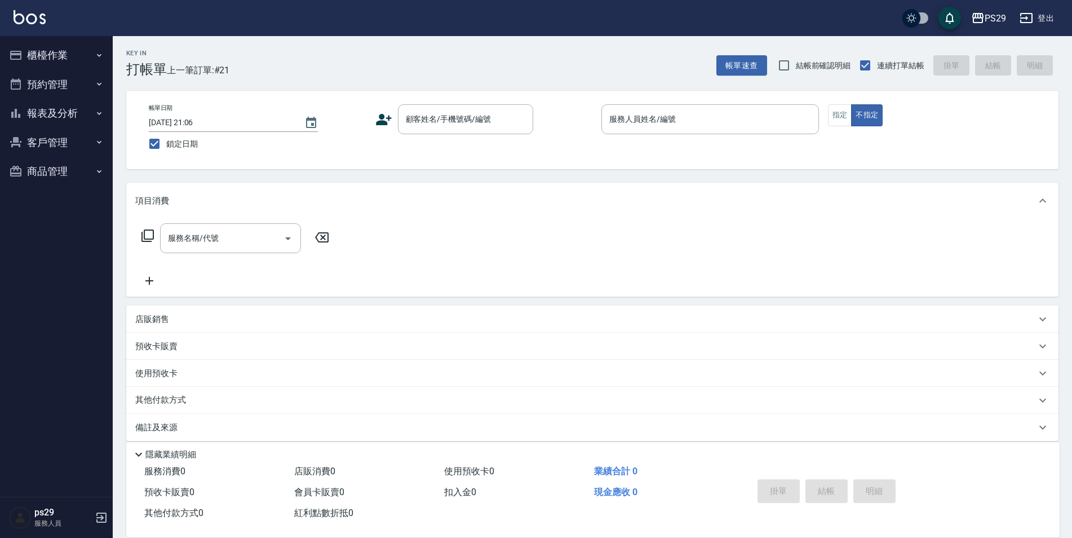
click at [23, 26] on link at bounding box center [30, 18] width 32 height 16
click at [29, 22] on img at bounding box center [30, 17] width 32 height 14
click at [33, 8] on div "PS29 登出" at bounding box center [536, 18] width 1072 height 36
click at [35, 11] on img at bounding box center [30, 17] width 32 height 14
click at [36, 18] on img at bounding box center [30, 17] width 32 height 14
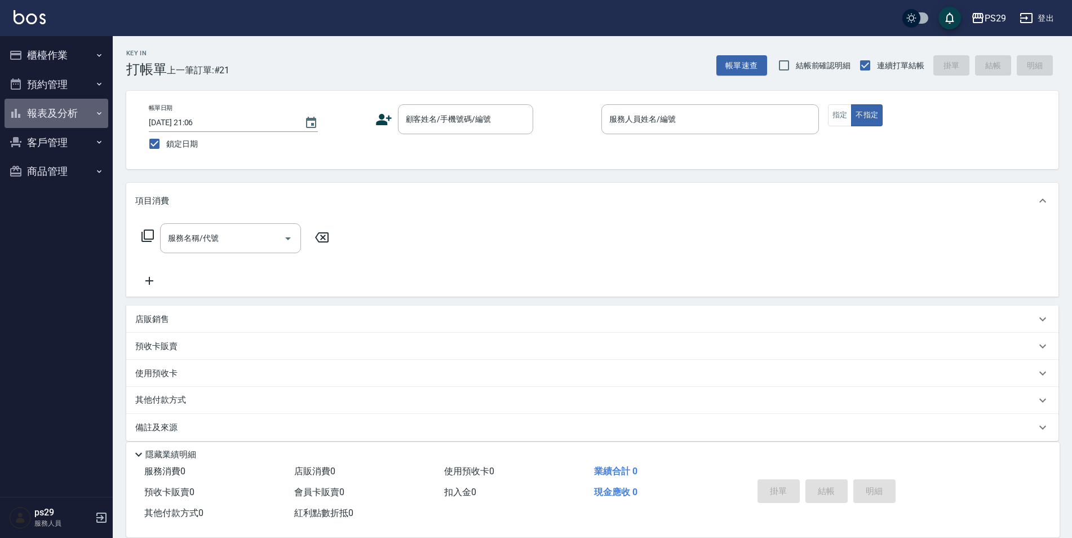
click at [48, 107] on button "報表及分析" at bounding box center [57, 113] width 104 height 29
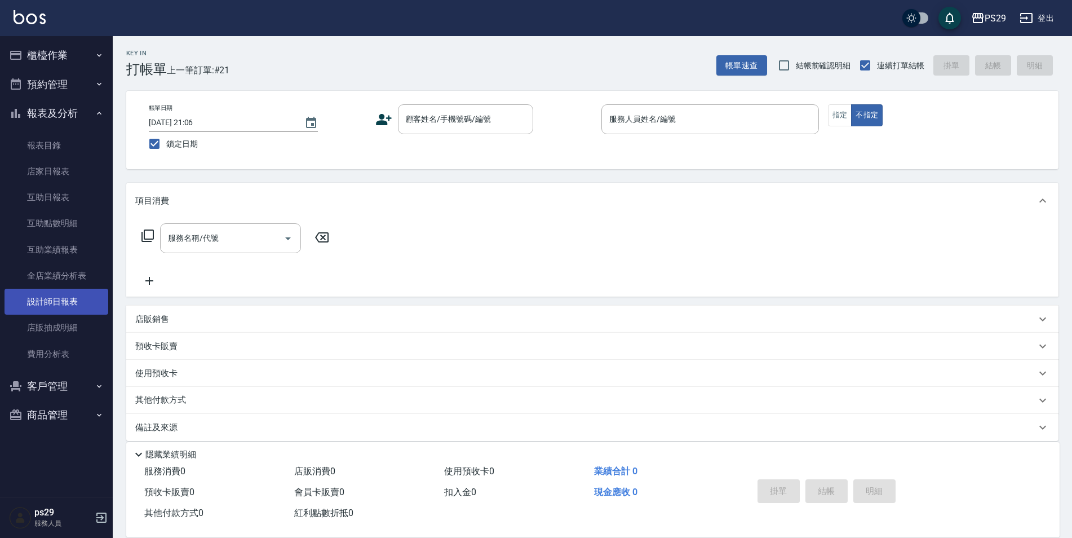
click at [70, 312] on link "設計師日報表" at bounding box center [57, 302] width 104 height 26
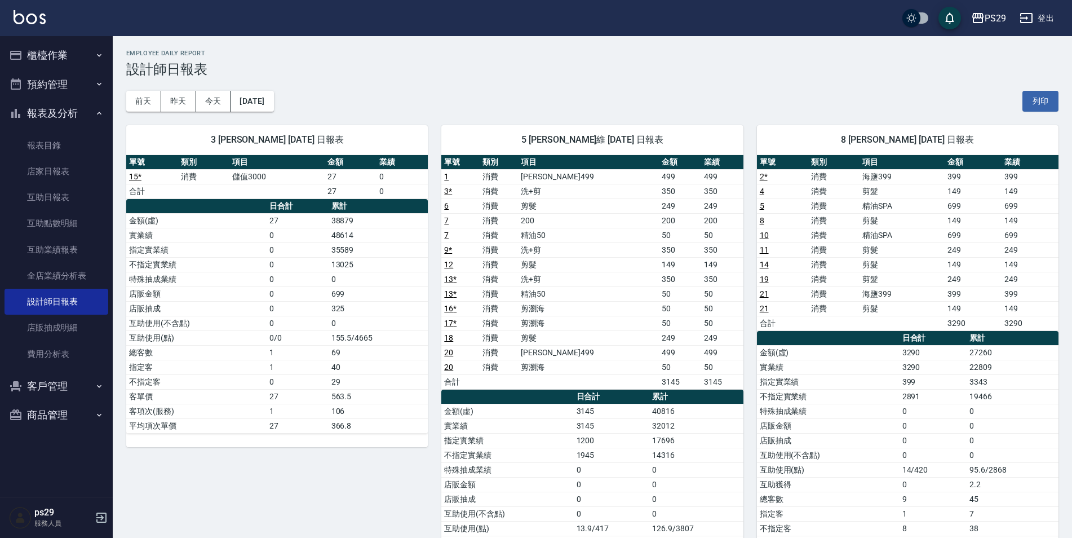
click at [24, 18] on img at bounding box center [30, 17] width 32 height 14
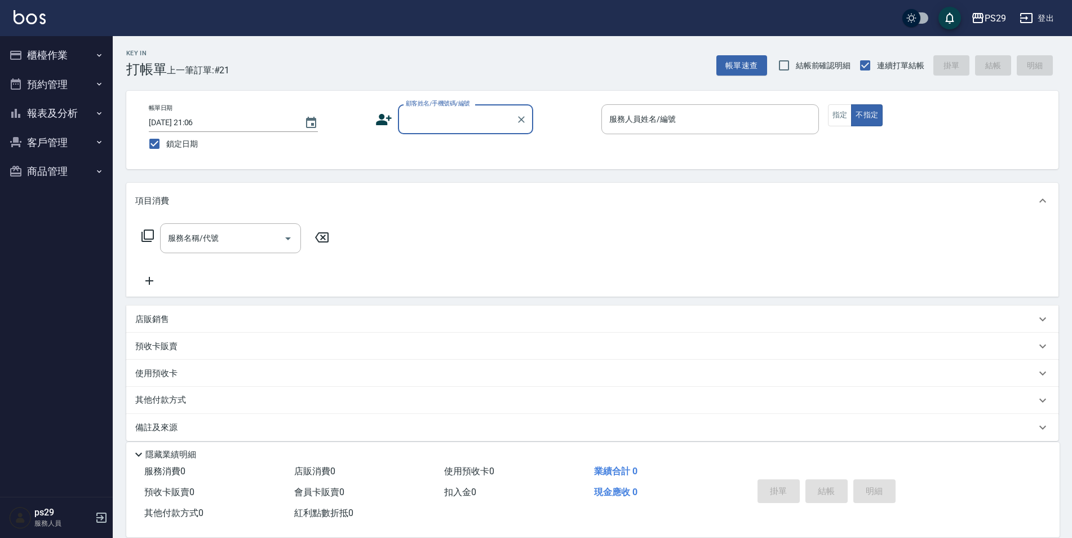
click at [81, 118] on button "報表及分析" at bounding box center [57, 113] width 104 height 29
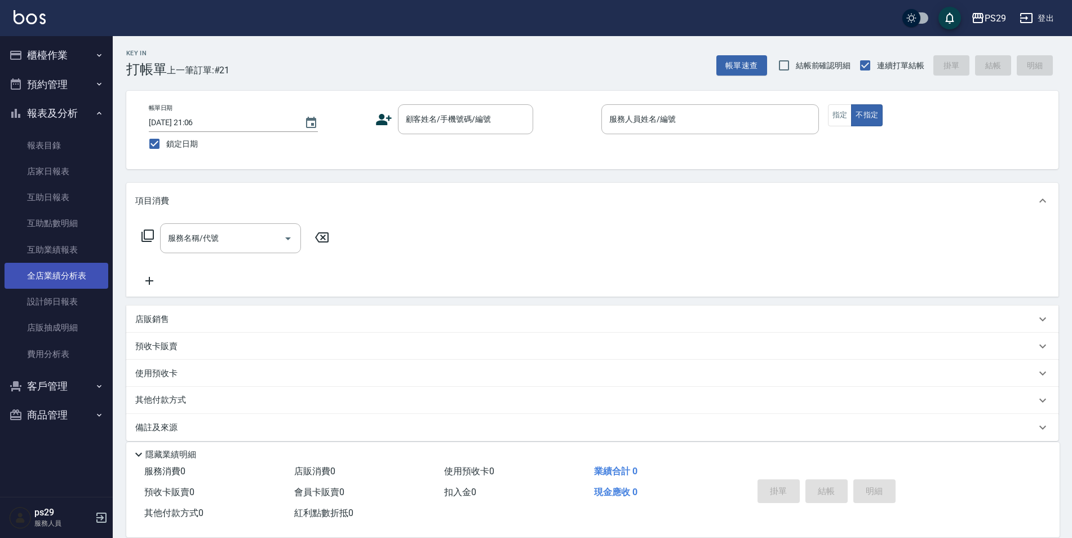
drag, startPoint x: 84, startPoint y: 286, endPoint x: 82, endPoint y: 291, distance: 5.9
click at [84, 287] on link "全店業績分析表" at bounding box center [57, 276] width 104 height 26
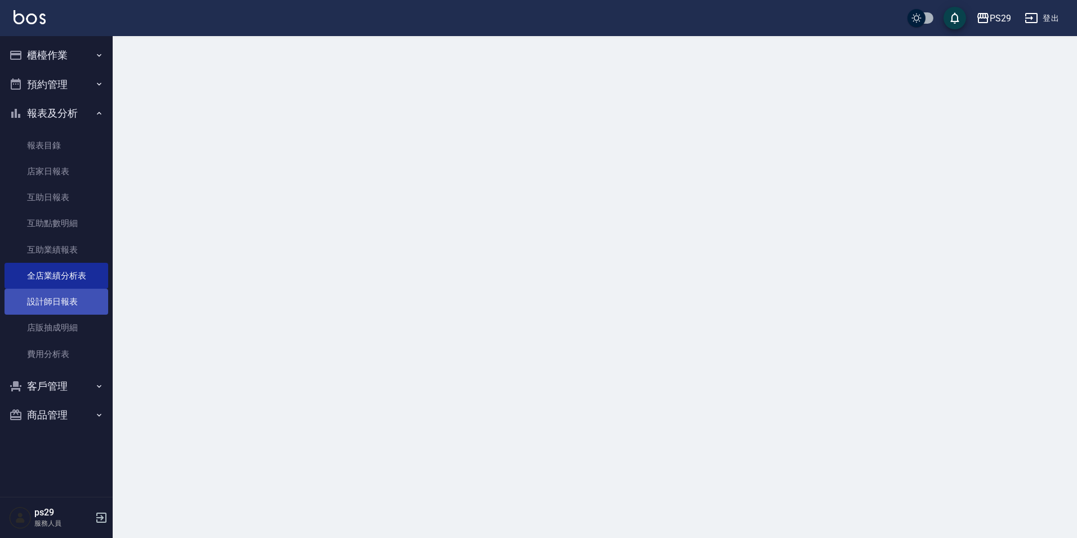
click at [81, 297] on link "設計師日報表" at bounding box center [57, 302] width 104 height 26
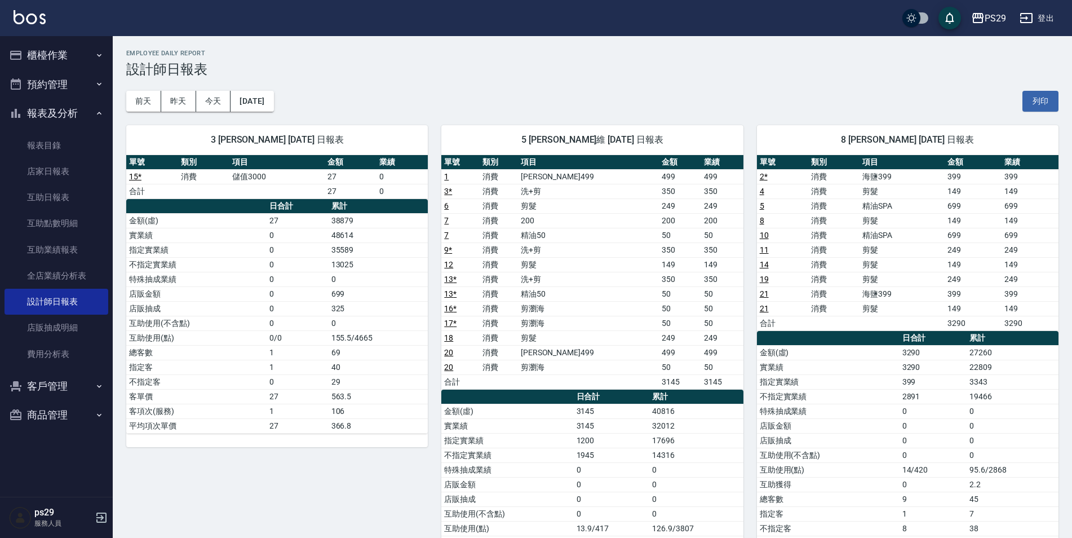
scroll to position [113, 0]
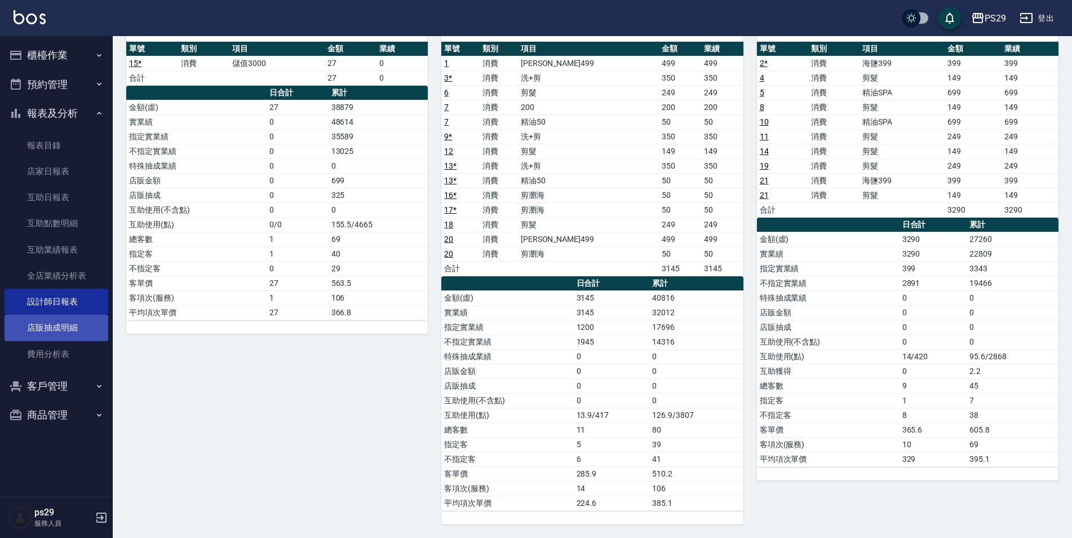
click at [62, 323] on link "店販抽成明細" at bounding box center [57, 327] width 104 height 26
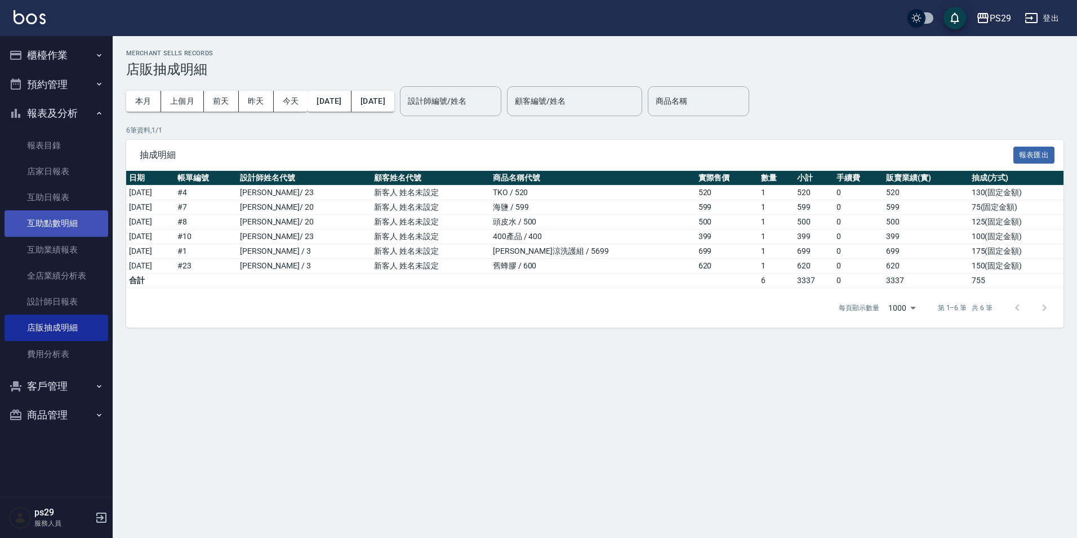
click at [62, 220] on link "互助點數明細" at bounding box center [57, 223] width 104 height 26
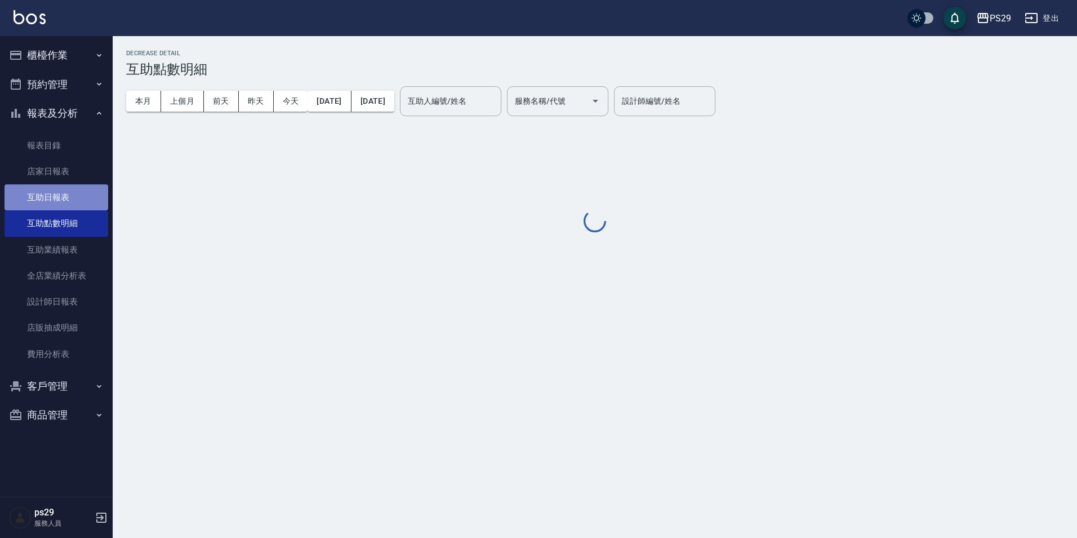
click at [68, 197] on link "互助日報表" at bounding box center [57, 197] width 104 height 26
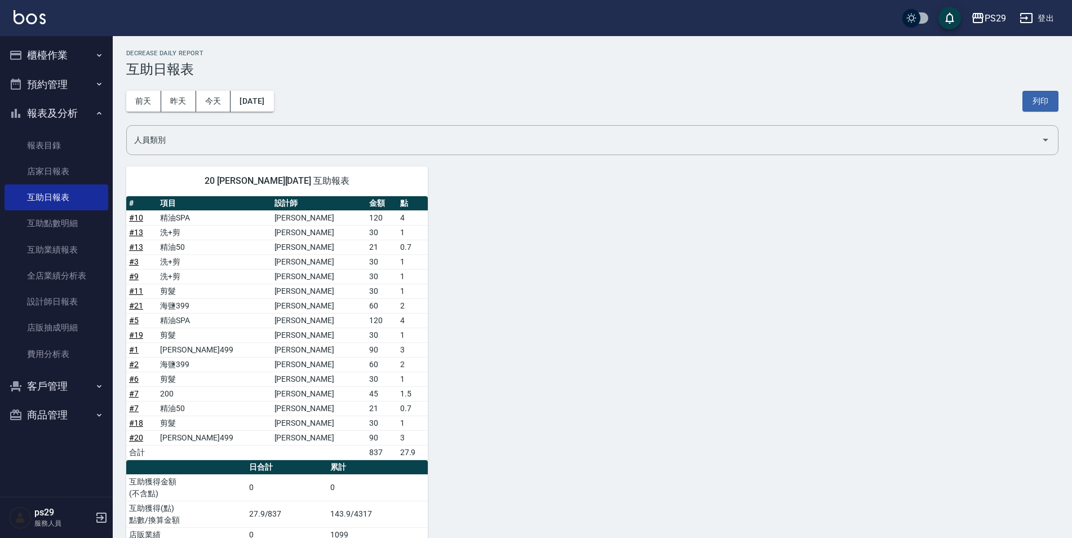
click at [26, 13] on img at bounding box center [30, 17] width 32 height 14
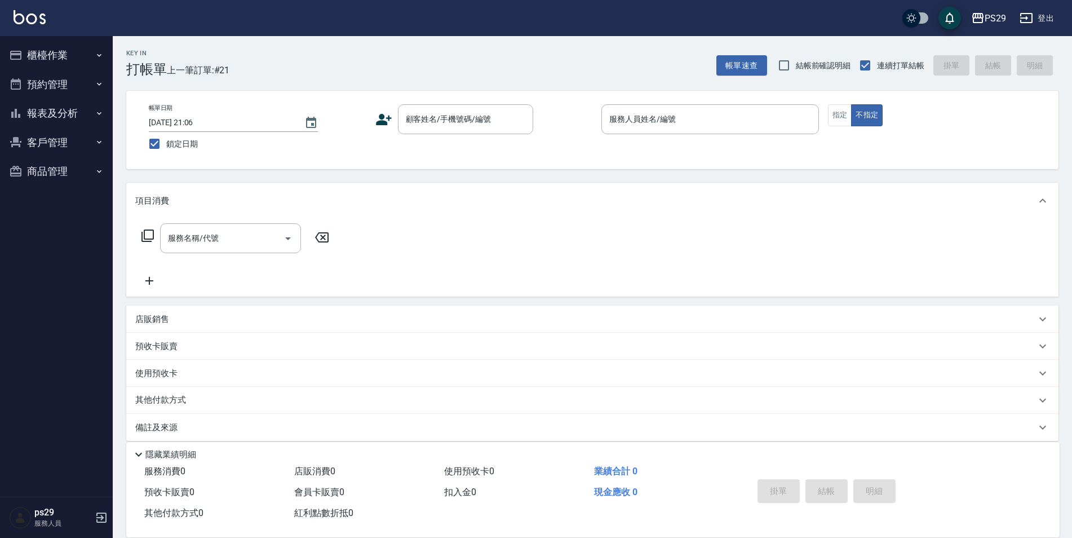
click at [31, 21] on img at bounding box center [30, 17] width 32 height 14
click at [36, 119] on button "報表及分析" at bounding box center [57, 113] width 104 height 29
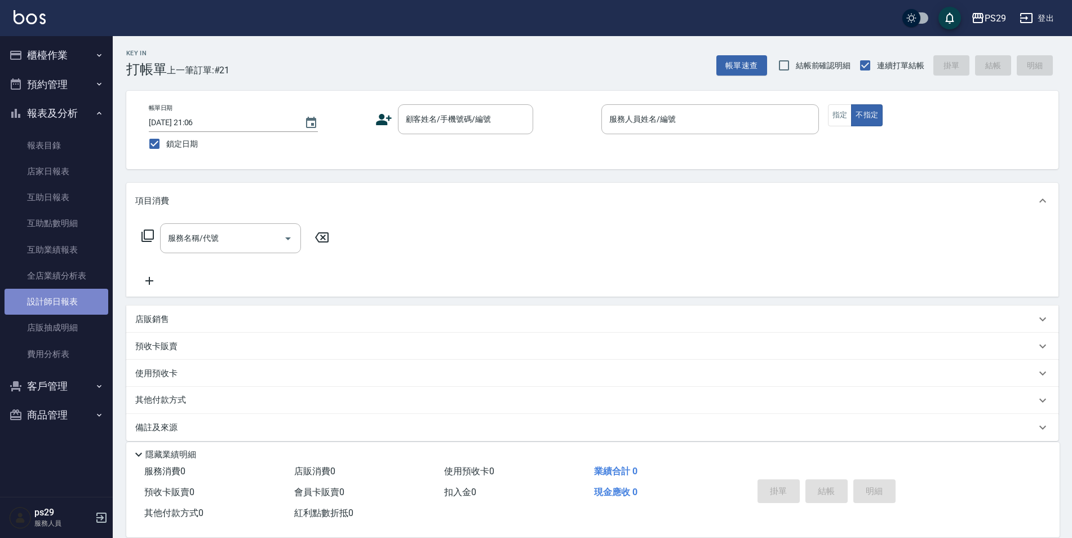
click at [62, 311] on link "設計師日報表" at bounding box center [57, 302] width 104 height 26
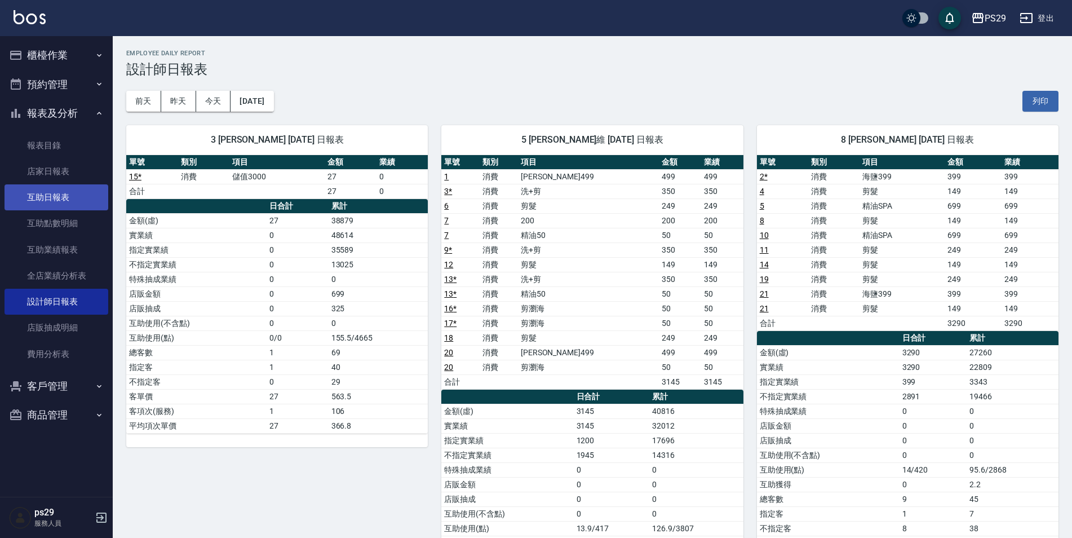
click at [55, 194] on link "互助日報表" at bounding box center [57, 197] width 104 height 26
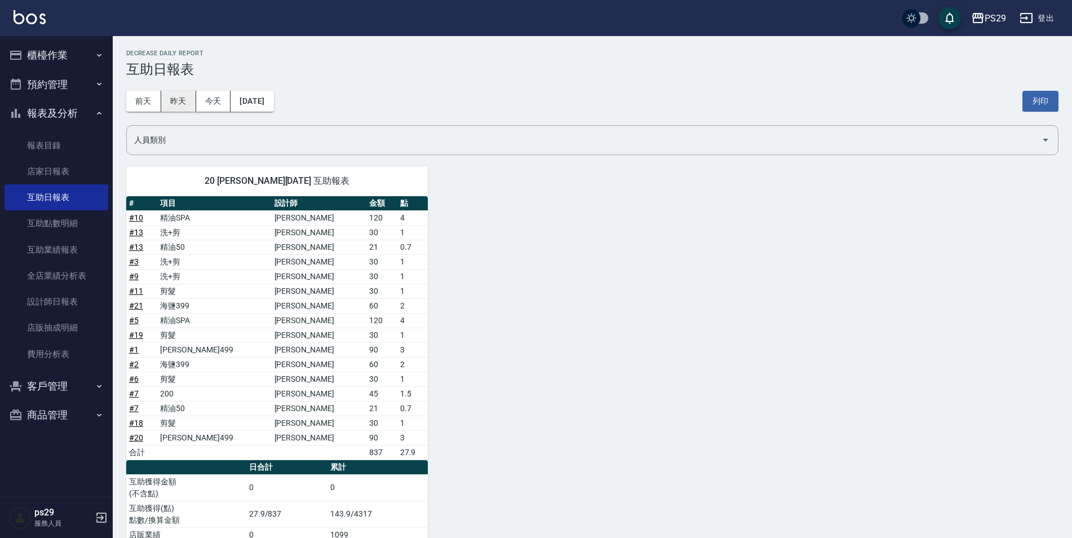
click at [161, 95] on button "昨天" at bounding box center [178, 101] width 35 height 21
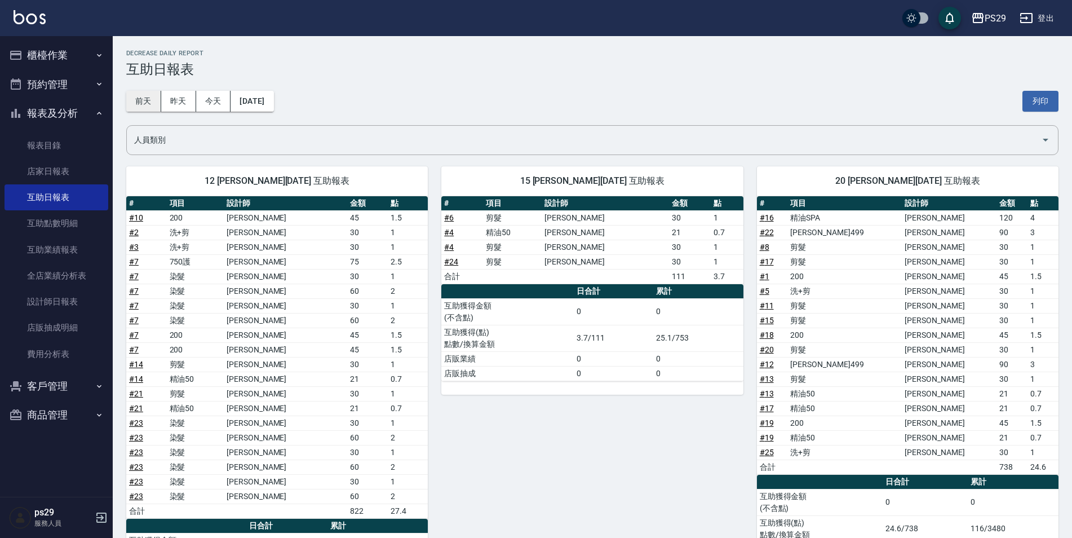
click at [149, 99] on button "前天" at bounding box center [143, 101] width 35 height 21
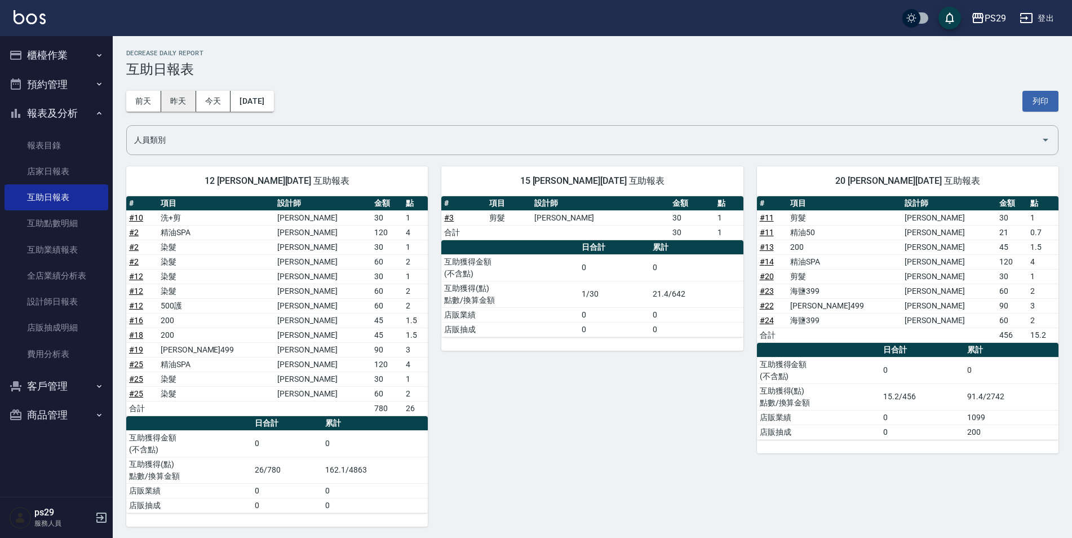
click at [186, 98] on button "昨天" at bounding box center [178, 101] width 35 height 21
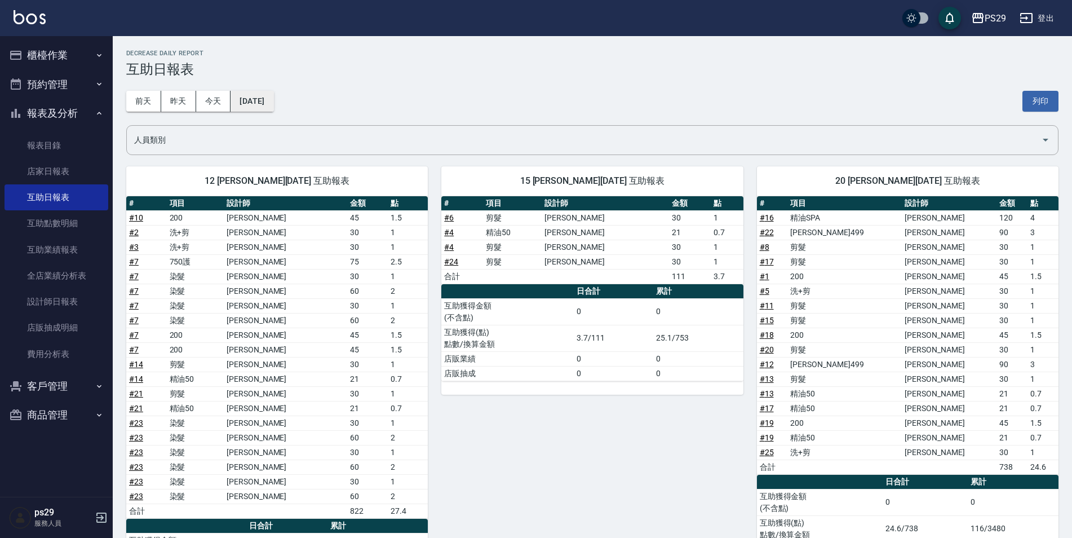
click at [245, 97] on button "[DATE]" at bounding box center [251, 101] width 43 height 21
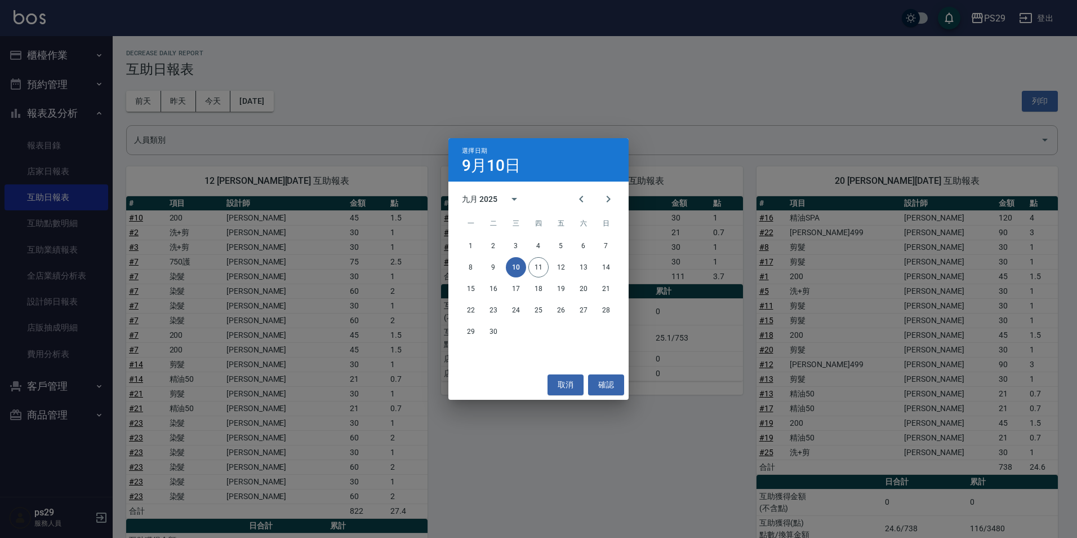
click at [565, 192] on div "九月 2025" at bounding box center [539, 198] width 180 height 17
click at [573, 197] on button "Previous month" at bounding box center [581, 198] width 27 height 27
click at [609, 330] on button "31" at bounding box center [606, 331] width 20 height 20
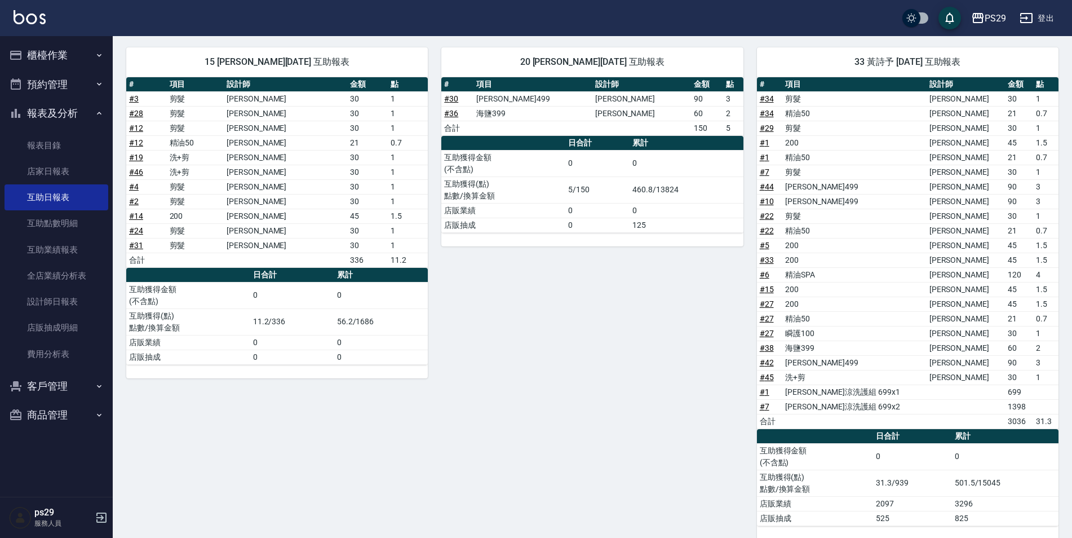
scroll to position [394, 0]
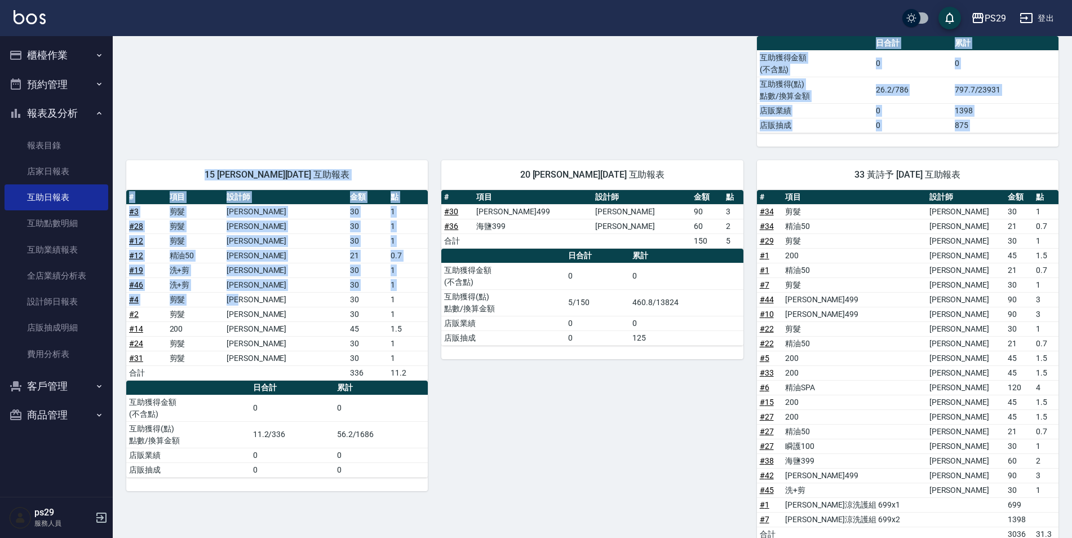
drag, startPoint x: 126, startPoint y: 134, endPoint x: 329, endPoint y: 316, distance: 272.6
click at [329, 316] on div "1 [PERSON_NAME][DATE] 互助報表 # 項目 設計師 金額 點 # 25 剪髮 [PERSON_NAME] 30 1 # 41 水水沁涼洗護…" at bounding box center [586, 311] width 946 height 1106
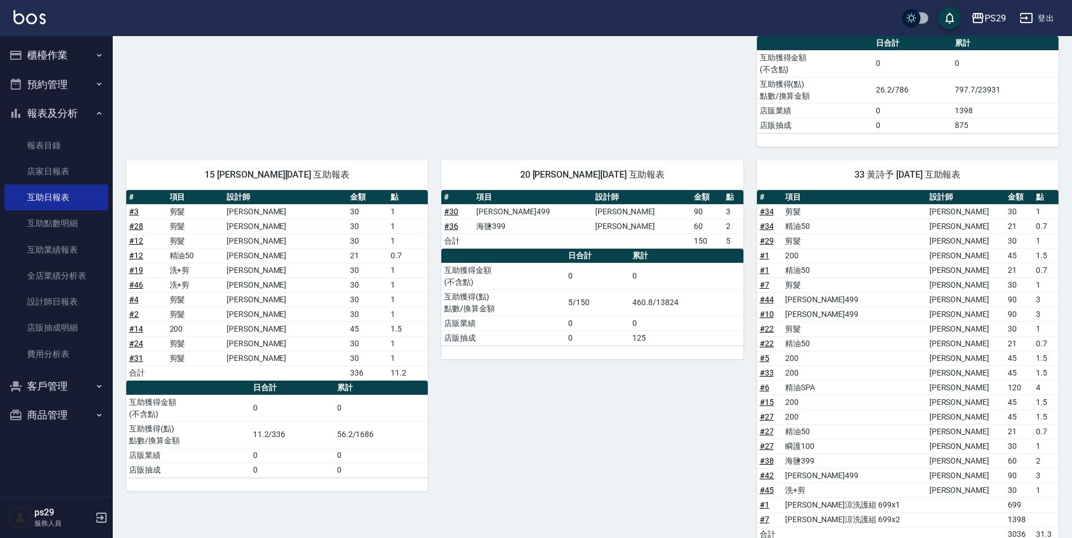
drag, startPoint x: 329, startPoint y: 316, endPoint x: 436, endPoint y: 476, distance: 192.6
click at [436, 476] on div "20 [PERSON_NAME][DATE] 互助報表 # 項目 設計師 金額 點 # 30 [PERSON_NAME]499 [PERSON_NAME]維 …" at bounding box center [585, 399] width 315 height 505
click at [458, 468] on div "20 [PERSON_NAME][DATE] 互助報表 # 項目 設計師 金額 點 # 30 [PERSON_NAME]499 [PERSON_NAME]維 …" at bounding box center [585, 399] width 315 height 505
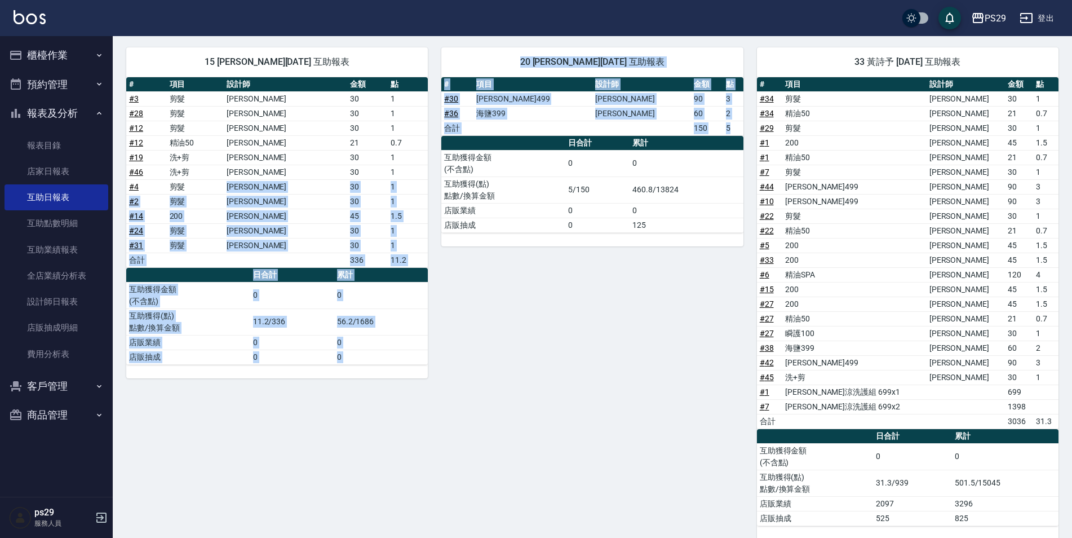
drag, startPoint x: 438, startPoint y: 400, endPoint x: 219, endPoint y: 185, distance: 306.8
click at [219, 185] on div "1 [PERSON_NAME][DATE] 互助報表 # 項目 設計師 金額 點 # 25 剪髮 [PERSON_NAME] 30 1 # 41 水水沁涼洗護…" at bounding box center [586, 199] width 946 height 1106
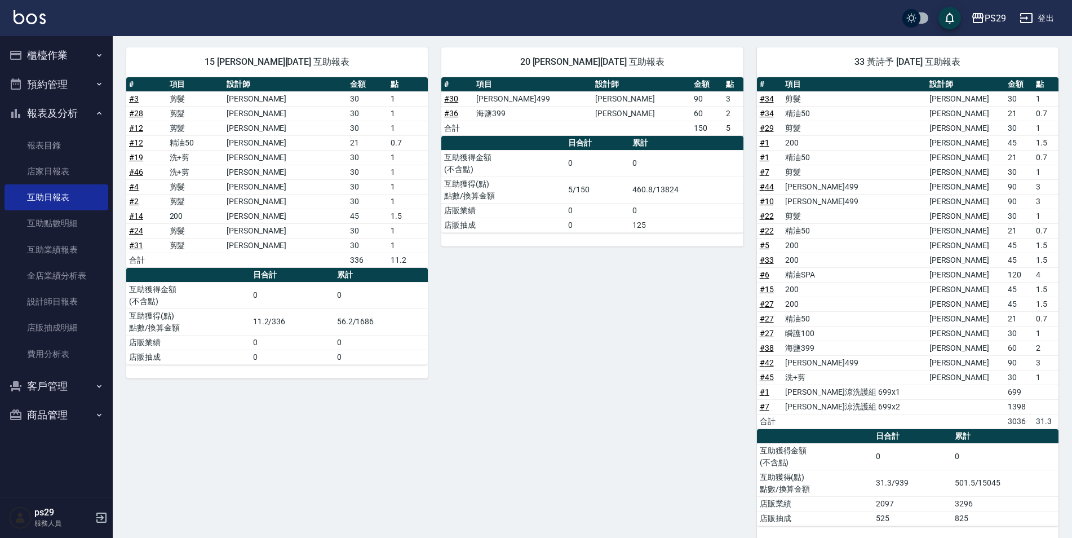
drag, startPoint x: 219, startPoint y: 185, endPoint x: 137, endPoint y: 59, distance: 150.7
click at [137, 59] on div "15 [PERSON_NAME][DATE] 互助報表" at bounding box center [276, 61] width 301 height 29
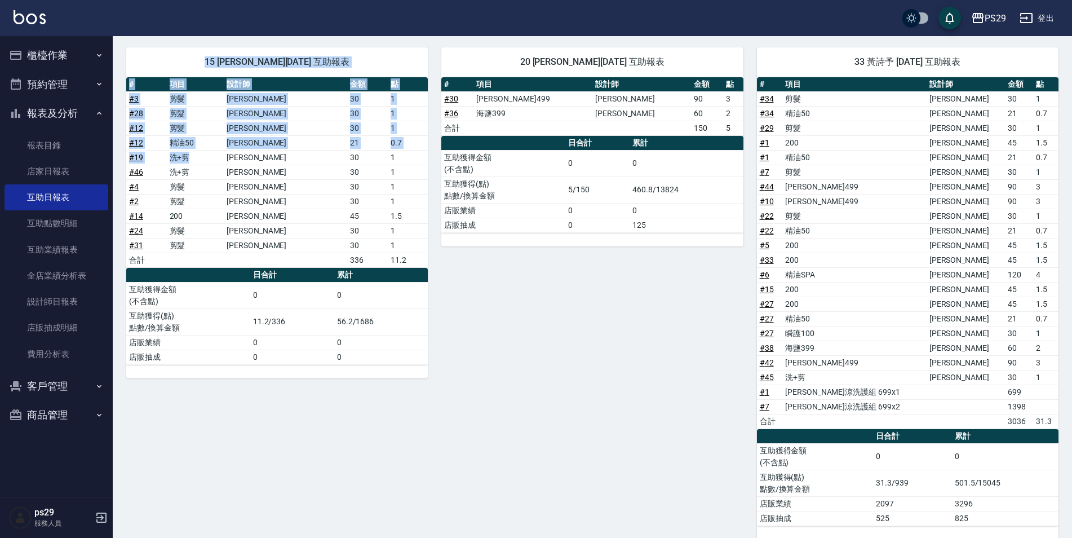
drag, startPoint x: 122, startPoint y: 43, endPoint x: 311, endPoint y: 210, distance: 252.3
click at [311, 210] on div "15 [PERSON_NAME][DATE] 互助報表 # 項目 設計師 金額 點 # 3 剪髮 [PERSON_NAME] 30 1 # 28 剪髮 [PE…" at bounding box center [270, 286] width 315 height 505
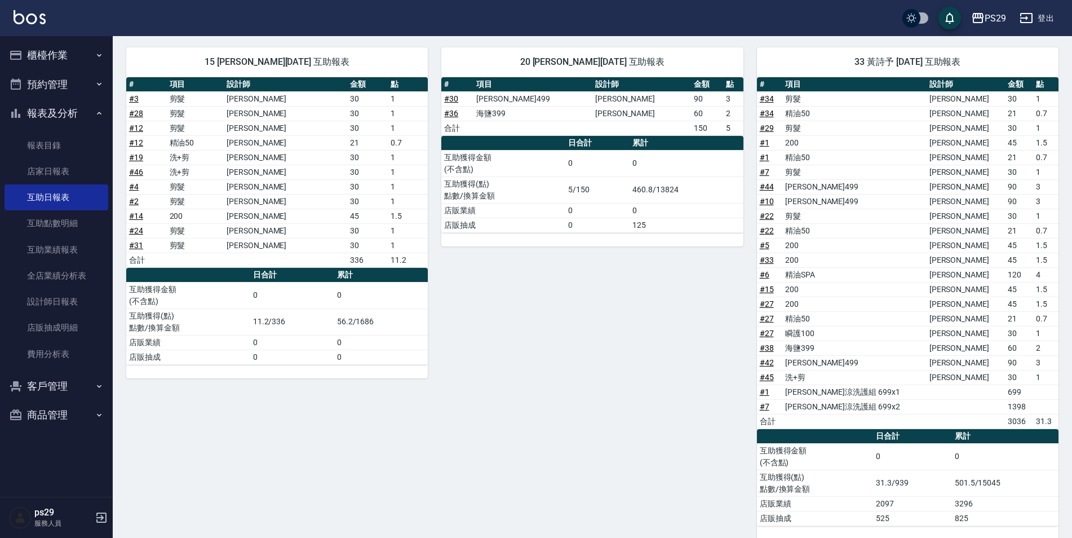
drag, startPoint x: 311, startPoint y: 210, endPoint x: 467, endPoint y: 400, distance: 245.5
click at [467, 400] on div "20 [PERSON_NAME][DATE] 互助報表 # 項目 設計師 金額 點 # 30 [PERSON_NAME]499 [PERSON_NAME]維 …" at bounding box center [585, 286] width 315 height 505
drag, startPoint x: 333, startPoint y: 326, endPoint x: 385, endPoint y: 330, distance: 52.6
click at [385, 330] on tr "互助獲得(點) 點數/換算金額 11.2/336 56.2/1686" at bounding box center [276, 321] width 301 height 26
click at [385, 330] on td "56.2/1686" at bounding box center [381, 321] width 94 height 26
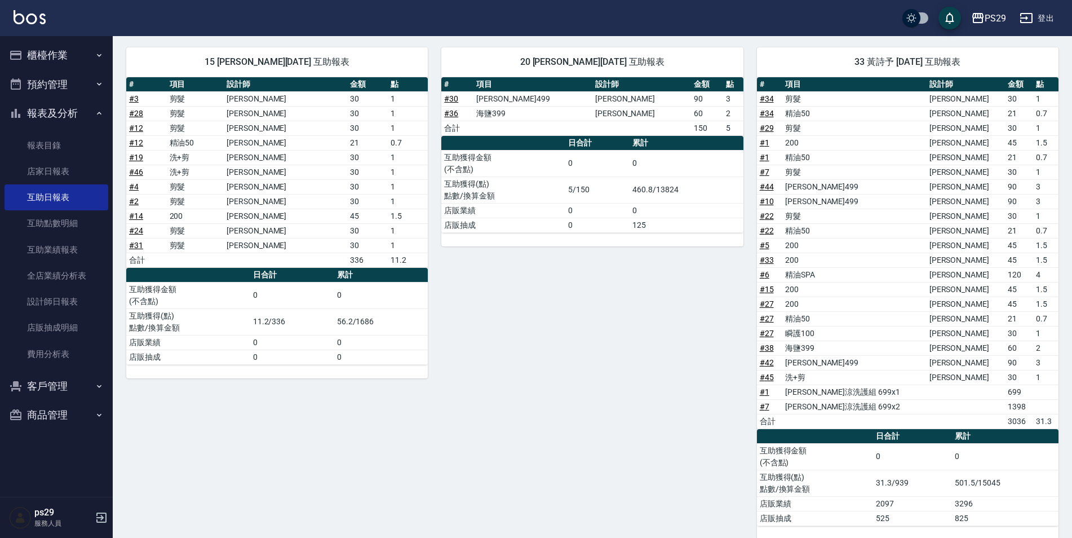
click at [338, 323] on td "56.2/1686" at bounding box center [381, 321] width 94 height 26
drag, startPoint x: 335, startPoint y: 323, endPoint x: 353, endPoint y: 324, distance: 18.1
click at [353, 324] on td "56.2/1686" at bounding box center [381, 321] width 94 height 26
drag, startPoint x: 353, startPoint y: 324, endPoint x: 366, endPoint y: 329, distance: 13.7
click at [358, 325] on td "56.2/1686" at bounding box center [381, 321] width 94 height 26
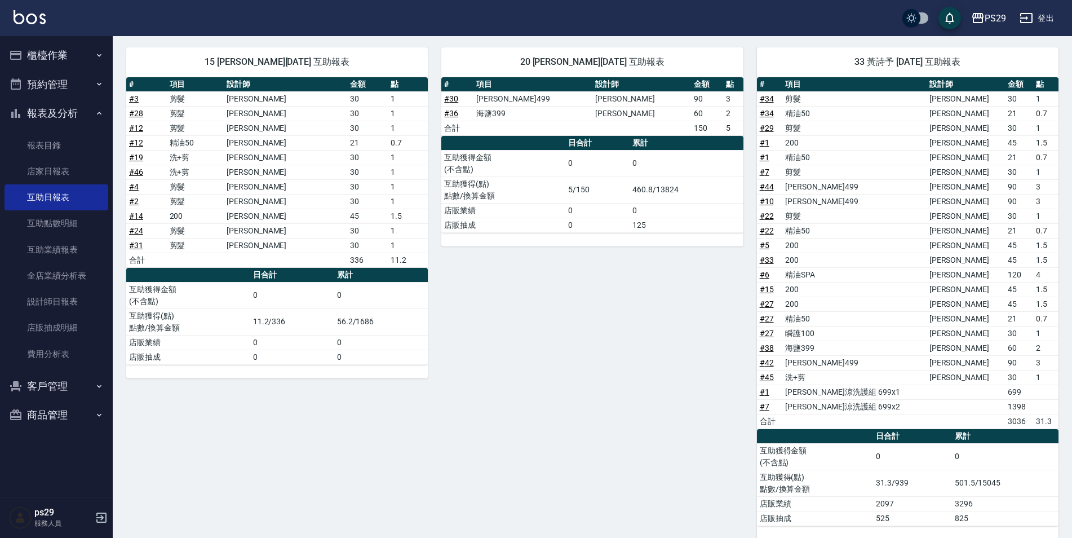
click at [383, 356] on td "0" at bounding box center [381, 356] width 94 height 15
click at [580, 354] on div "20 [PERSON_NAME][DATE] 互助報表 # 項目 設計師 金額 點 # 30 [PERSON_NAME]499 [PERSON_NAME]維 …" at bounding box center [585, 286] width 315 height 505
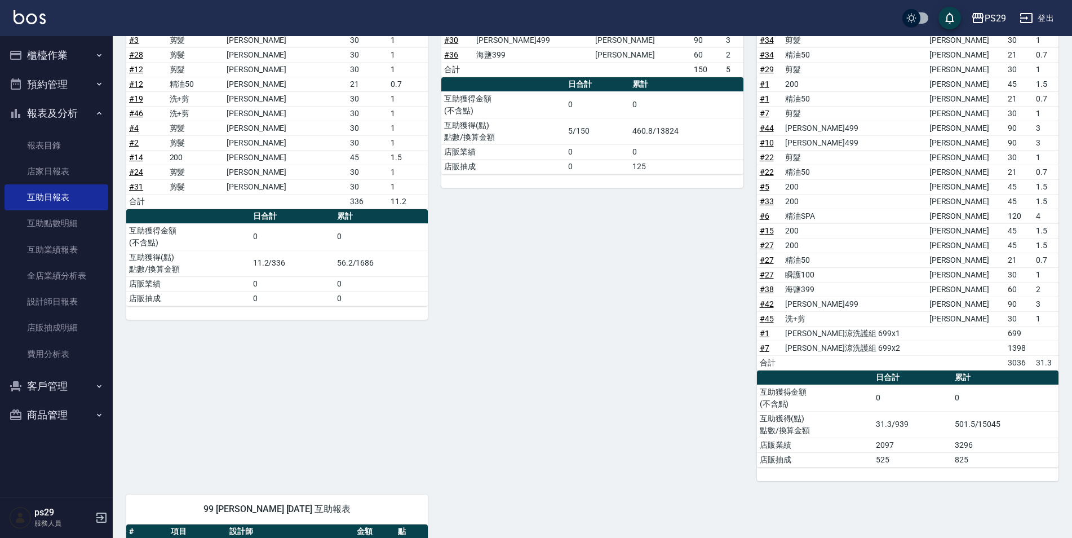
scroll to position [509, 0]
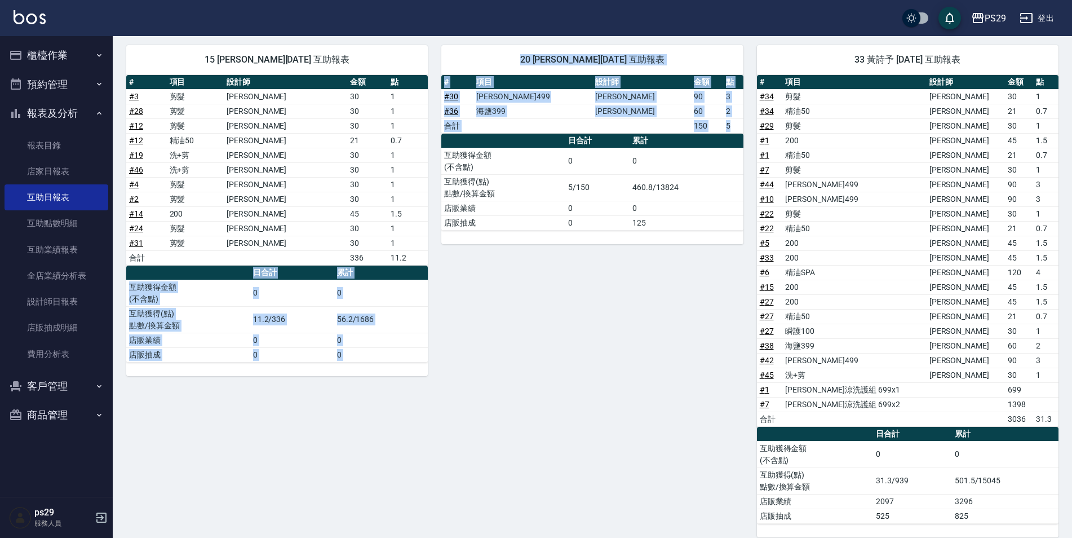
drag, startPoint x: 438, startPoint y: 382, endPoint x: 198, endPoint y: 381, distance: 240.1
click at [198, 381] on div "1 [PERSON_NAME][DATE] 互助報表 # 項目 設計師 金額 點 # 25 剪髮 [PERSON_NAME] 30 1 # 41 水水沁涼洗護…" at bounding box center [586, 196] width 946 height 1106
drag, startPoint x: 198, startPoint y: 381, endPoint x: 179, endPoint y: 393, distance: 22.0
click at [179, 393] on div "15 [PERSON_NAME][DATE] 互助報表 # 項目 設計師 金額 點 # 3 剪髮 [PERSON_NAME] 30 1 # 28 剪髮 [PE…" at bounding box center [270, 284] width 315 height 505
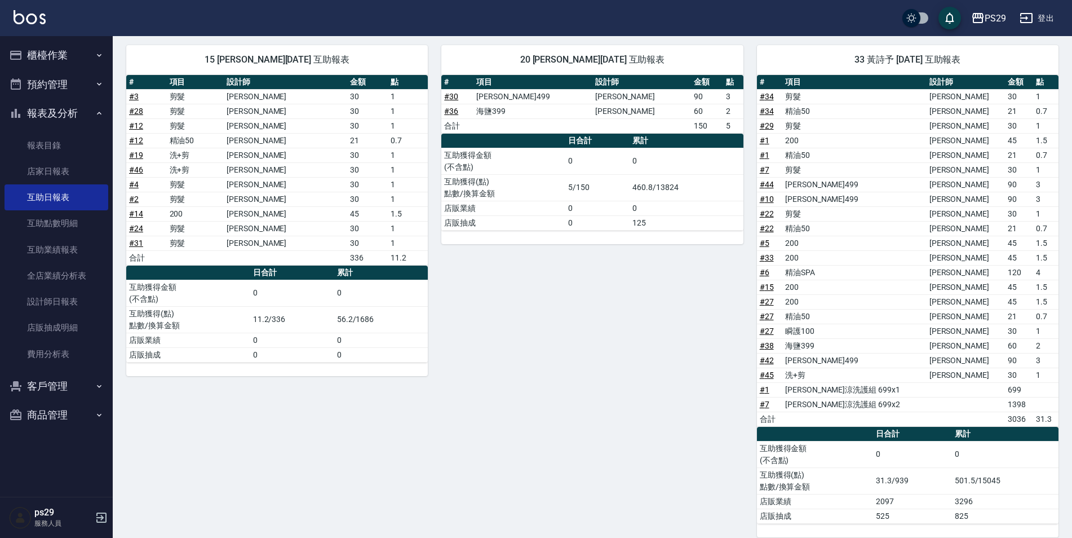
drag, startPoint x: 117, startPoint y: 387, endPoint x: 336, endPoint y: 383, distance: 218.7
click at [336, 383] on div "15 [PERSON_NAME][DATE] 互助報表 # 項目 設計師 金額 點 # 3 剪髮 [PERSON_NAME] 30 1 # 28 剪髮 [PE…" at bounding box center [270, 284] width 315 height 505
drag, startPoint x: 336, startPoint y: 383, endPoint x: 455, endPoint y: 394, distance: 119.4
click at [453, 394] on div "20 [PERSON_NAME][DATE] 互助報表 # 項目 設計師 金額 點 # 30 [PERSON_NAME]499 [PERSON_NAME]維 …" at bounding box center [585, 284] width 315 height 505
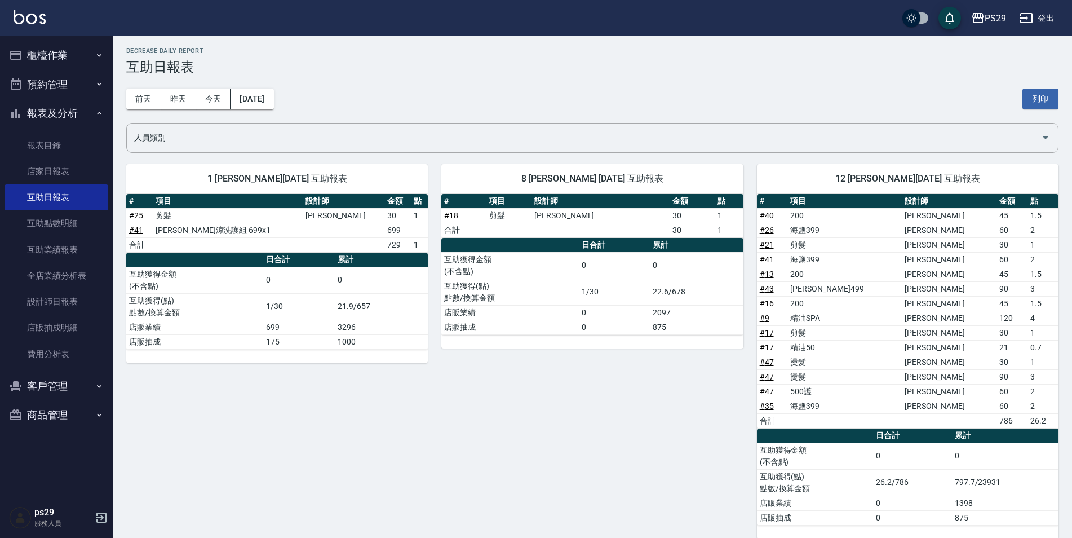
scroll to position [0, 0]
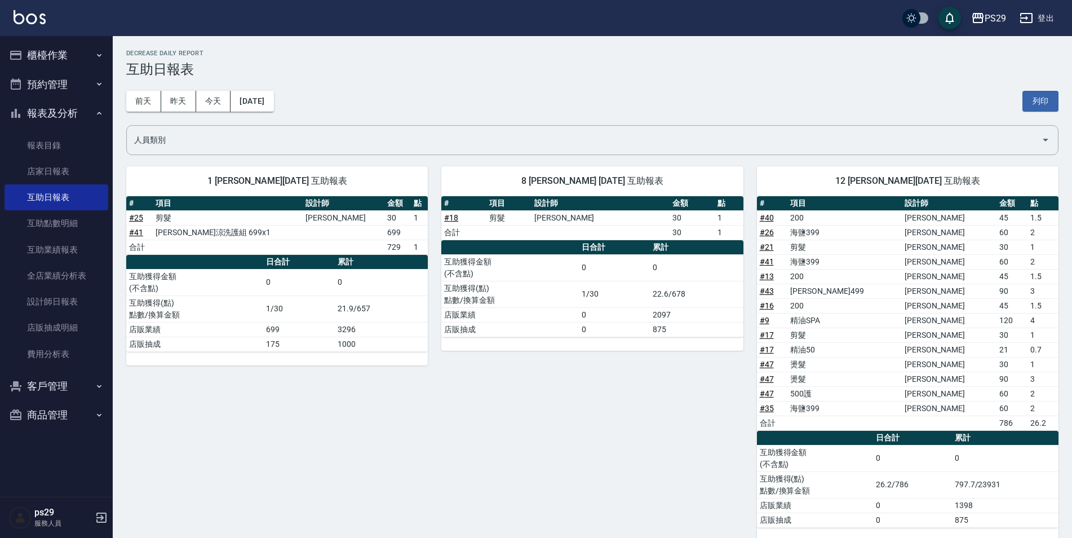
click at [32, 22] on img at bounding box center [30, 17] width 32 height 14
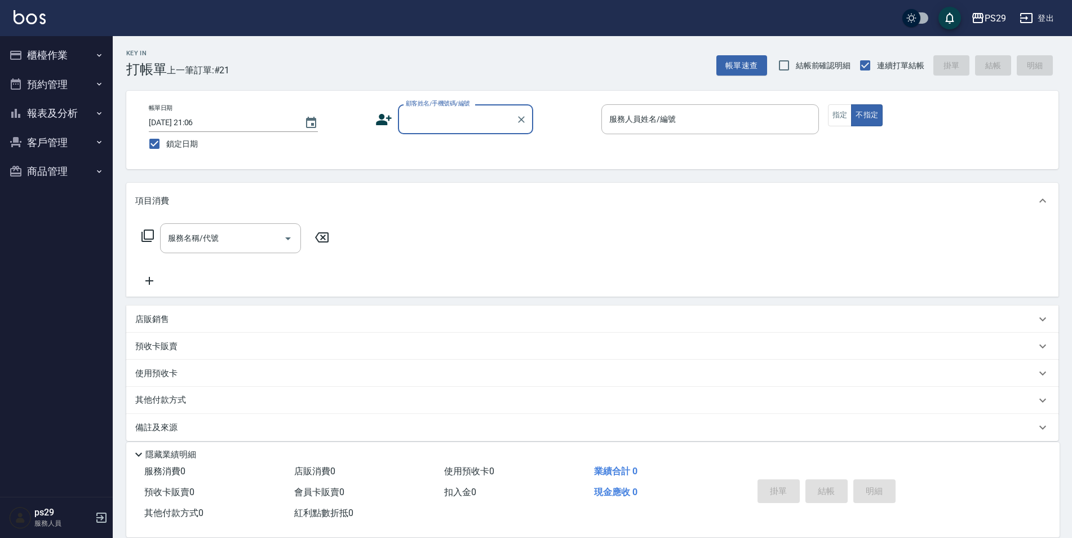
click at [44, 12] on img at bounding box center [30, 17] width 32 height 14
click at [26, 15] on img at bounding box center [30, 17] width 32 height 14
